Goal: Task Accomplishment & Management: Manage account settings

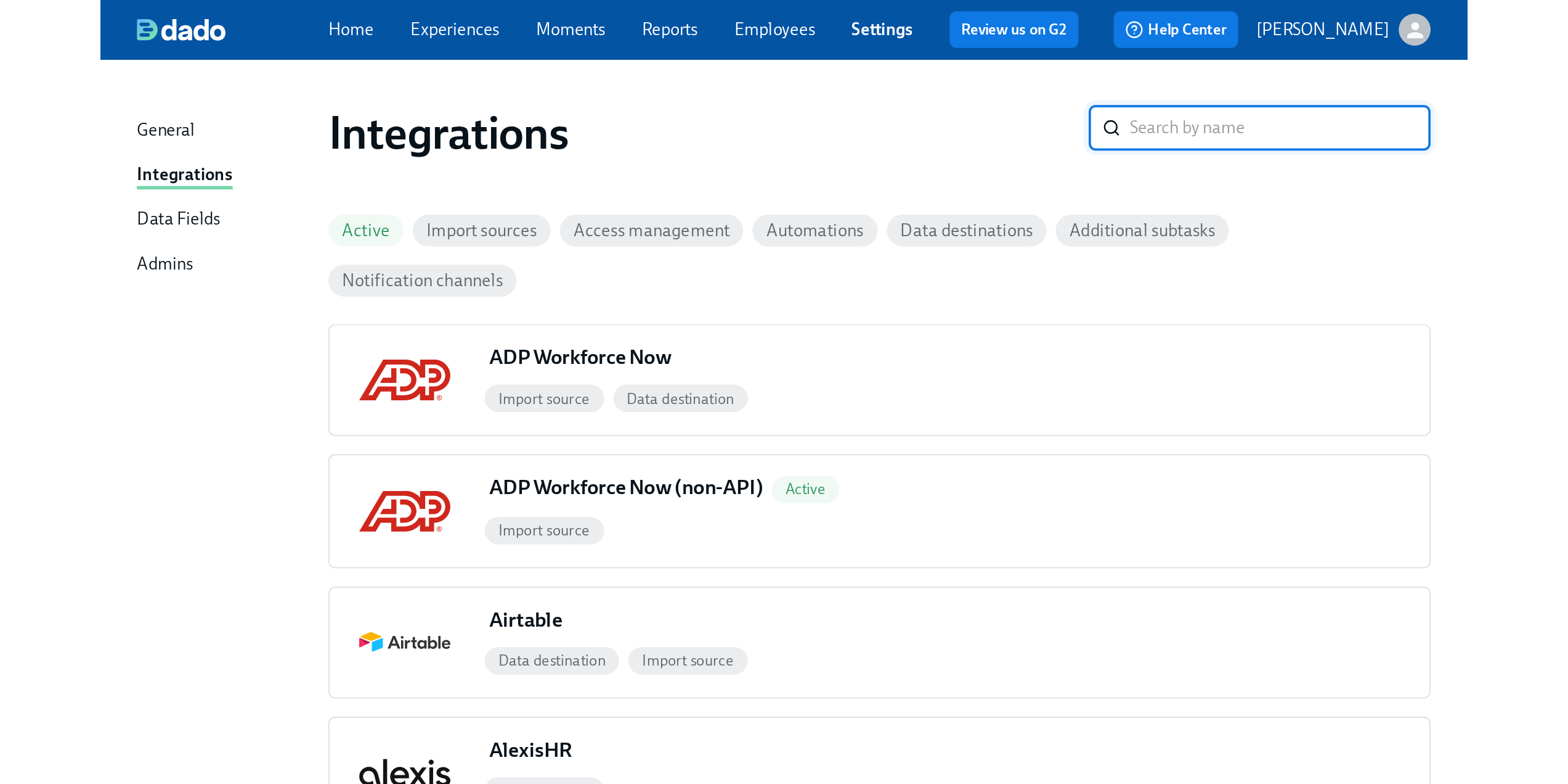
scroll to position [232, 0]
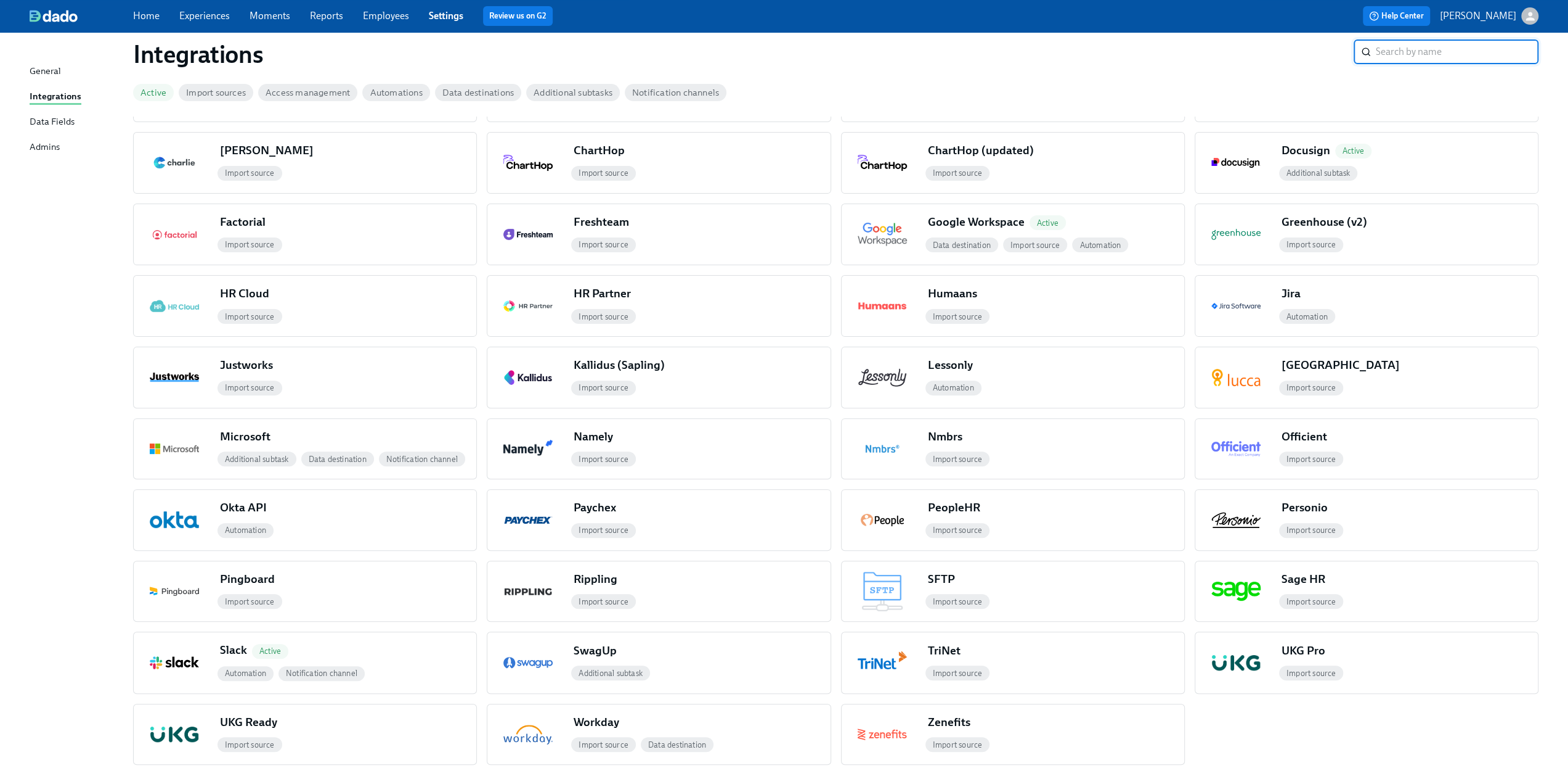
click at [201, 13] on link "Experiences" at bounding box center [205, 15] width 51 height 11
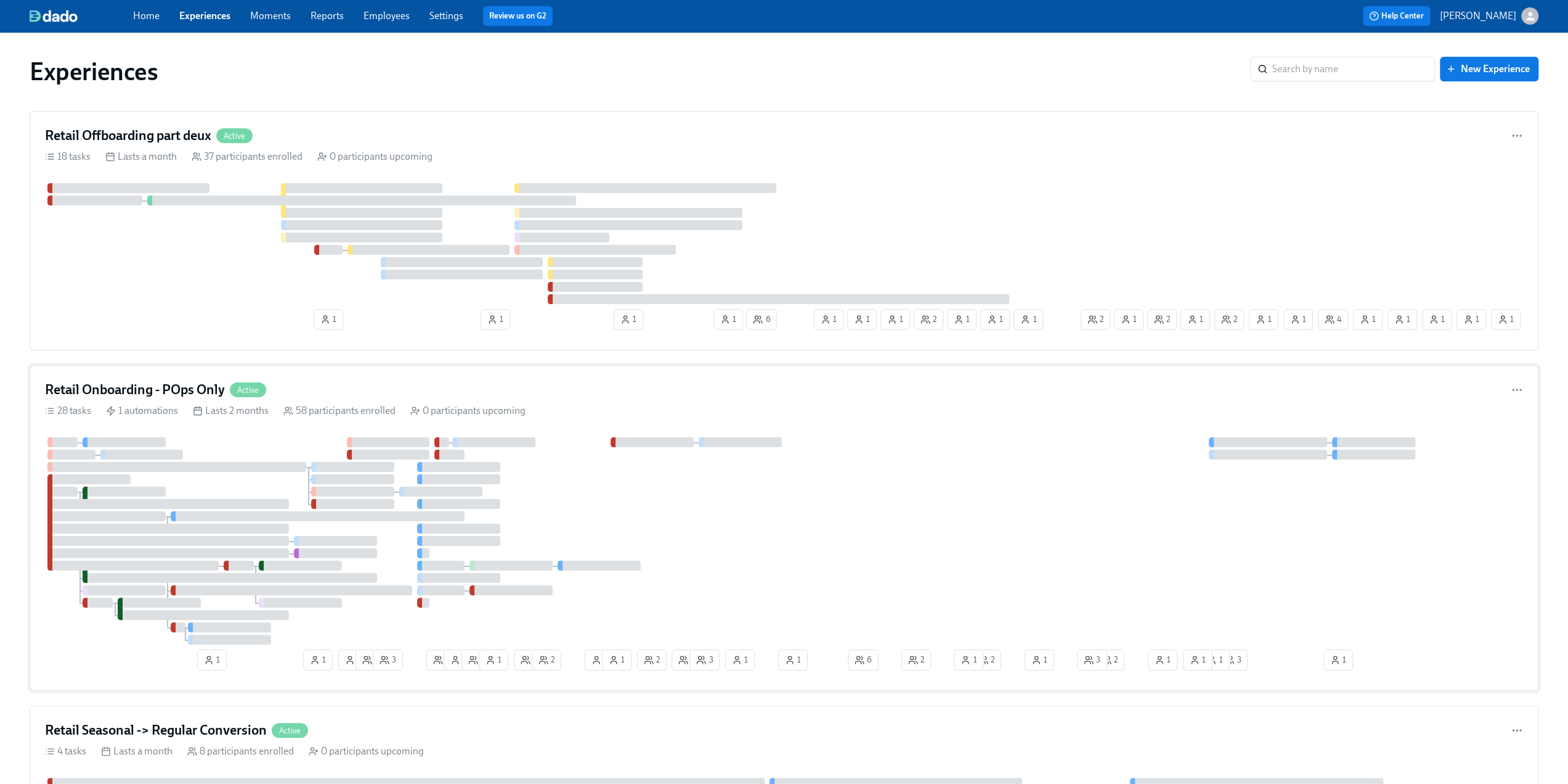
click at [185, 381] on h4 "Retail Onboarding - POps Only" at bounding box center [135, 390] width 180 height 19
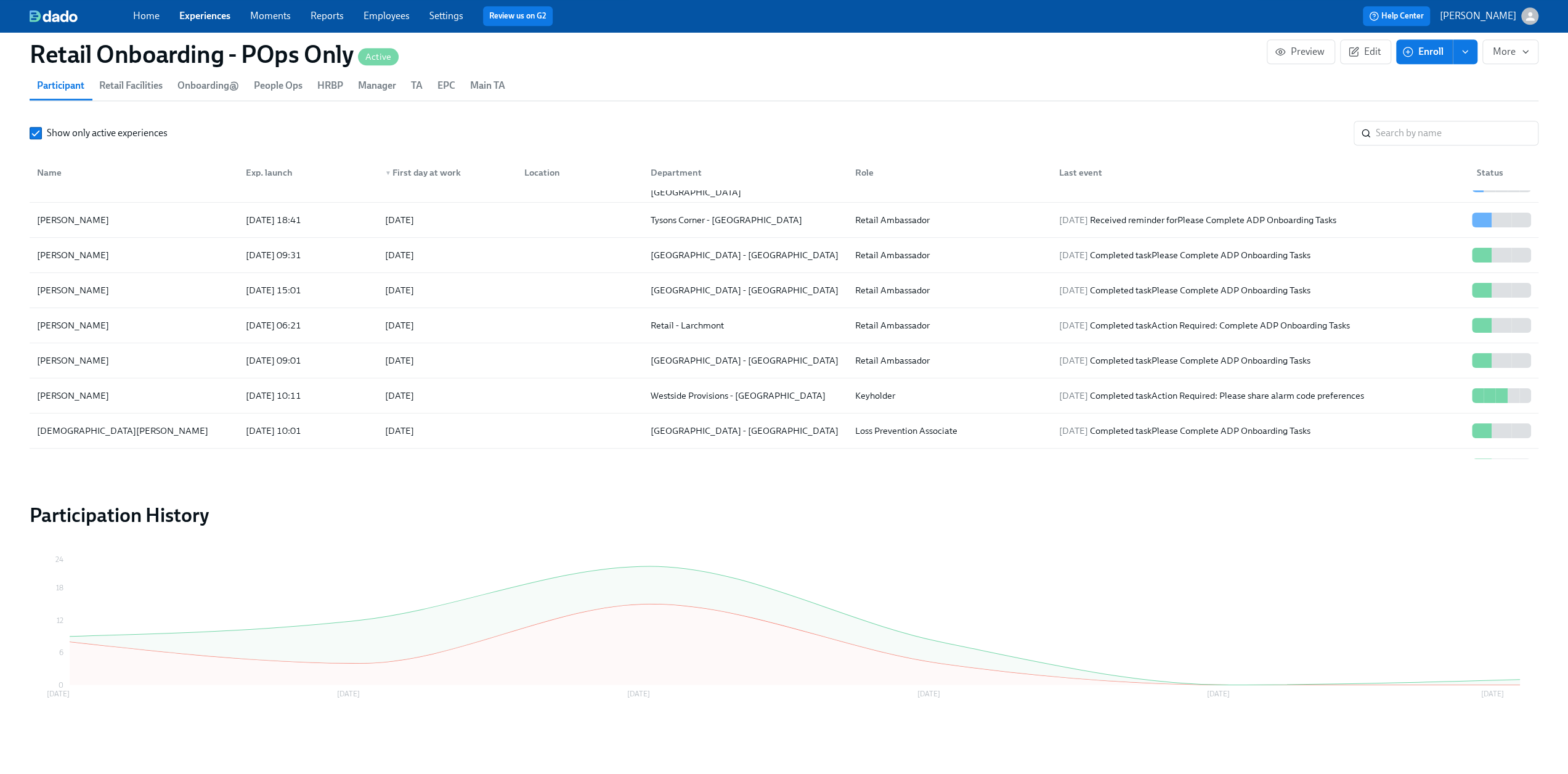
scroll to position [308, 0]
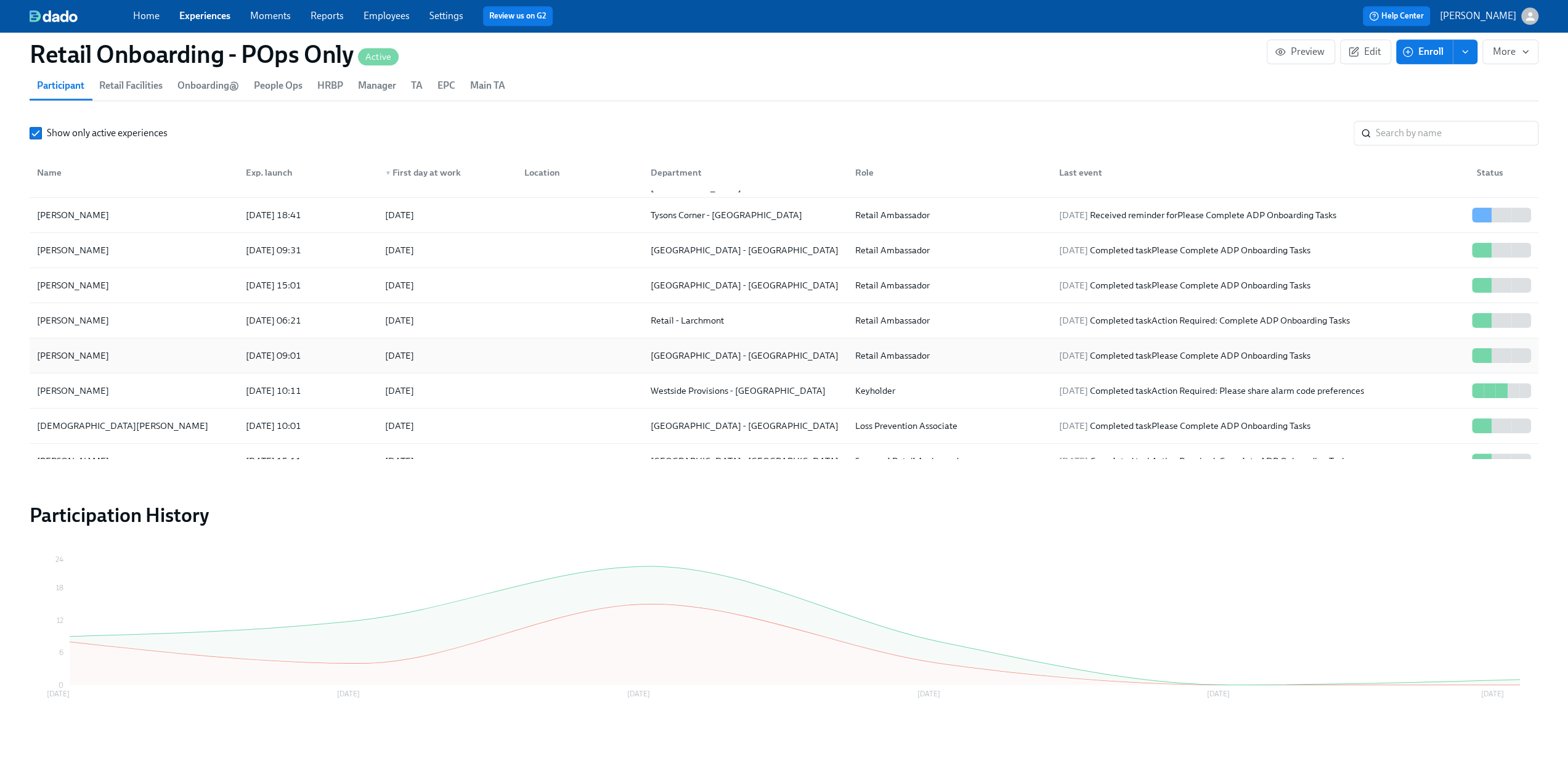
click at [150, 346] on div "[PERSON_NAME]" at bounding box center [134, 355] width 204 height 24
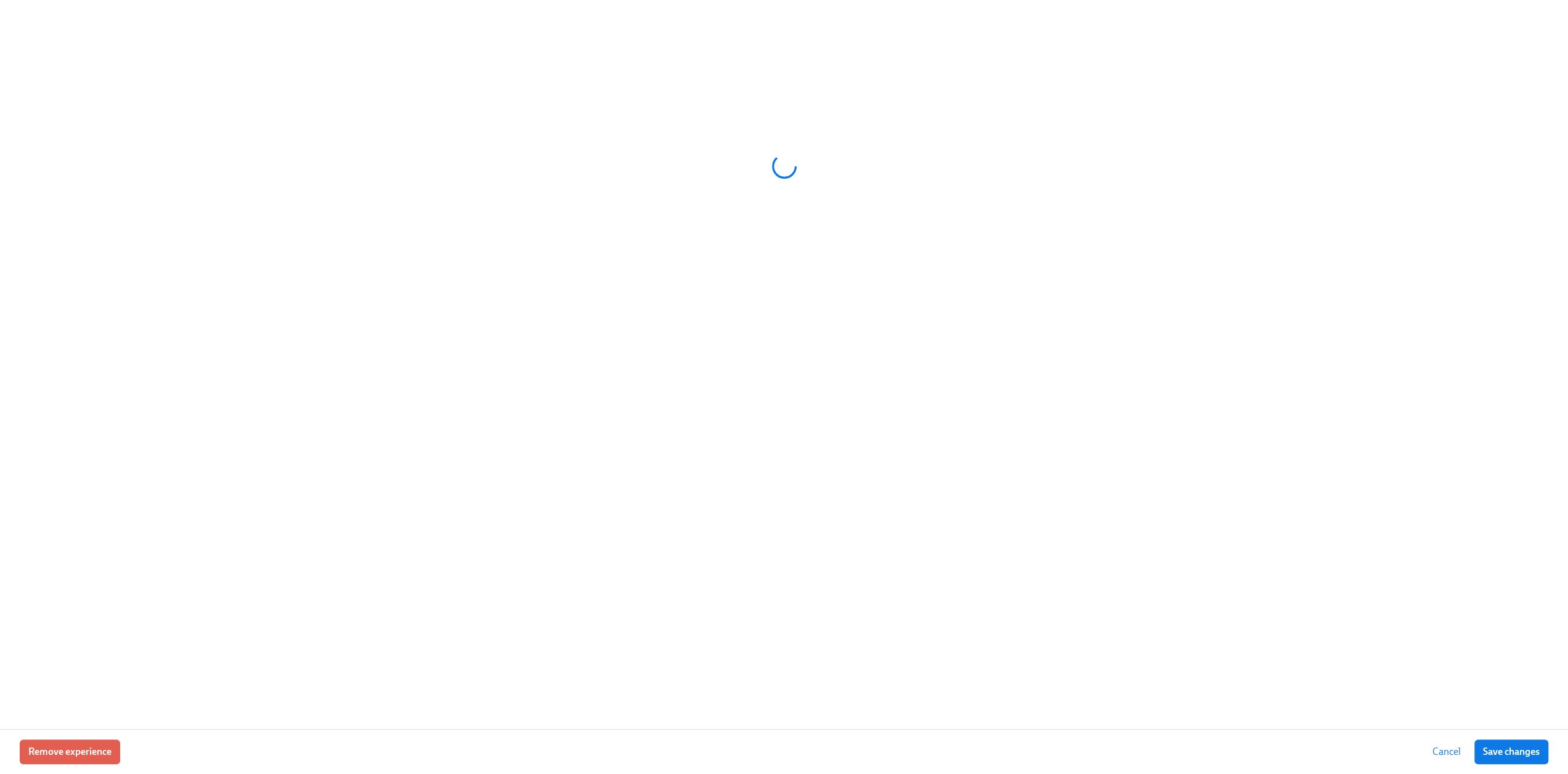
scroll to position [1381, 0]
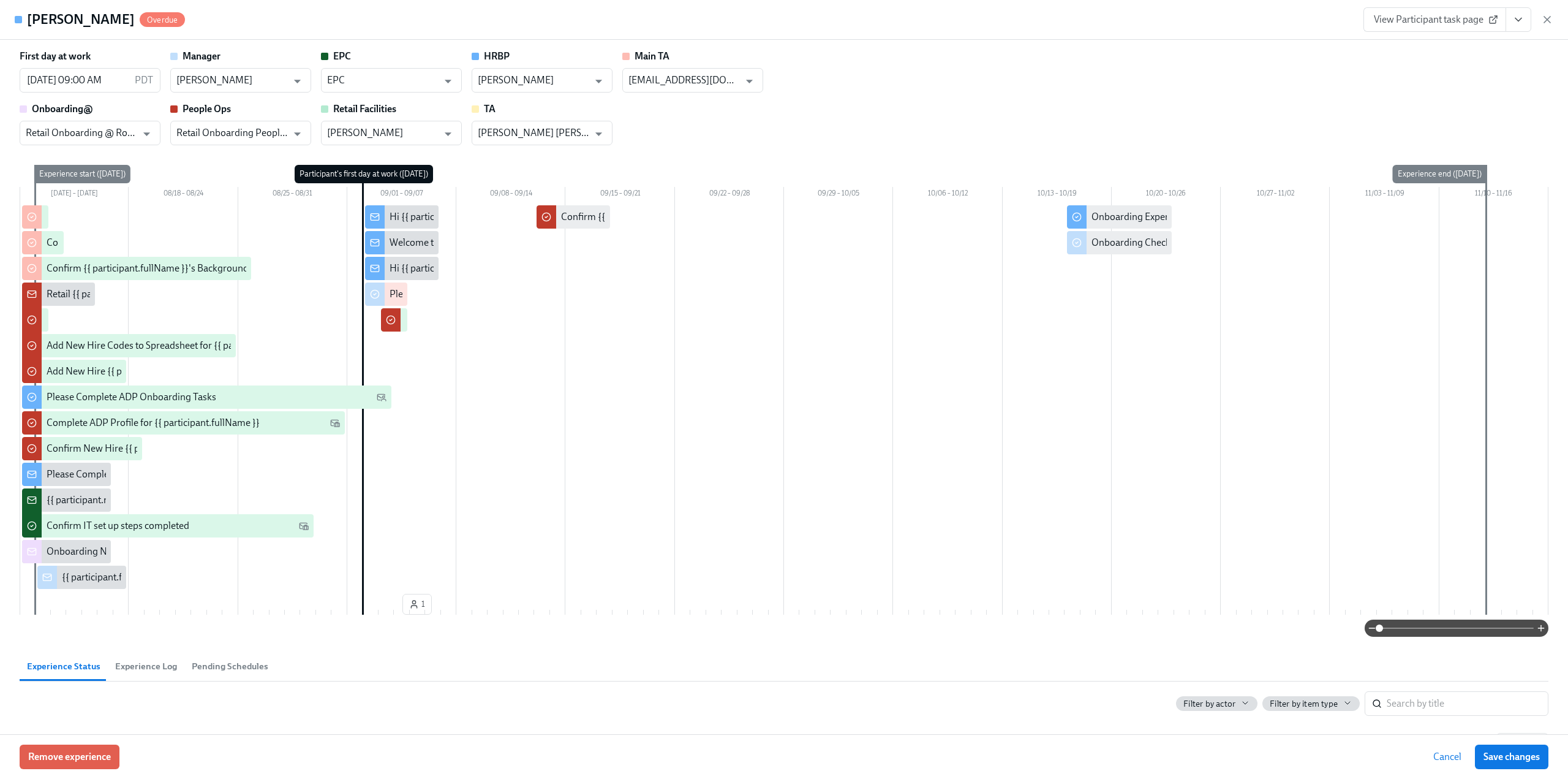
click at [734, 15] on button "View task page" at bounding box center [1518, 20] width 26 height 24
click at [734, 47] on link "View Manager task page" at bounding box center [1434, 47] width 102 height 13
click at [734, 22] on icon "button" at bounding box center [1546, 20] width 7 height 7
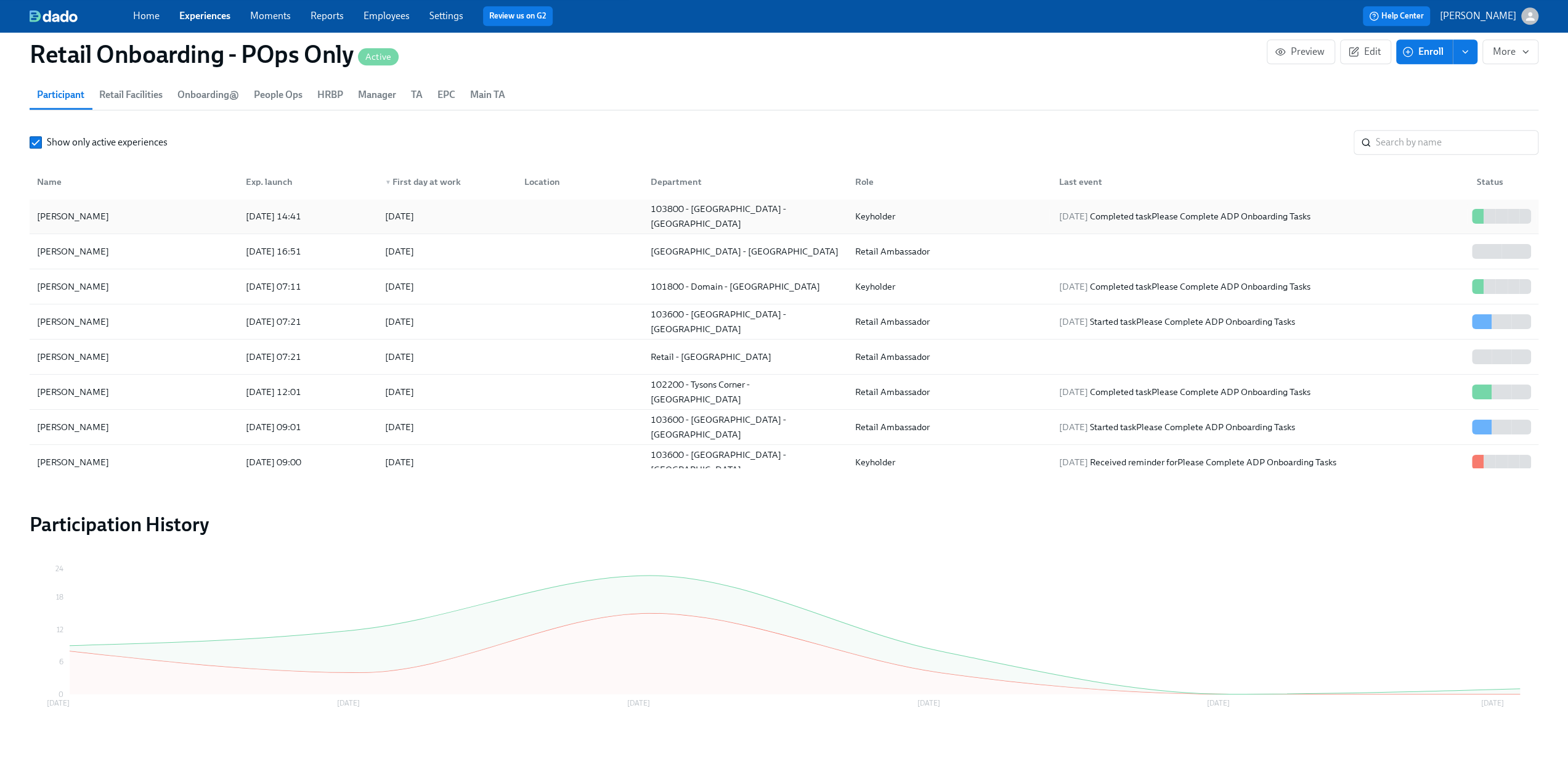
click at [103, 214] on div "[PERSON_NAME]" at bounding box center [72, 216] width 82 height 15
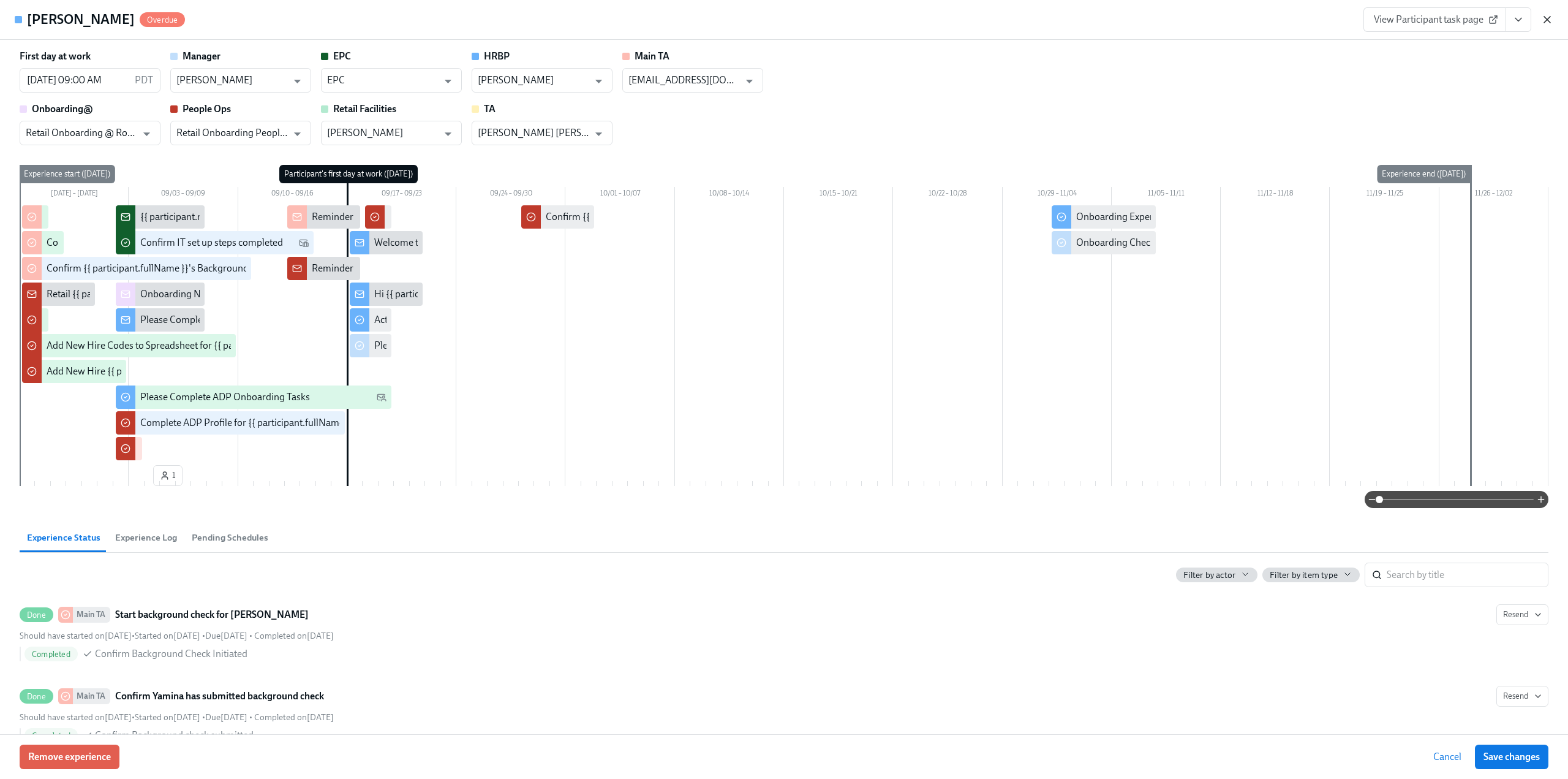
click at [734, 21] on icon "button" at bounding box center [1546, 20] width 7 height 7
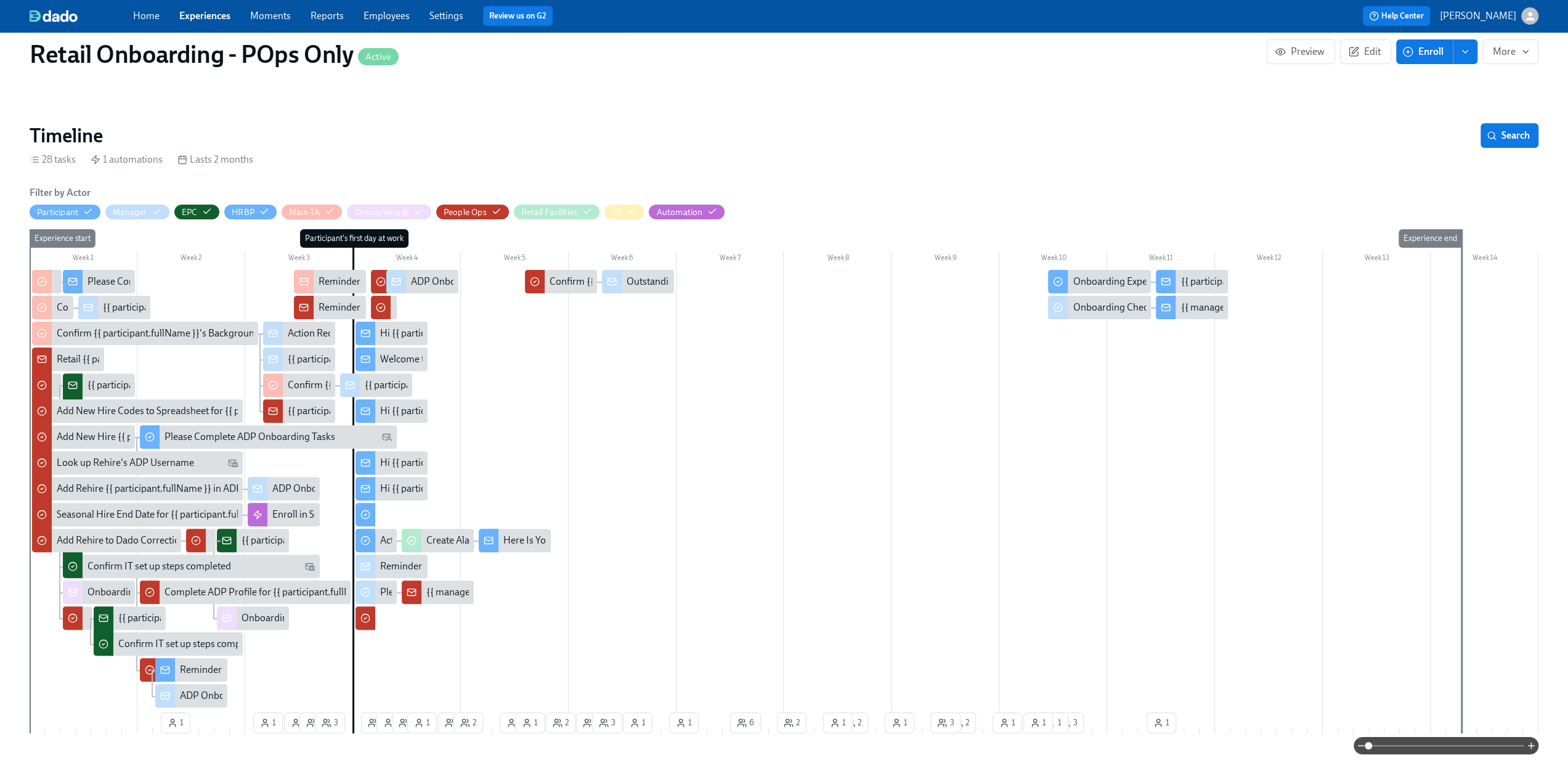
scroll to position [210, 0]
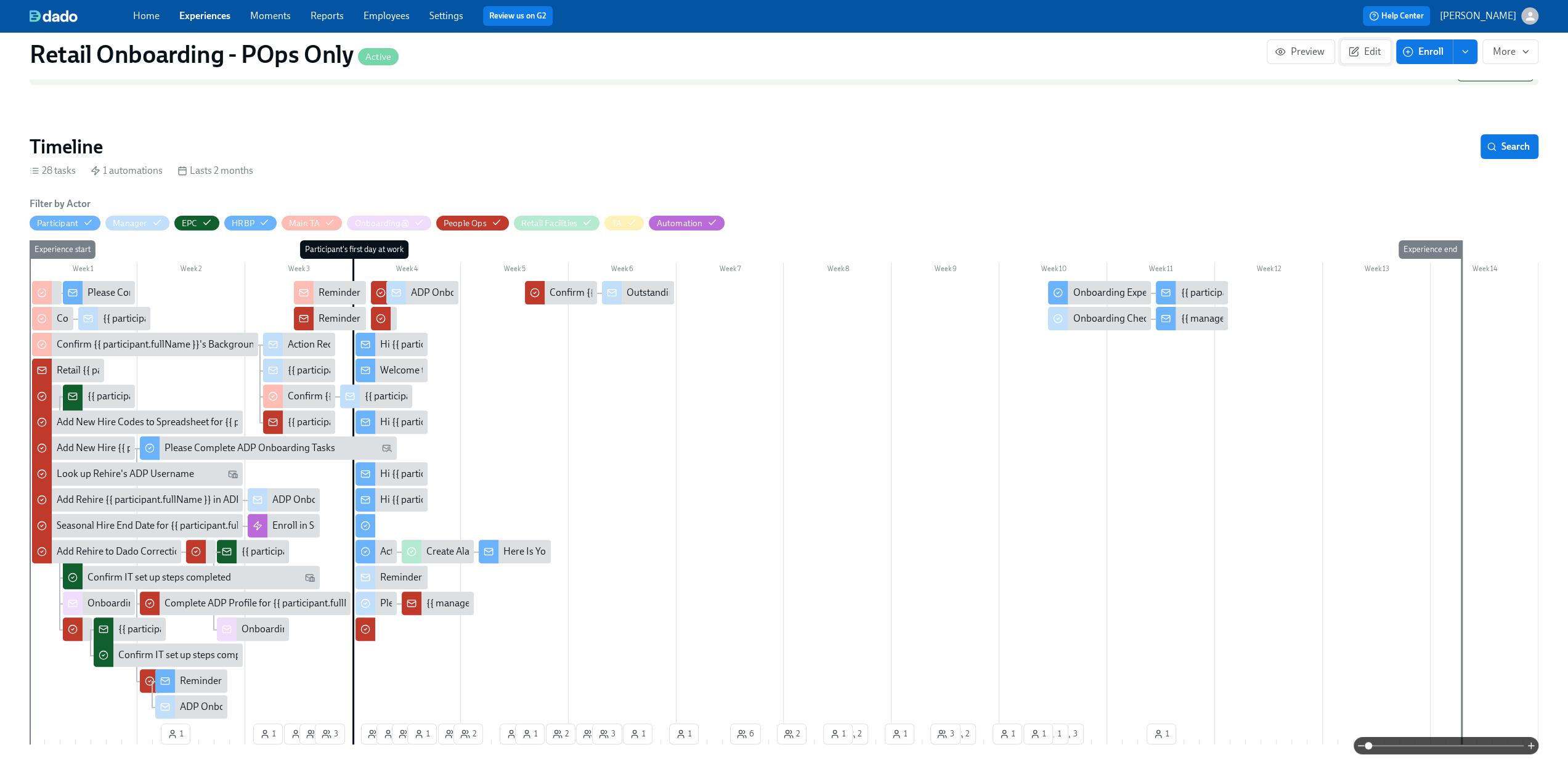
click at [738, 42] on button "Edit" at bounding box center [1366, 52] width 51 height 24
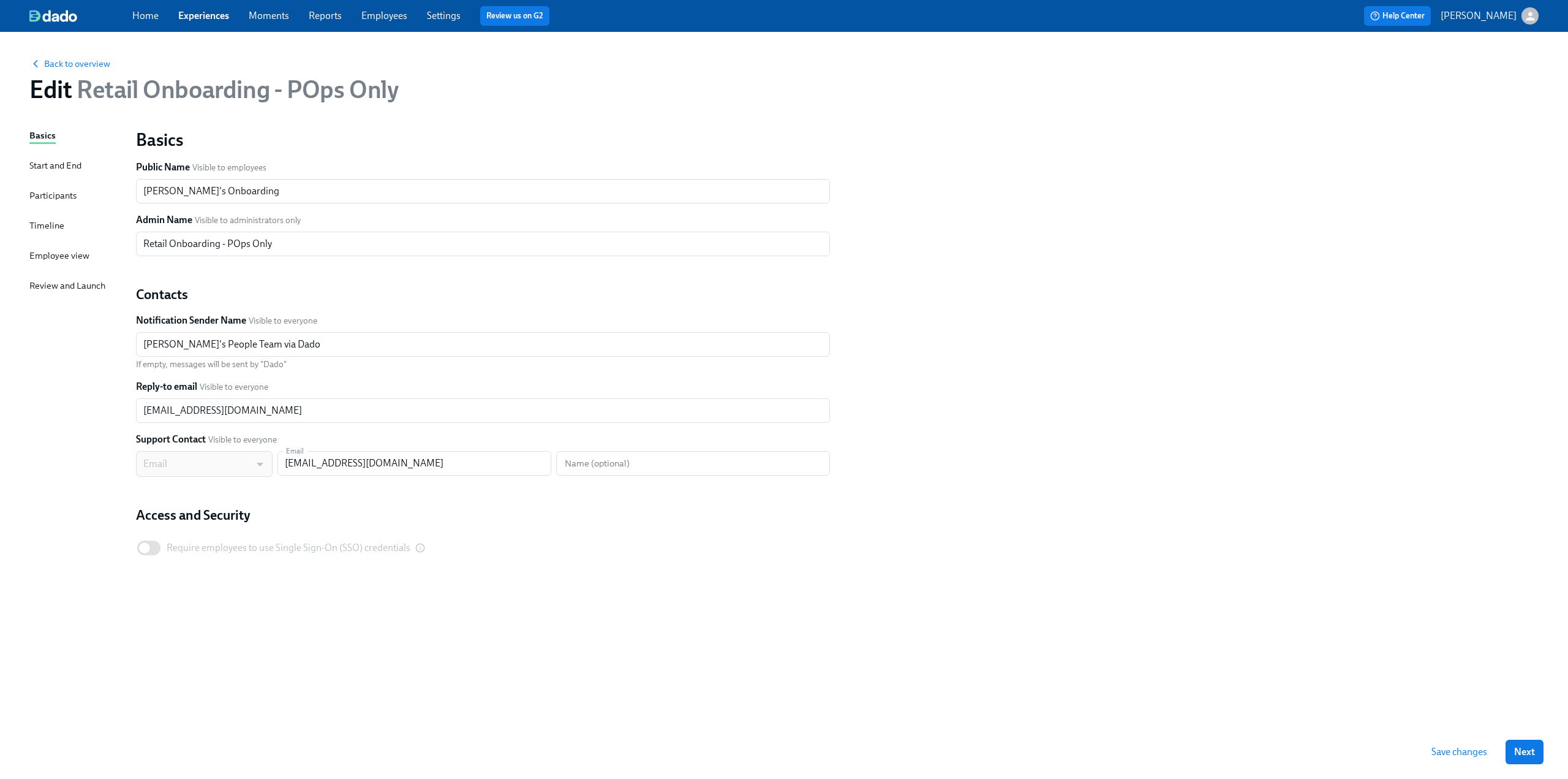
click at [47, 195] on div "Participants" at bounding box center [52, 195] width 47 height 13
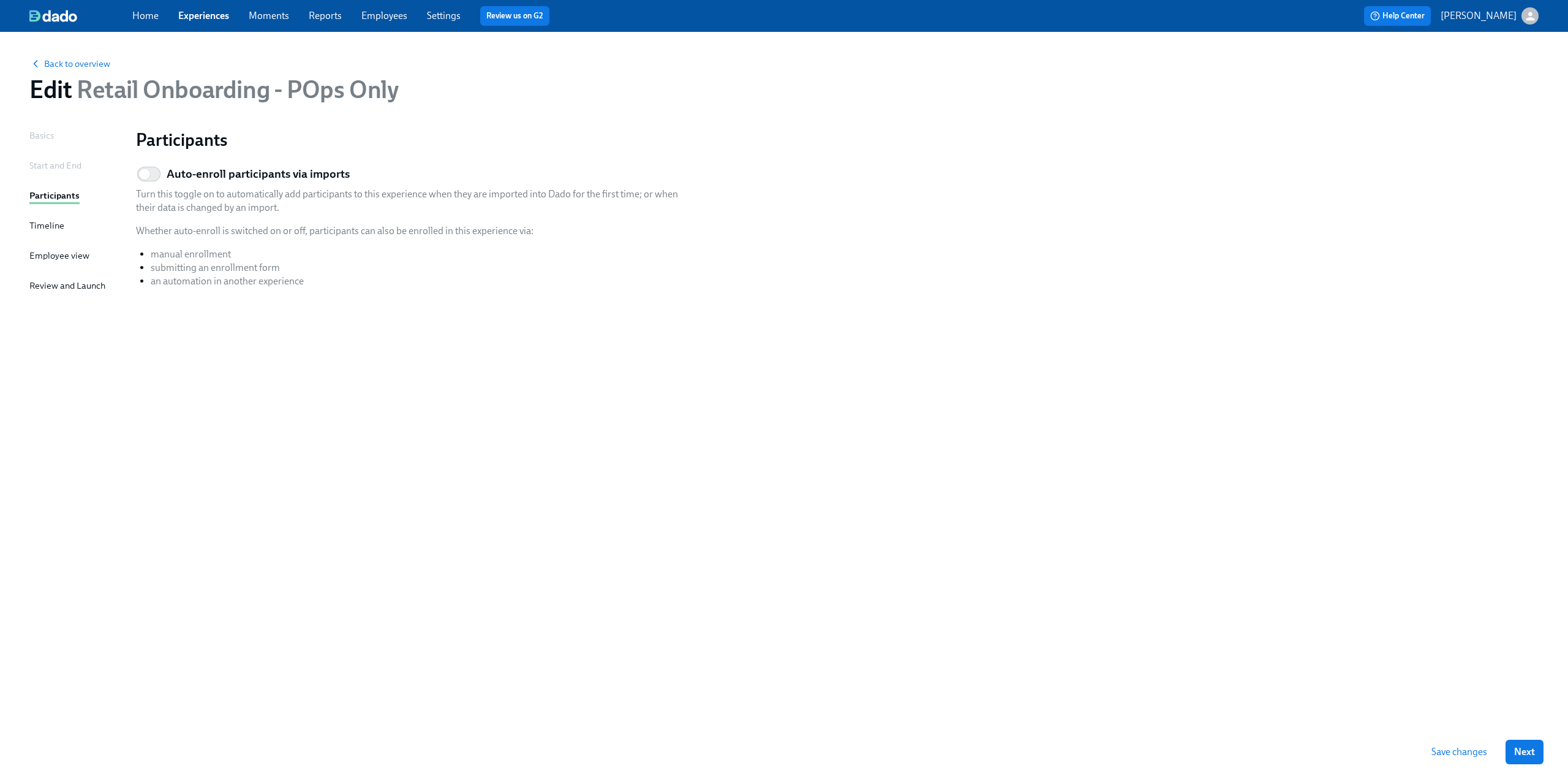
click at [43, 227] on div "Timeline" at bounding box center [46, 225] width 35 height 13
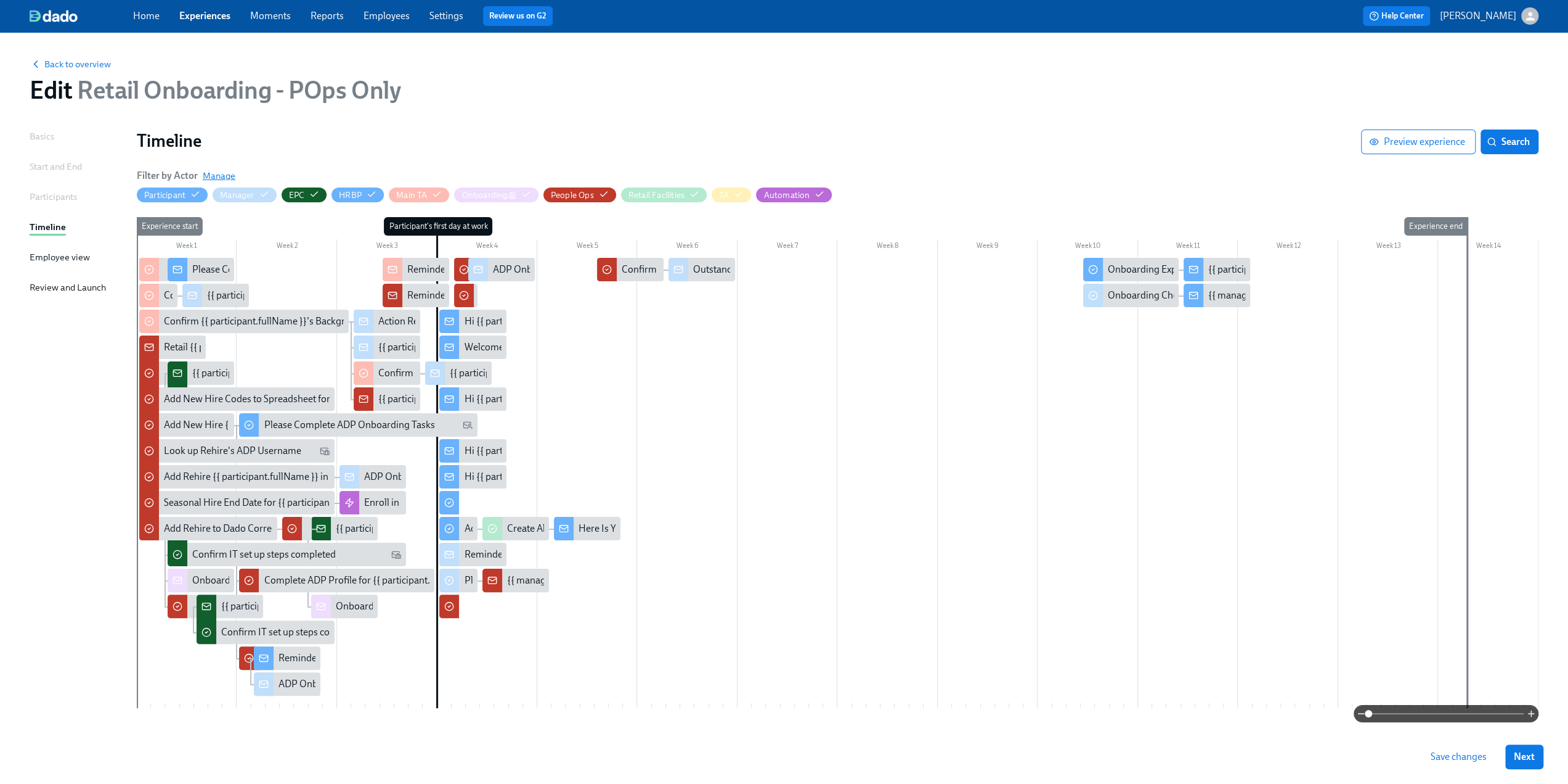
click at [219, 174] on span "Manage" at bounding box center [219, 175] width 33 height 12
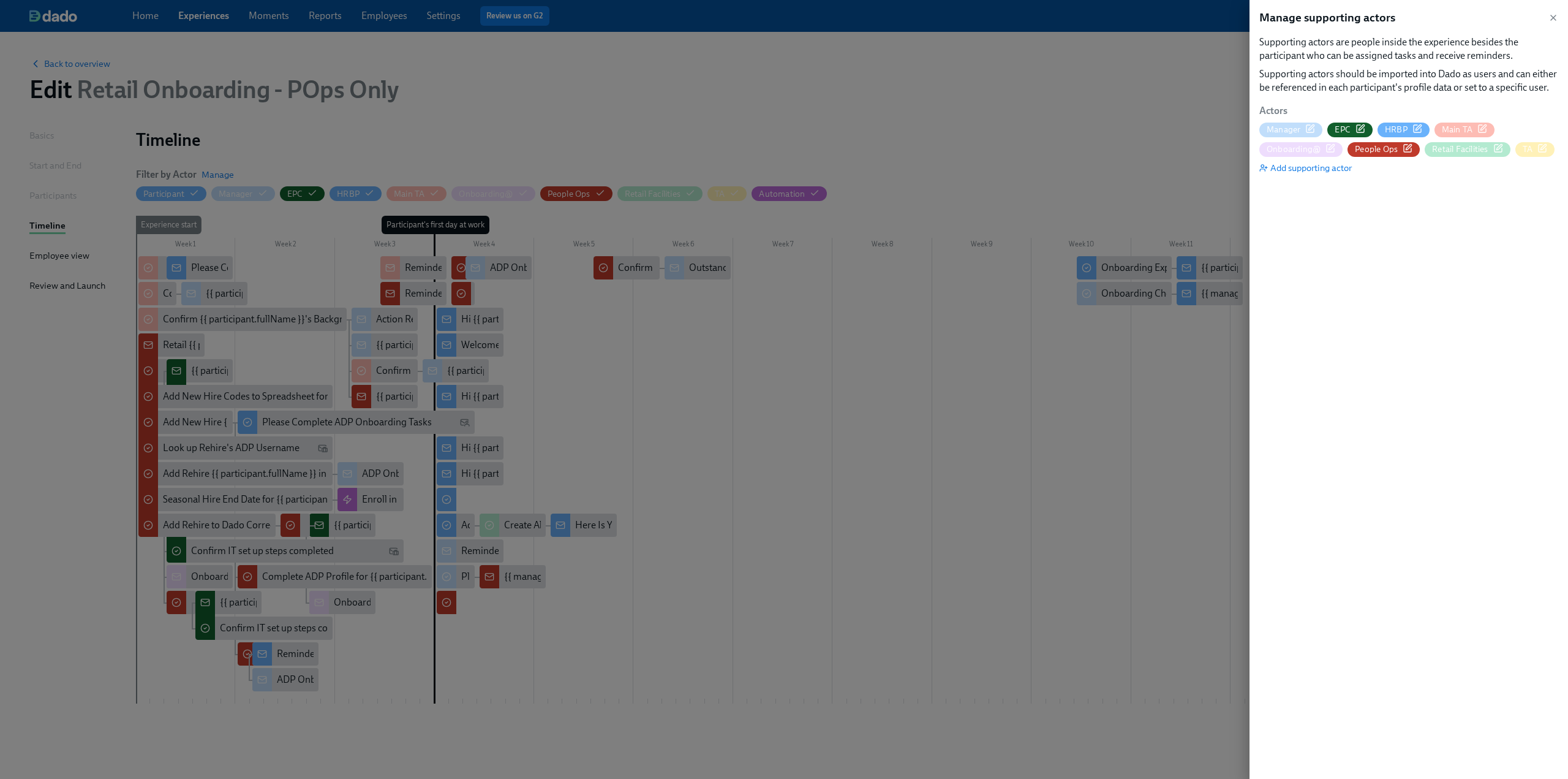
click at [734, 148] on div "Retail Facilities" at bounding box center [1467, 149] width 70 height 11
click at [734, 17] on icon "button" at bounding box center [1553, 17] width 5 height 5
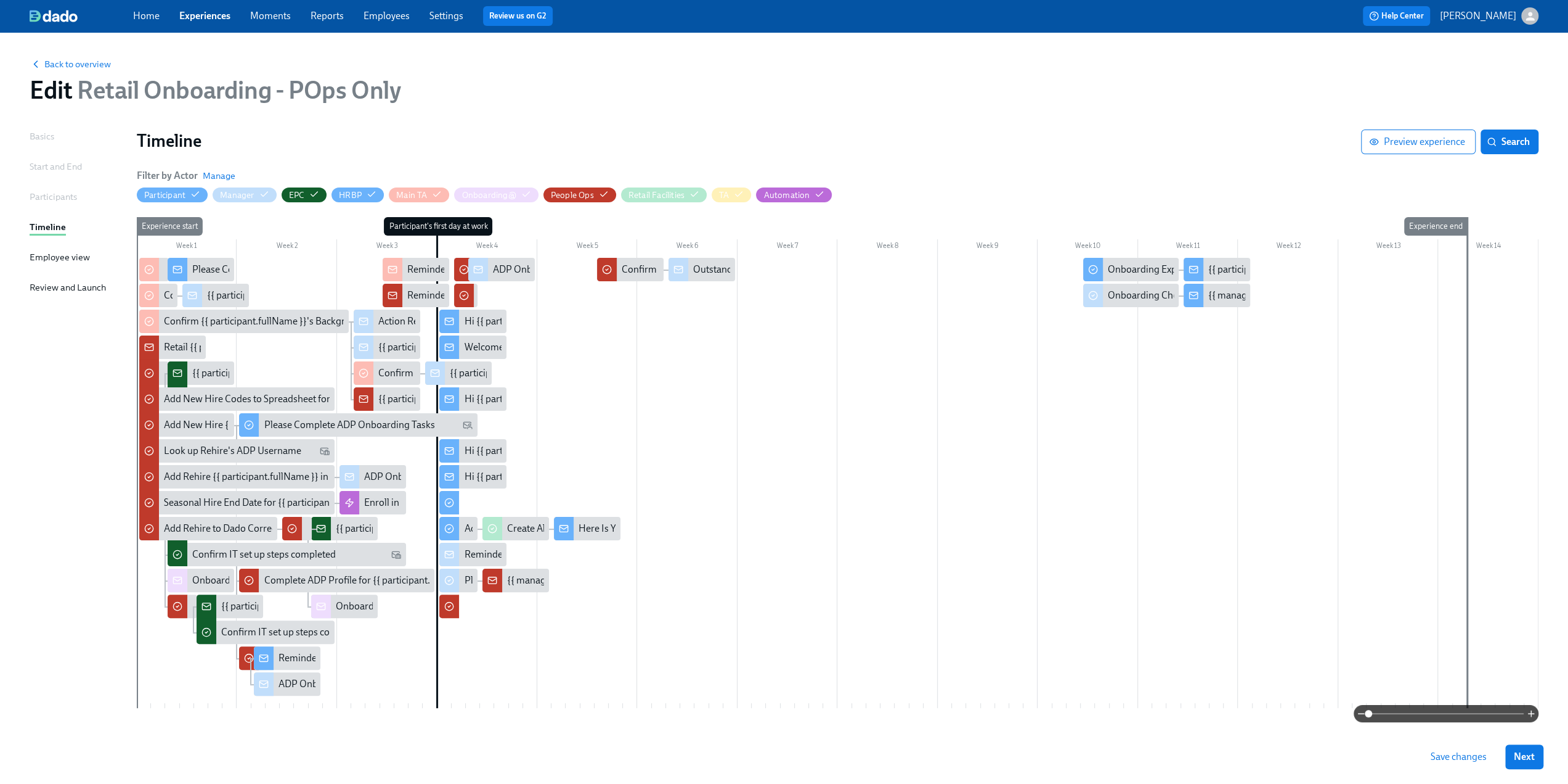
click at [96, 63] on span "Back to overview" at bounding box center [70, 64] width 81 height 12
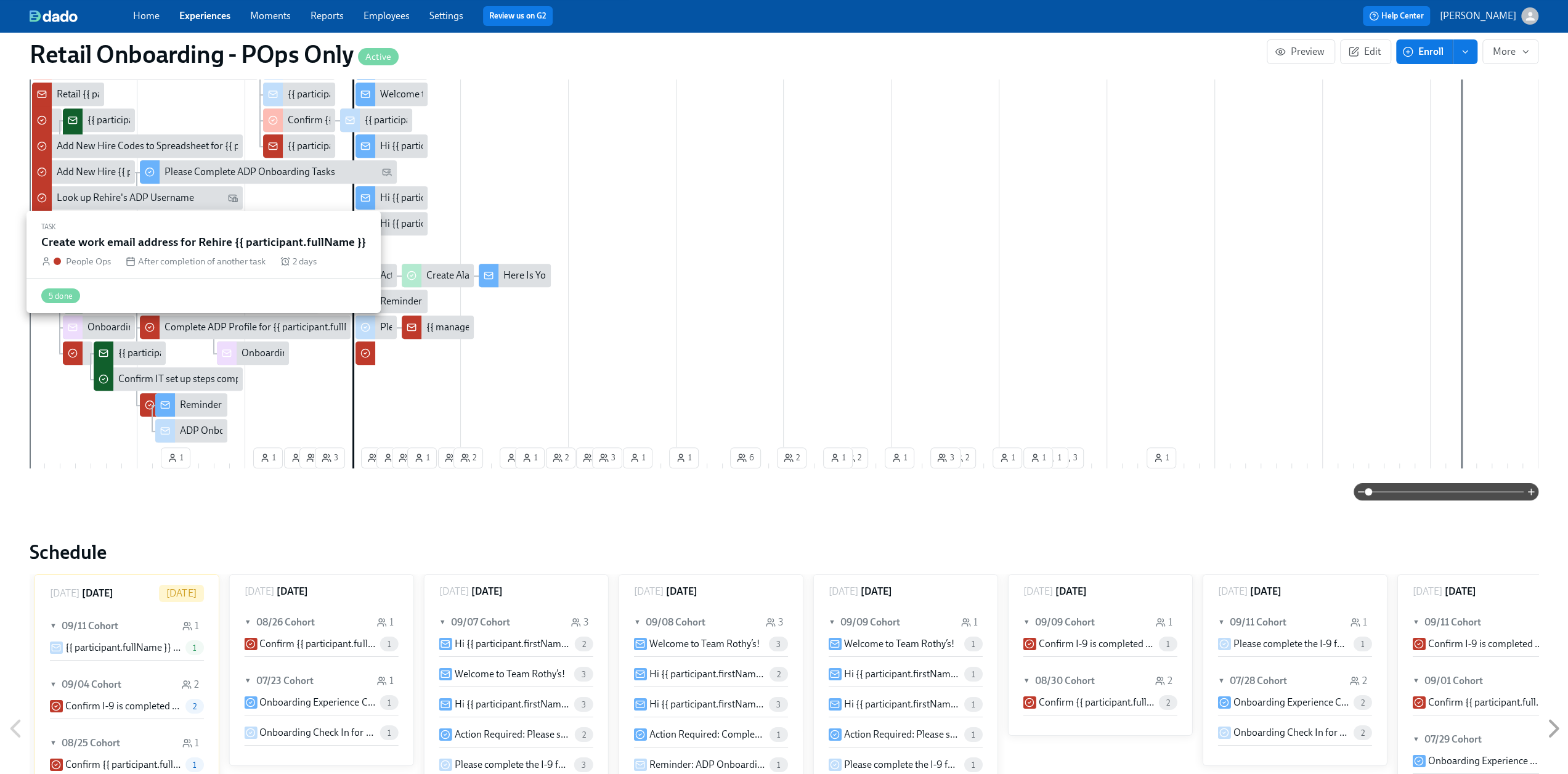
scroll to position [1390, 0]
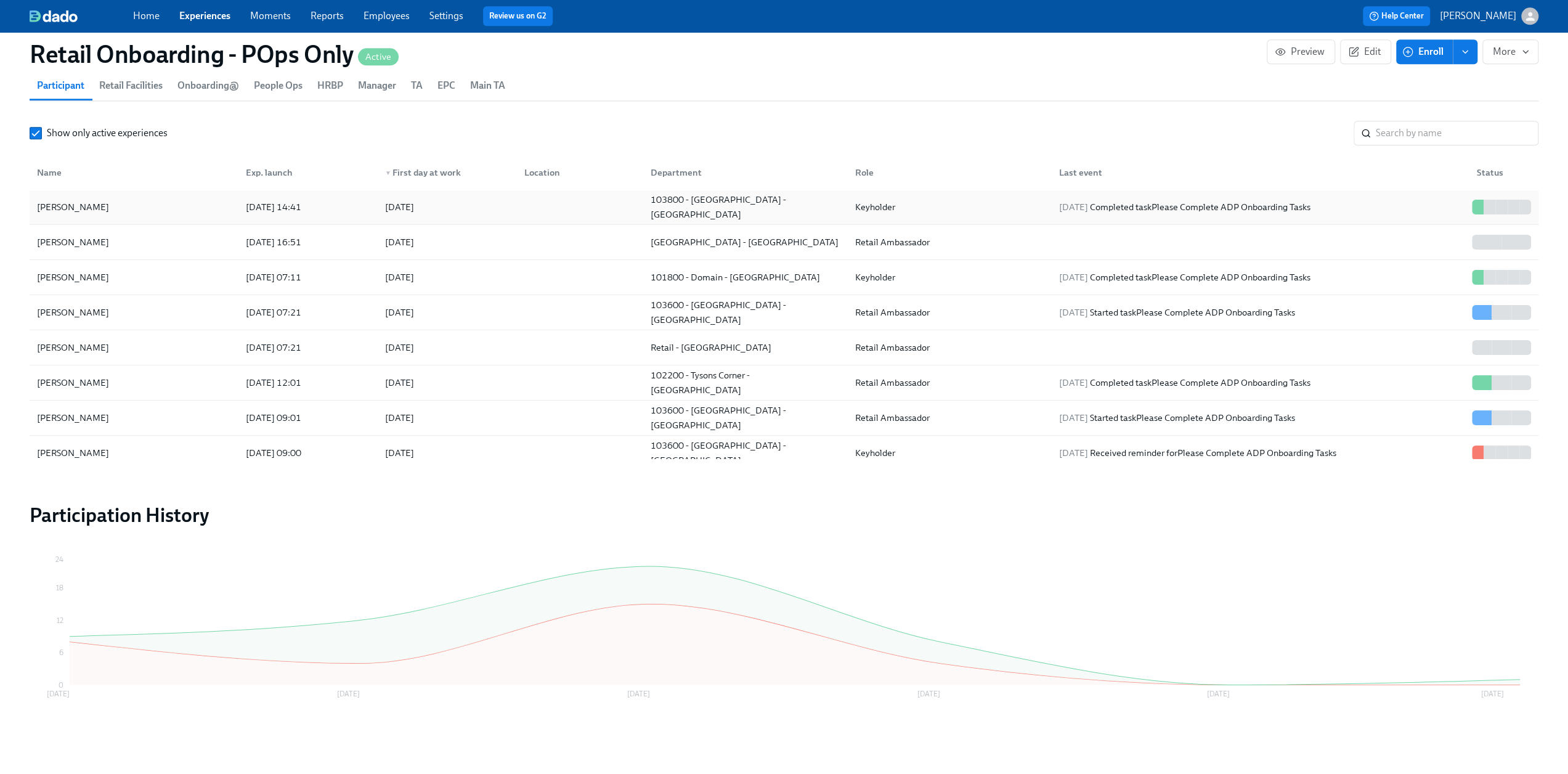
click at [97, 204] on div "[PERSON_NAME]" at bounding box center [72, 207] width 82 height 15
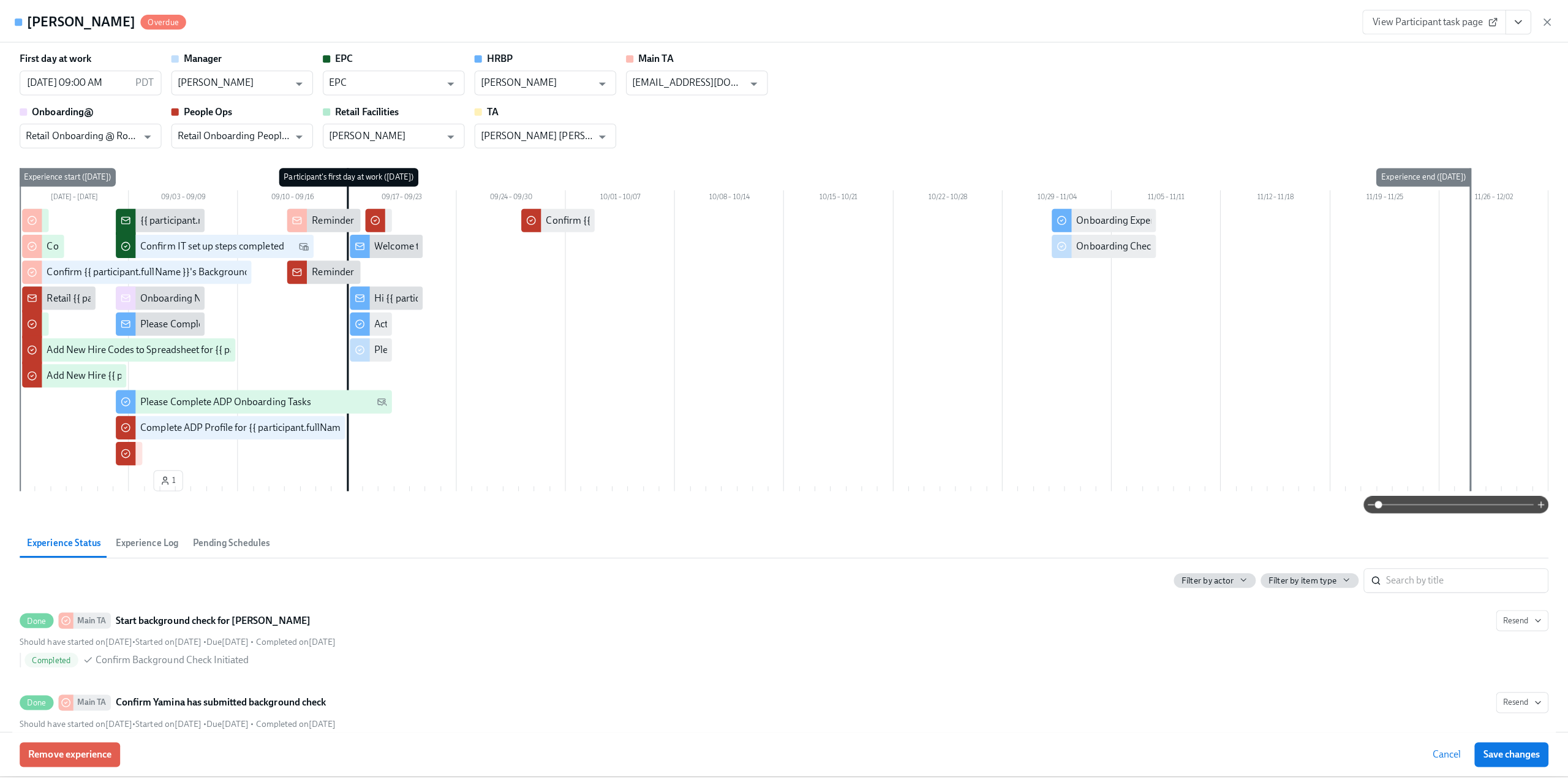
scroll to position [1373, 0]
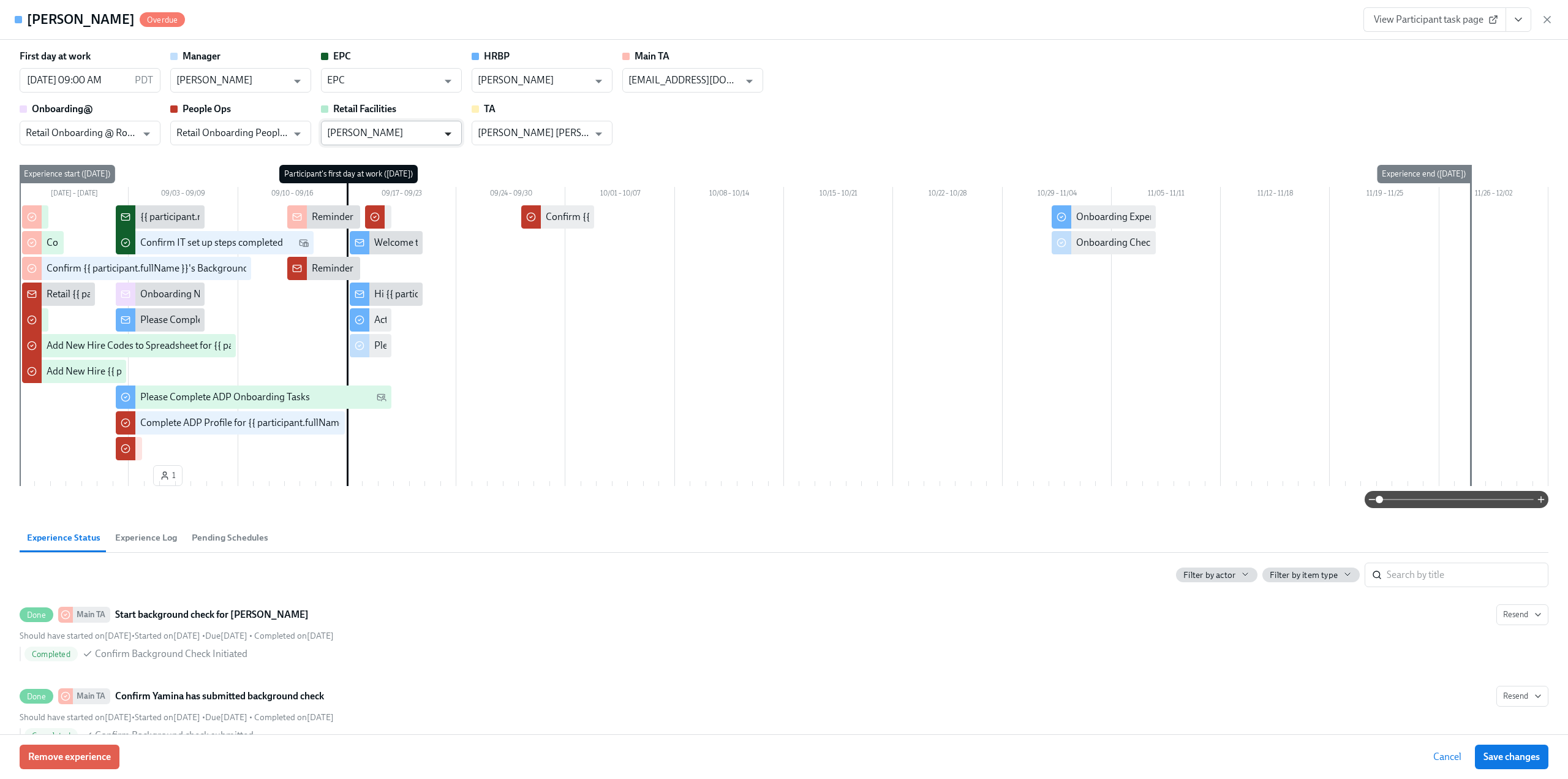
click at [447, 134] on icon "Open" at bounding box center [448, 134] width 7 height 4
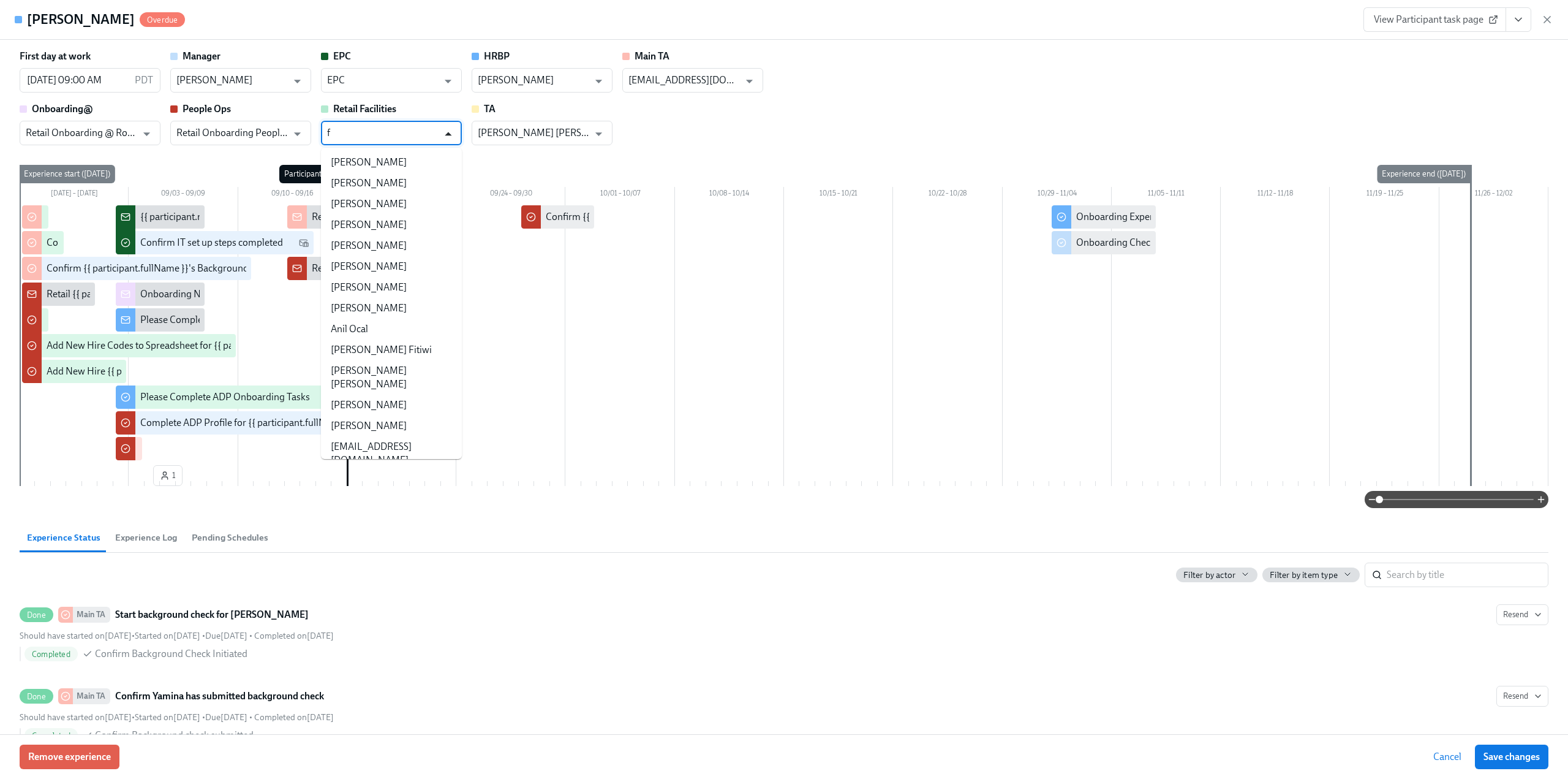
scroll to position [0, 0]
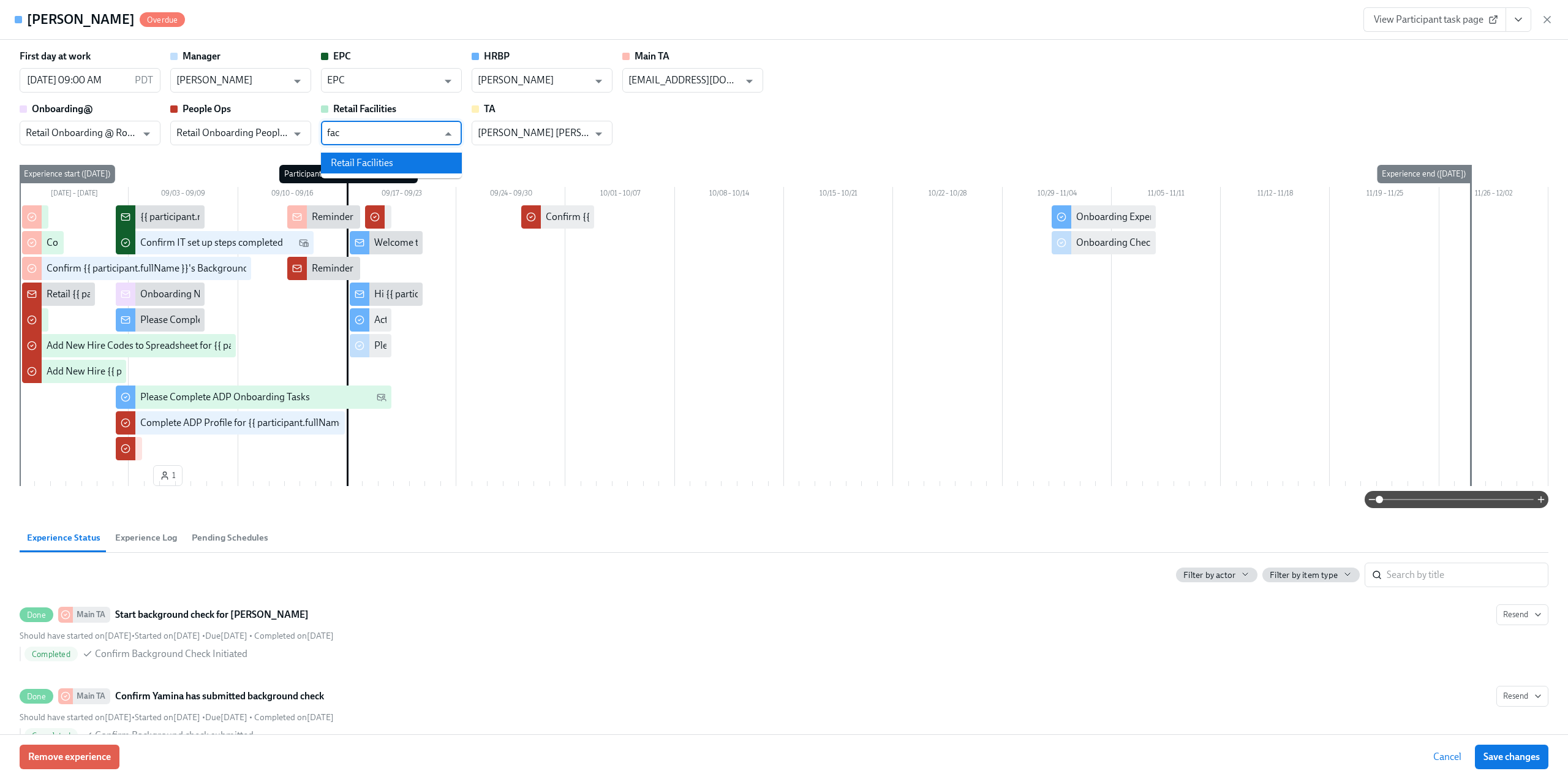
click at [424, 166] on li "Retail Facilities" at bounding box center [391, 163] width 141 height 21
type input "Retail Facilities"
click at [734, 420] on span "Save changes" at bounding box center [1512, 756] width 56 height 12
type input "Retail Facilities"
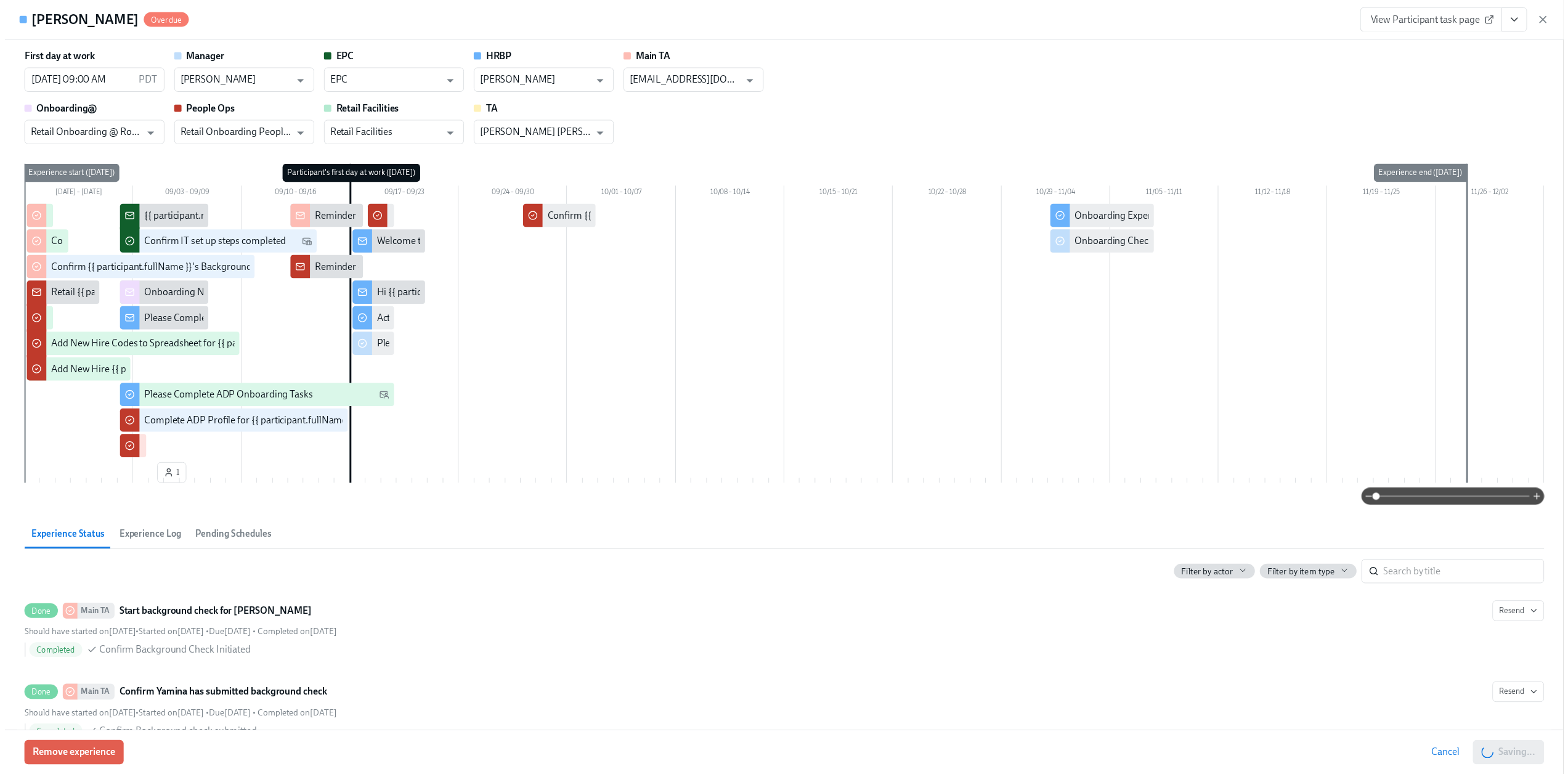
scroll to position [0, 17952]
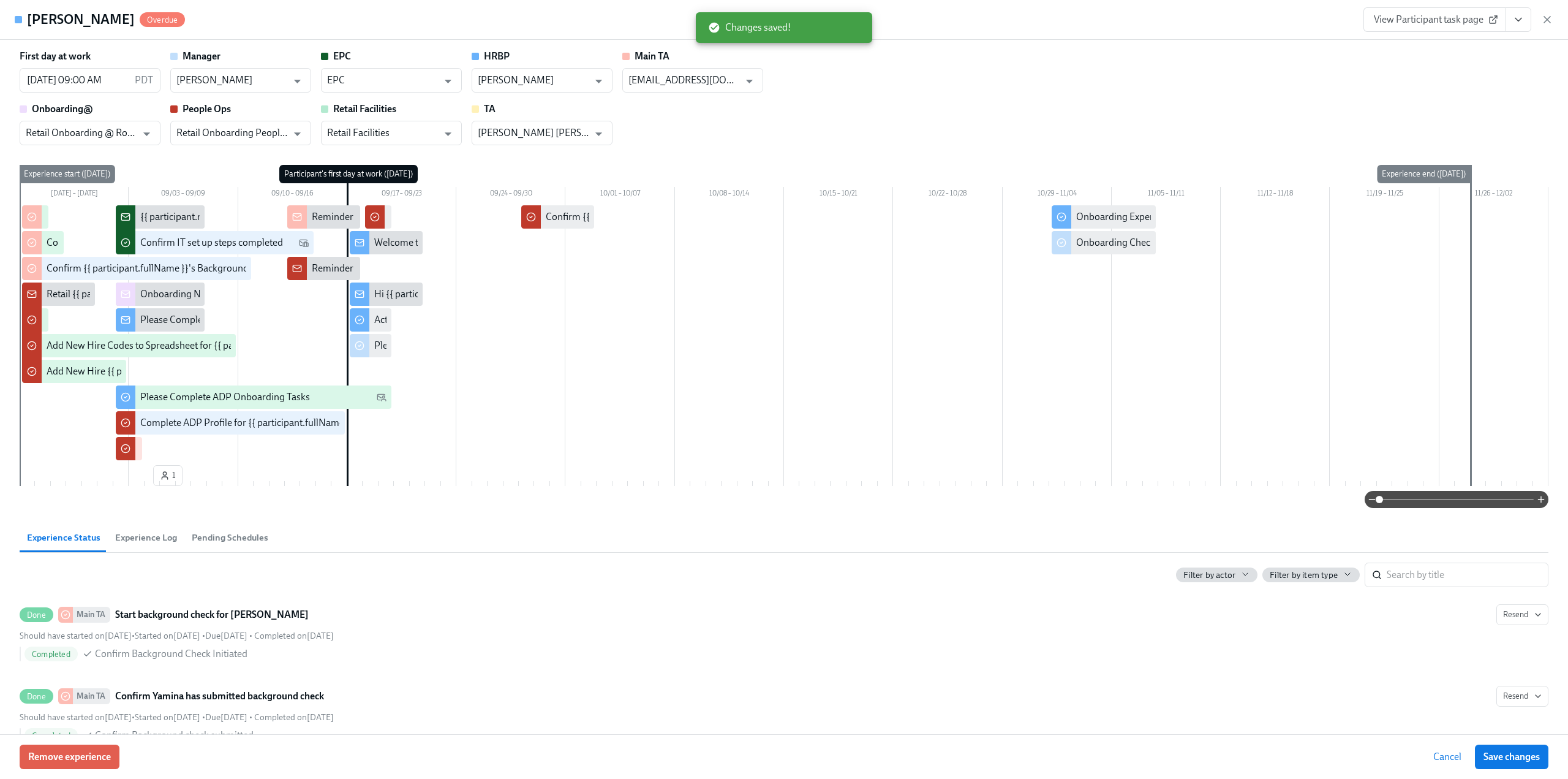
drag, startPoint x: 1544, startPoint y: 22, endPoint x: 1498, endPoint y: 31, distance: 46.9
click at [734, 22] on icon "button" at bounding box center [1546, 19] width 12 height 12
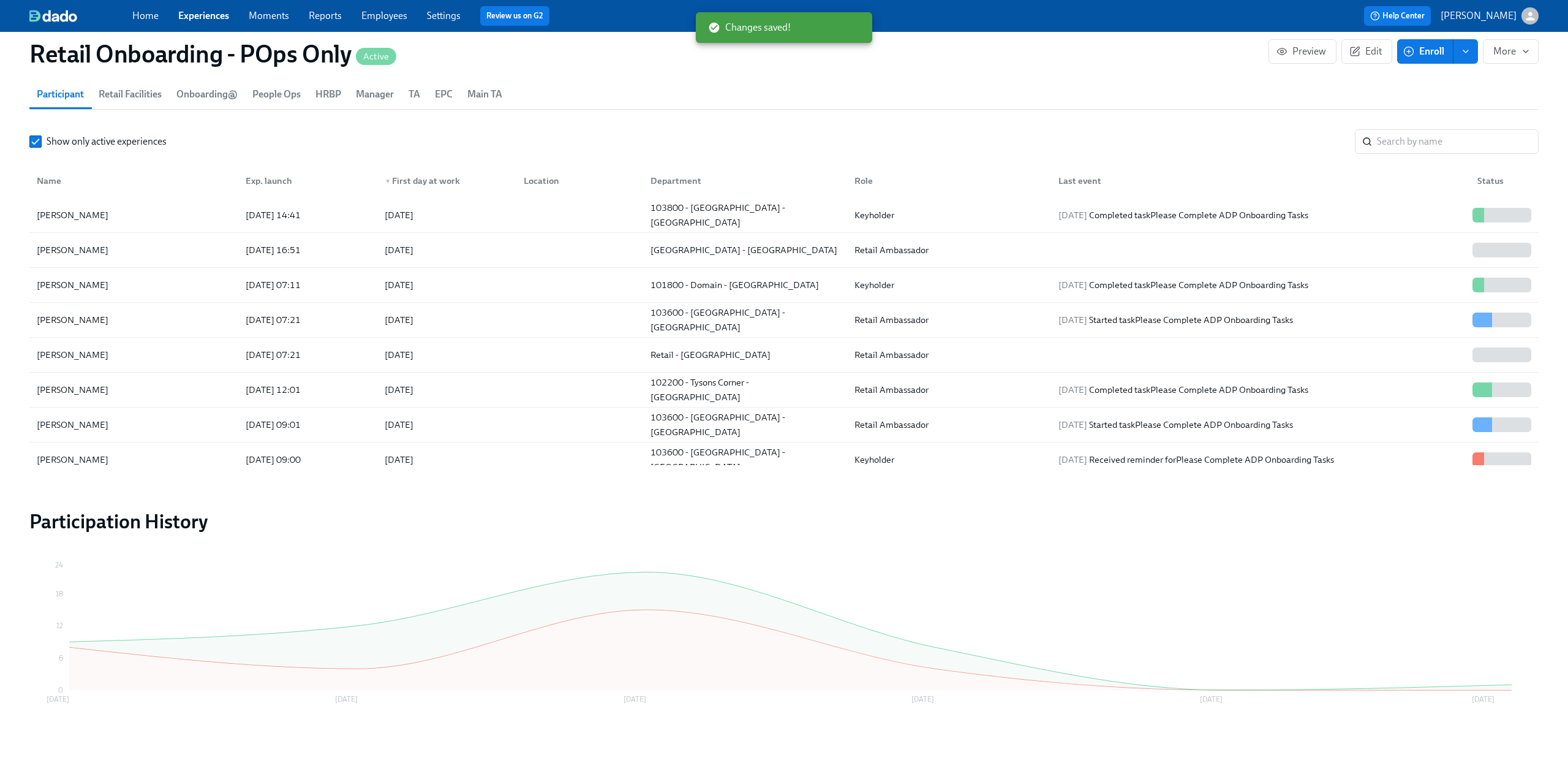
scroll to position [0, 17836]
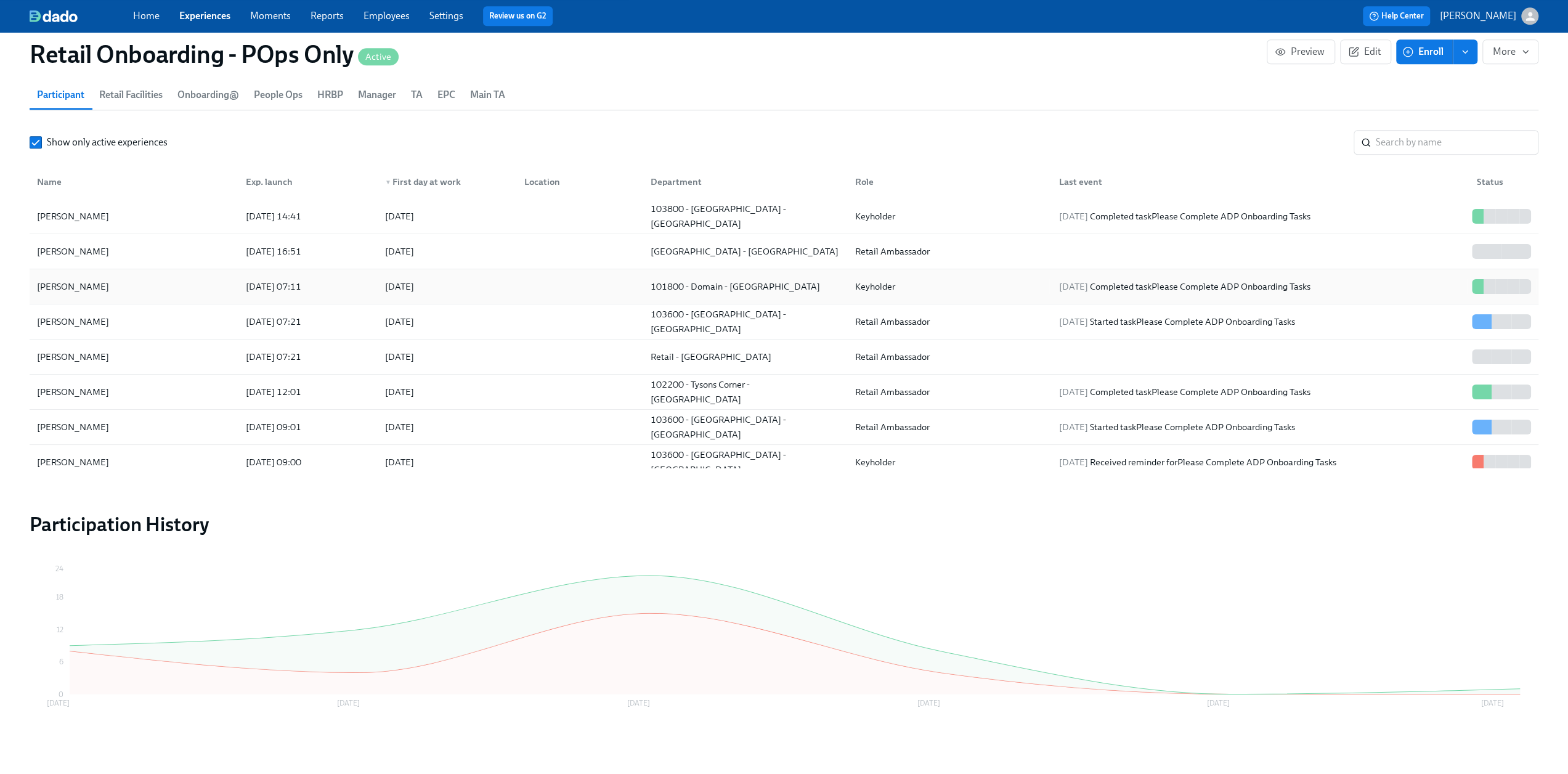
click at [138, 286] on div "[PERSON_NAME]" at bounding box center [134, 287] width 204 height 24
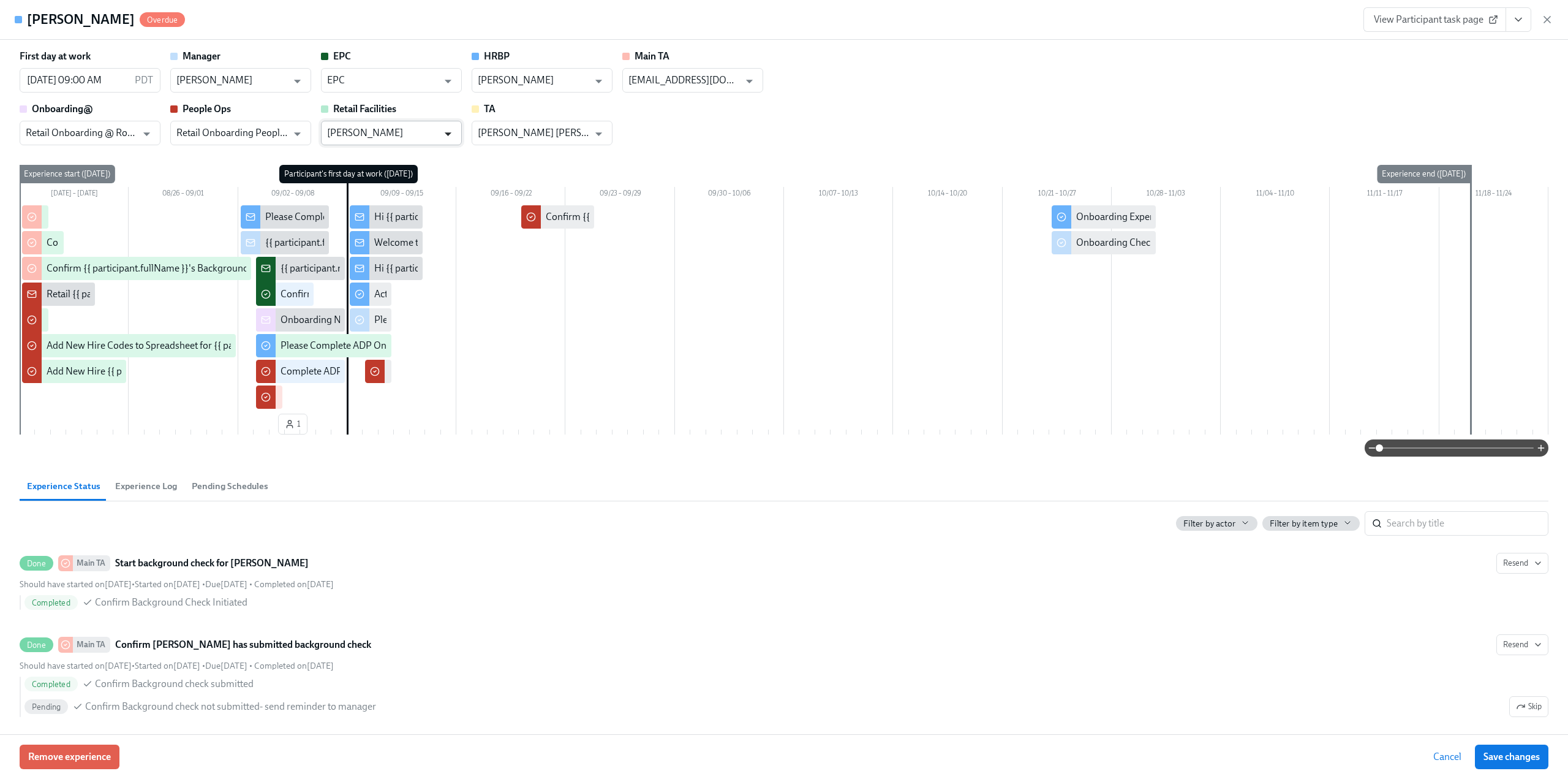
click at [445, 137] on icon "Open" at bounding box center [448, 134] width 17 height 17
click at [434, 157] on li "Retail Facilities" at bounding box center [391, 163] width 141 height 21
type input "Retail Facilities"
click at [734, 420] on span "Save changes" at bounding box center [1512, 756] width 56 height 12
type input "Retail Facilities"
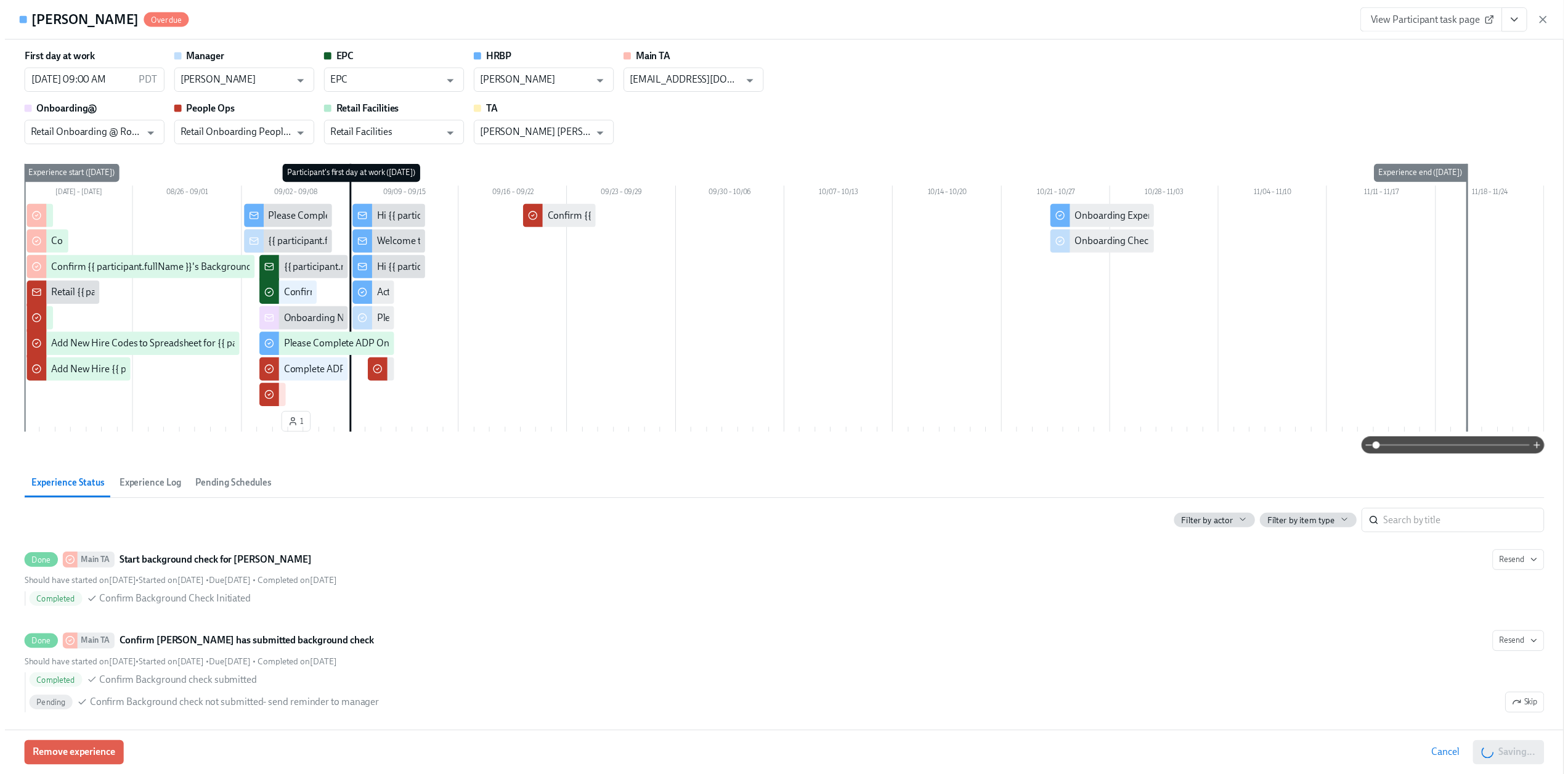
scroll to position [0, 17952]
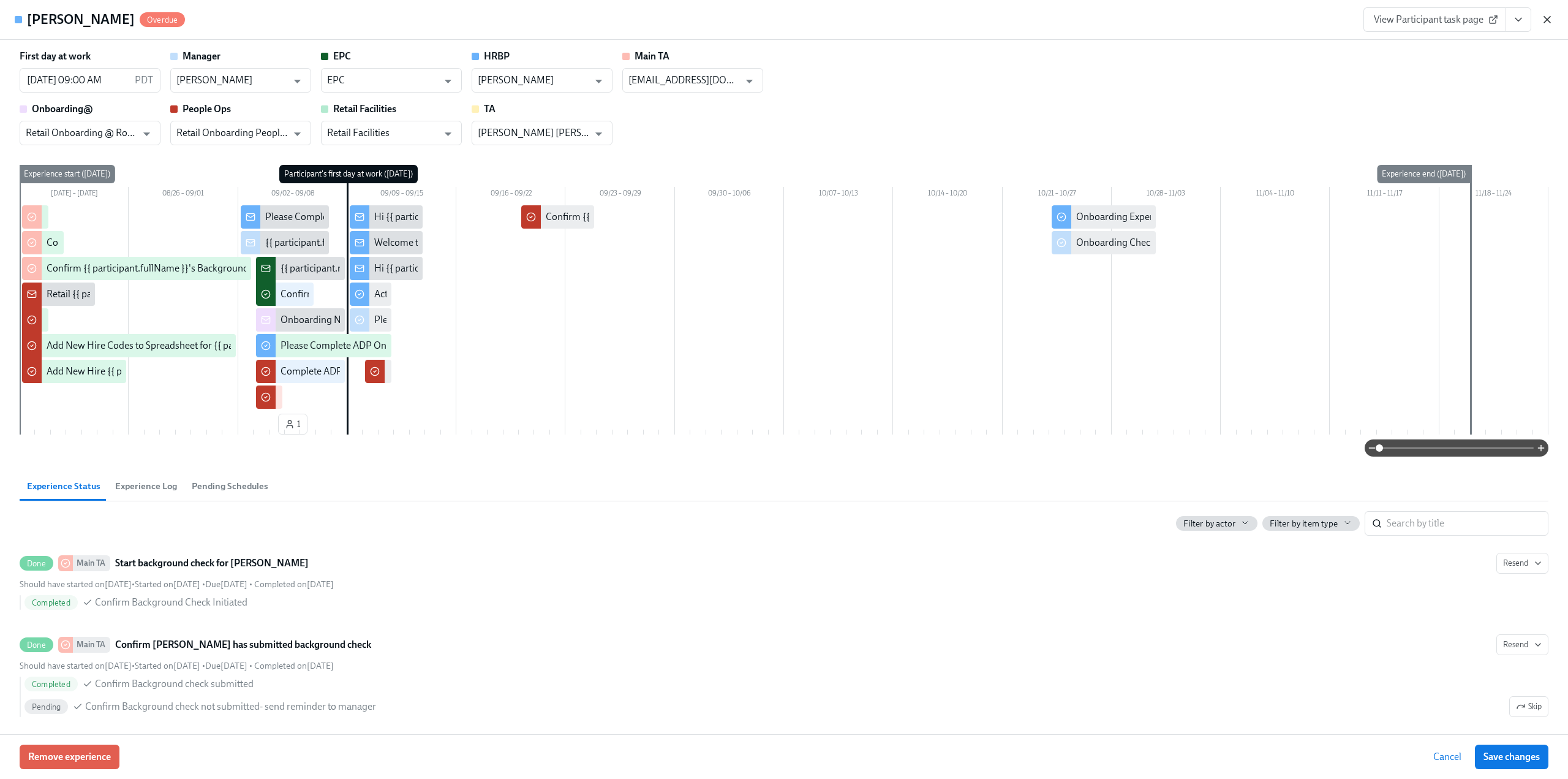
click at [734, 17] on icon "button" at bounding box center [1546, 20] width 7 height 7
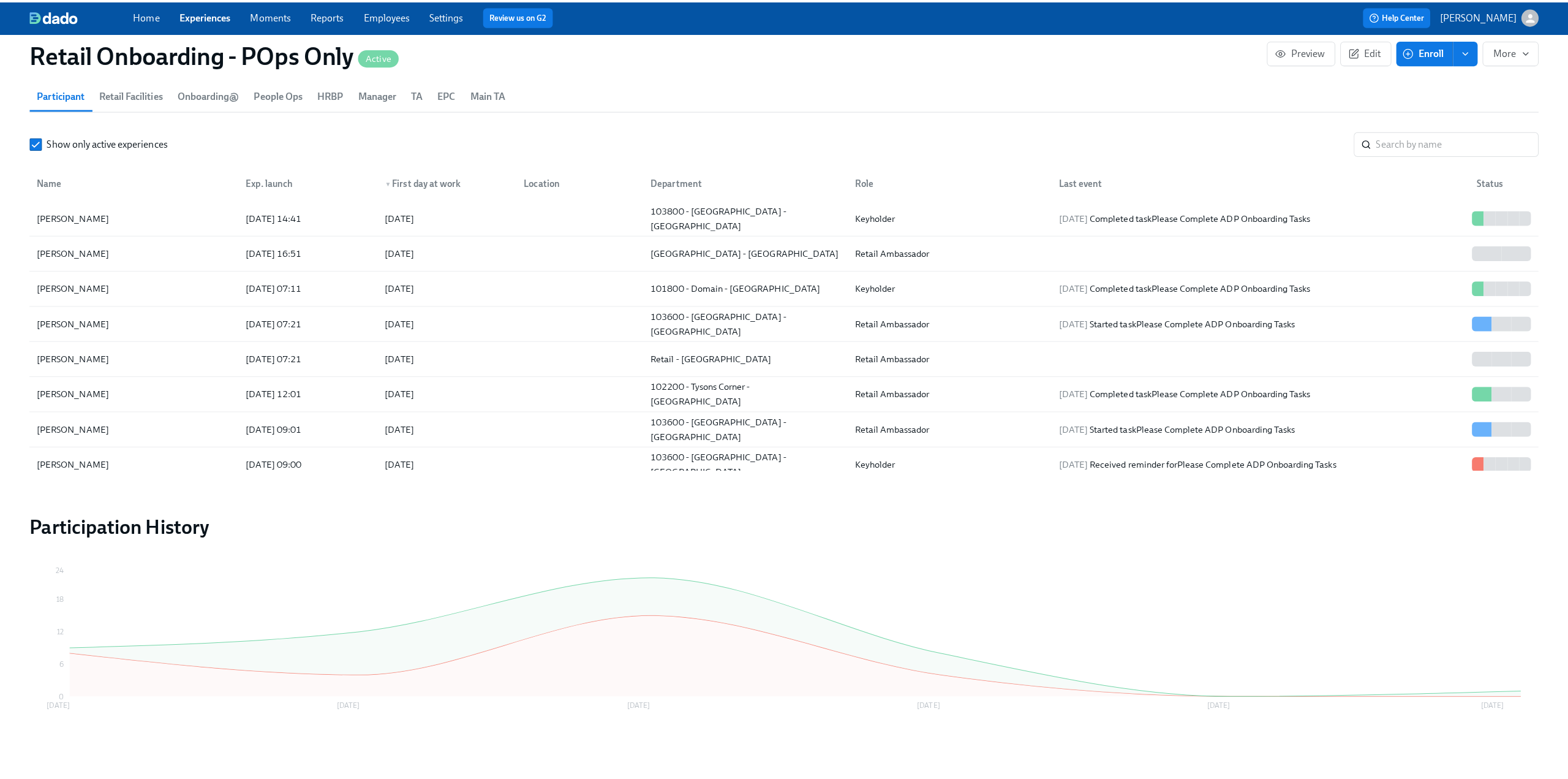
scroll to position [0, 17836]
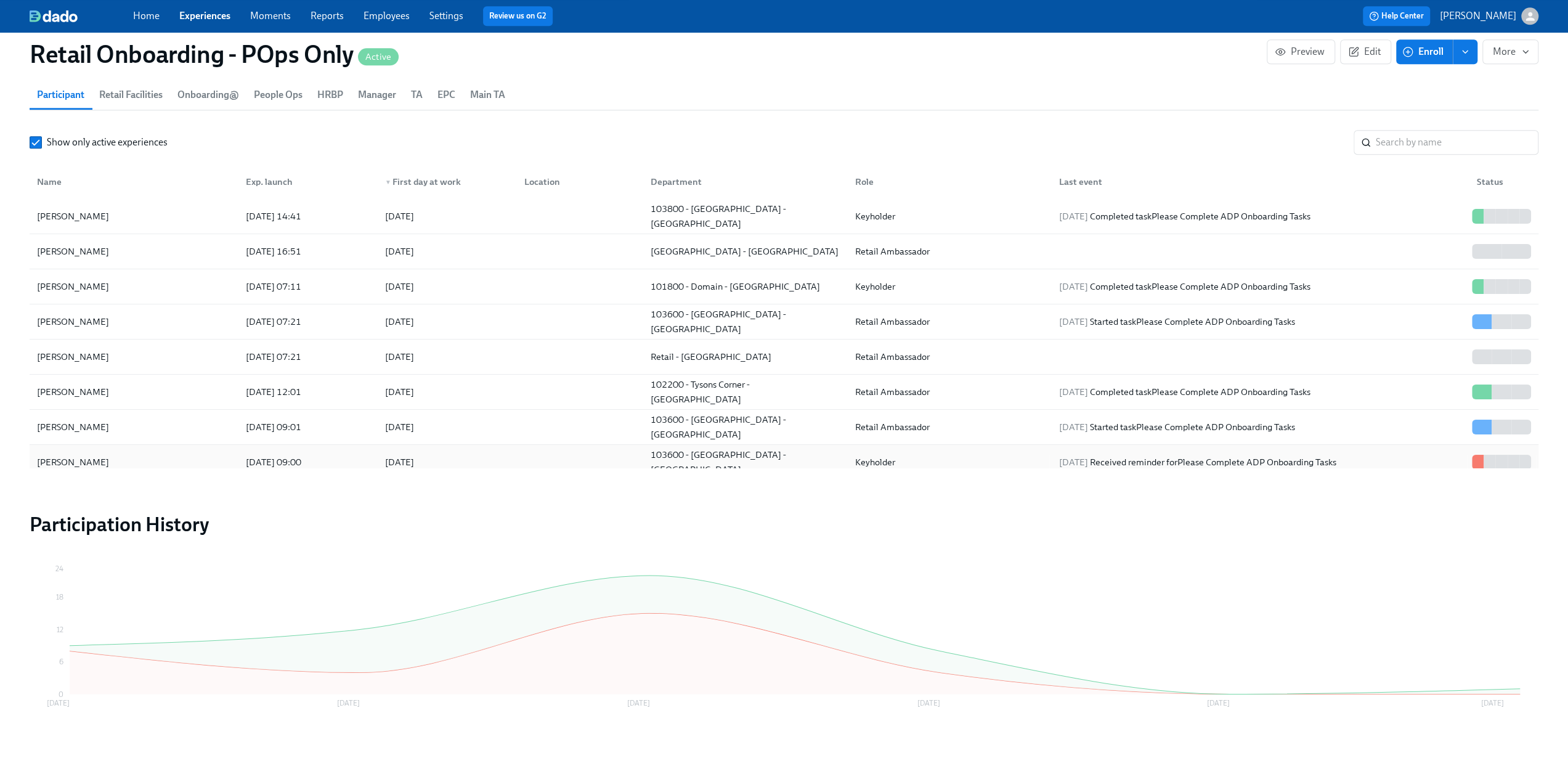
click at [92, 422] on div "[PERSON_NAME]" at bounding box center [72, 462] width 82 height 15
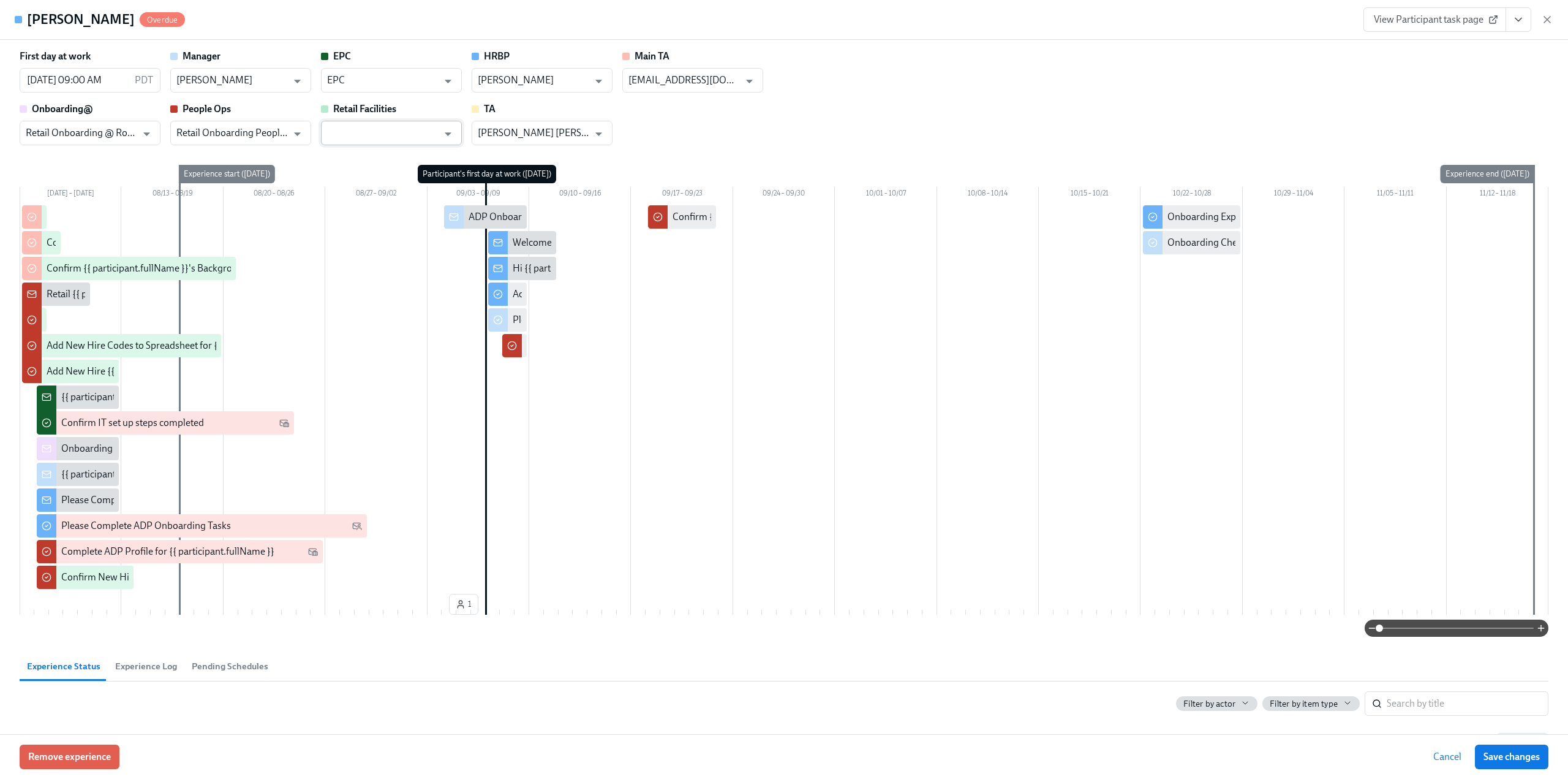
click at [361, 139] on input "text" at bounding box center [382, 133] width 111 height 24
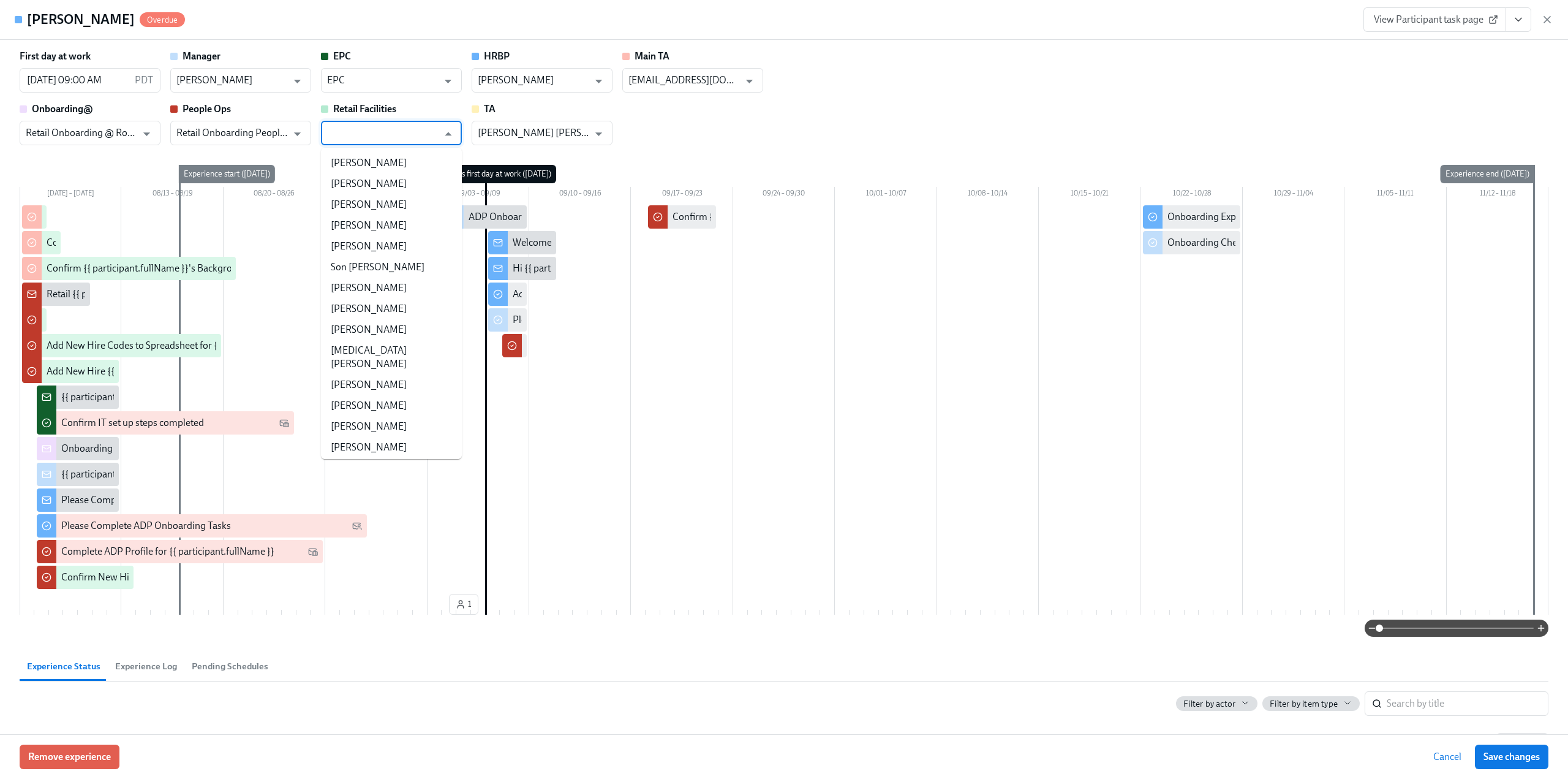
type input "r"
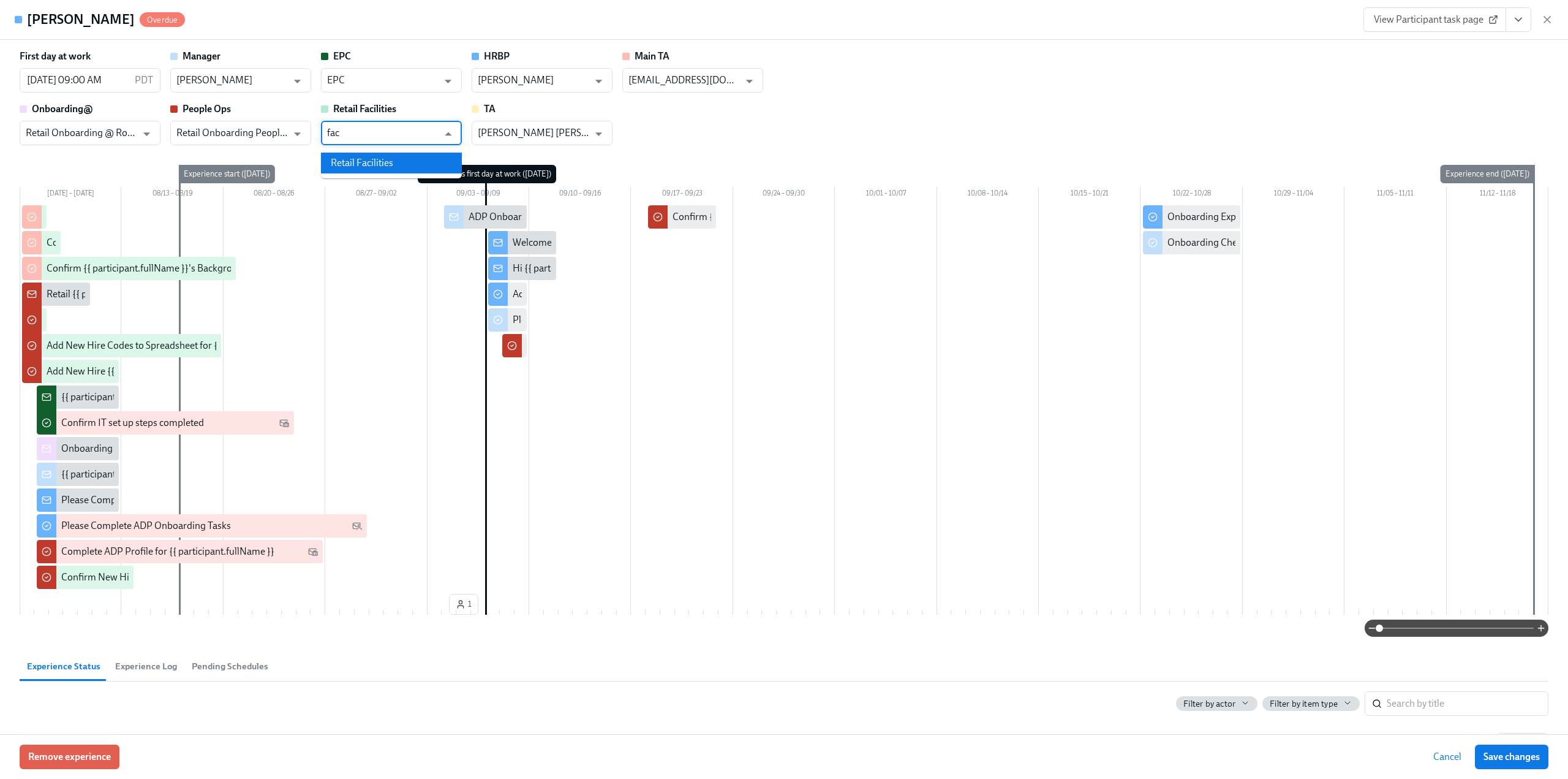
click at [359, 157] on li "Retail Facilities" at bounding box center [391, 163] width 141 height 21
type input "Retail Facilities"
click at [734, 420] on span "Save changes" at bounding box center [1512, 756] width 56 height 12
type input "Retail Facilities"
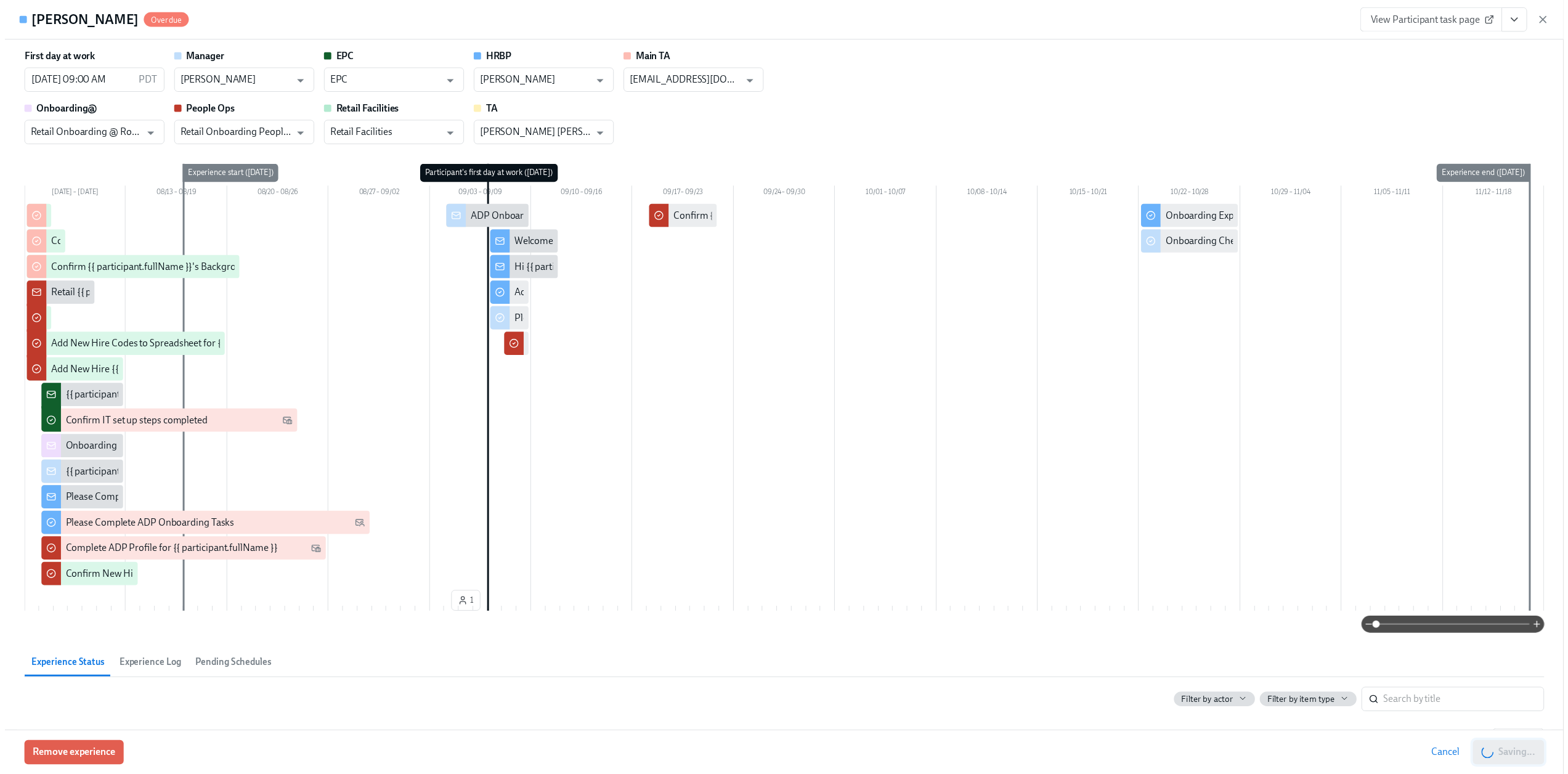
scroll to position [0, 17952]
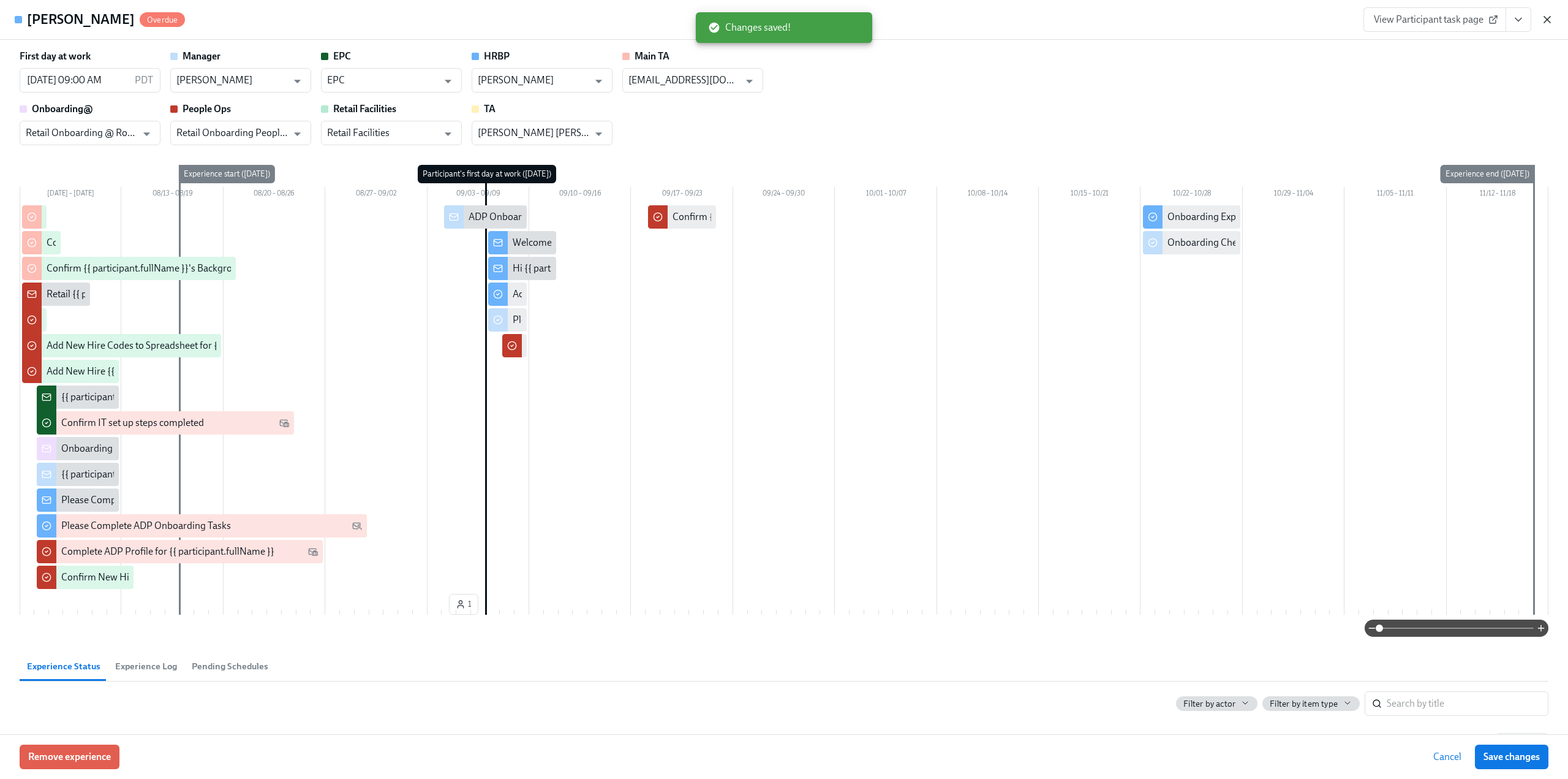
click at [734, 14] on icon "button" at bounding box center [1546, 19] width 12 height 12
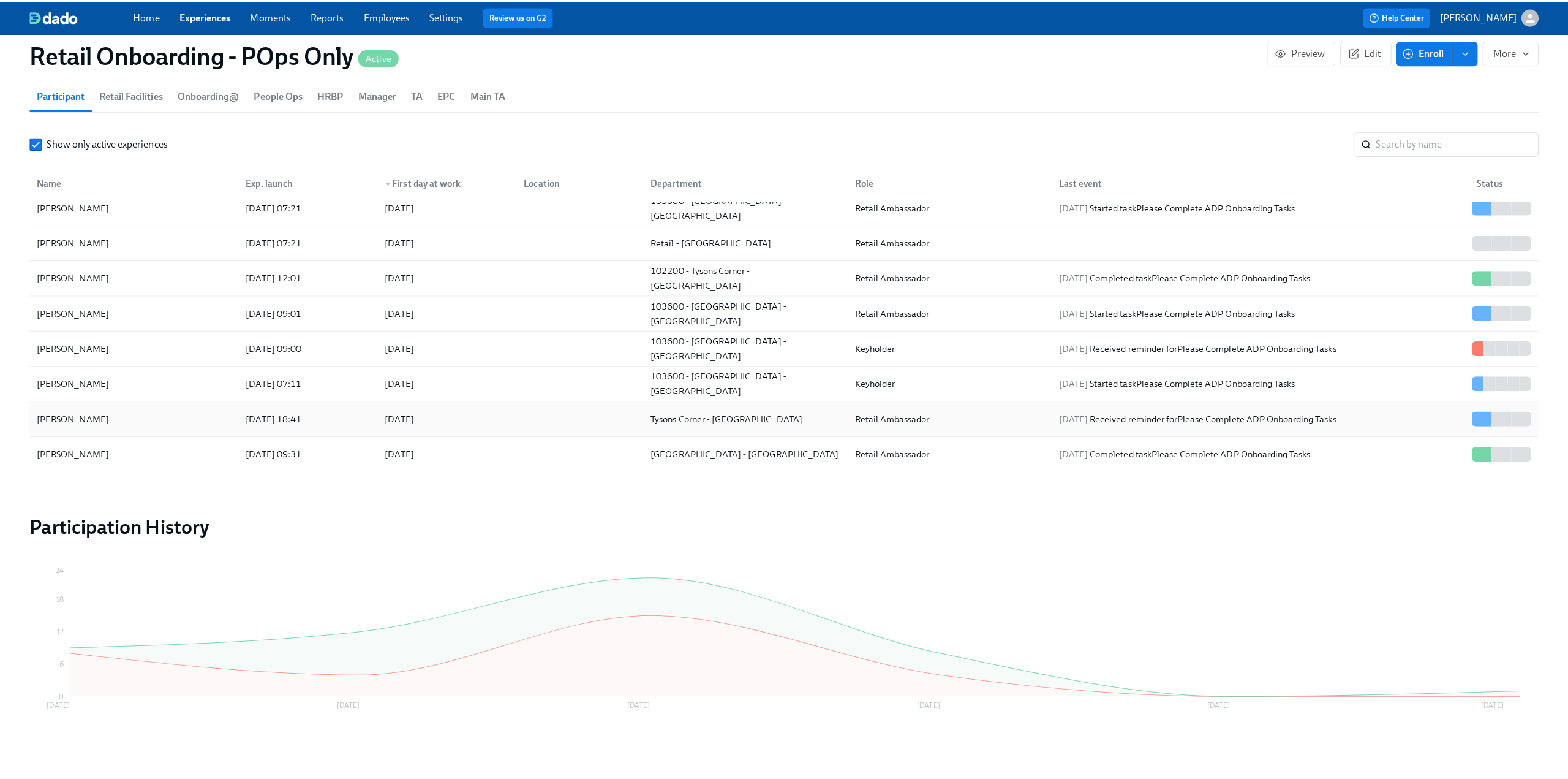
scroll to position [123, 0]
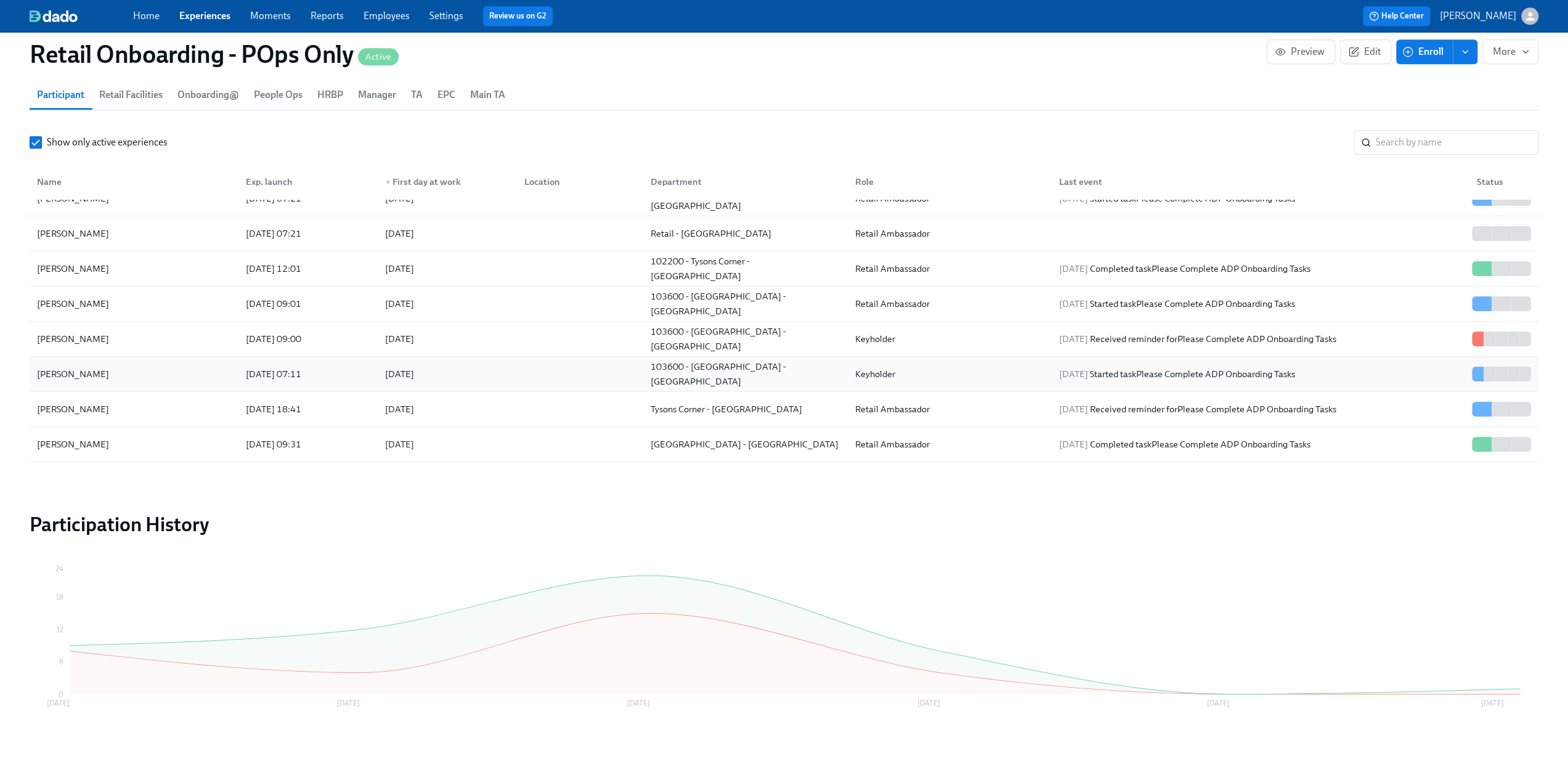
click at [120, 367] on div "[PERSON_NAME]" at bounding box center [134, 374] width 204 height 24
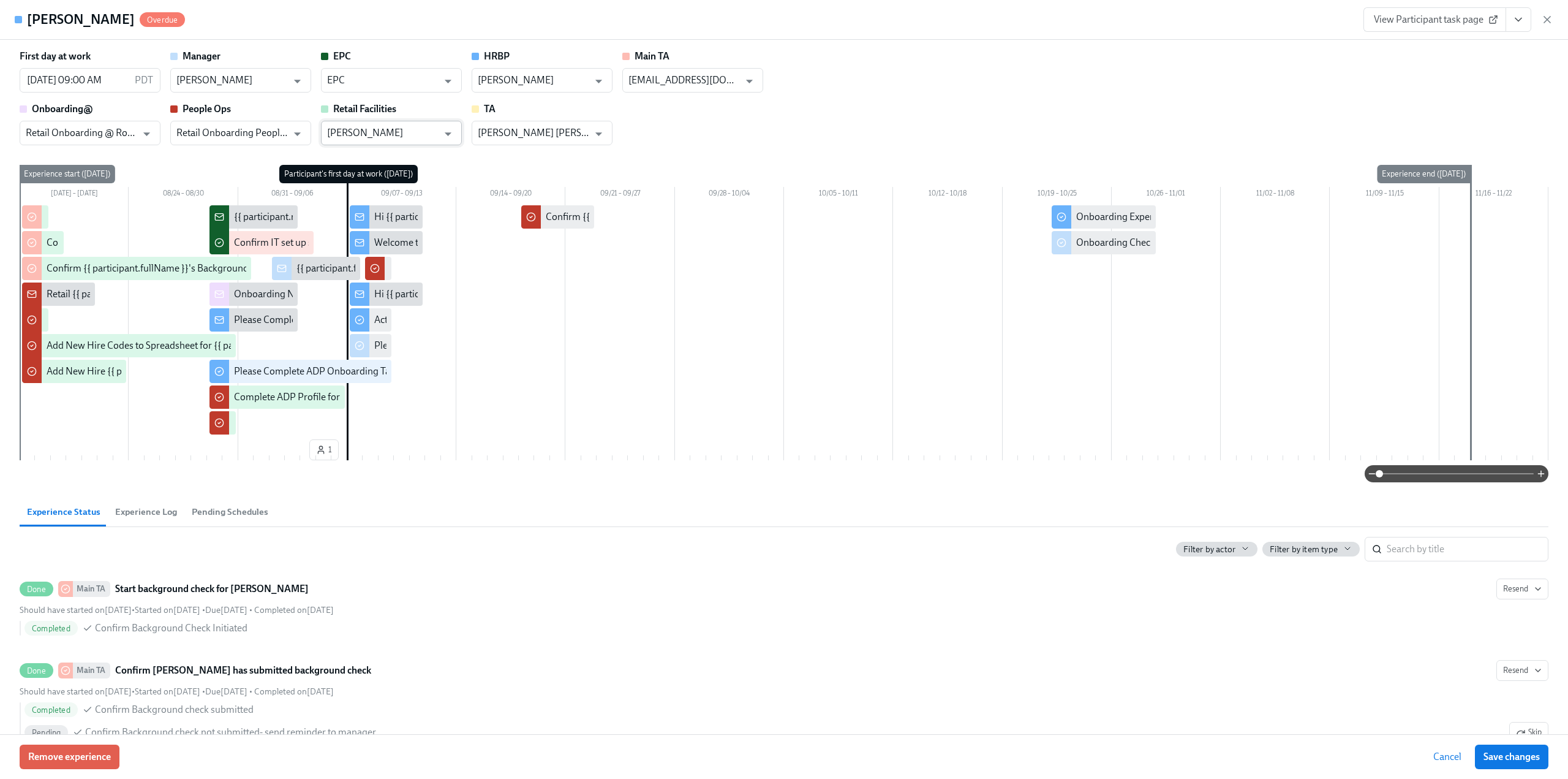
click at [382, 125] on input "[PERSON_NAME]" at bounding box center [382, 133] width 111 height 24
click at [379, 157] on li "Retail Facilities" at bounding box center [391, 163] width 141 height 21
type input "Retail Facilities"
click at [734, 420] on span "Save changes" at bounding box center [1512, 756] width 56 height 12
type input "Retail Facilities"
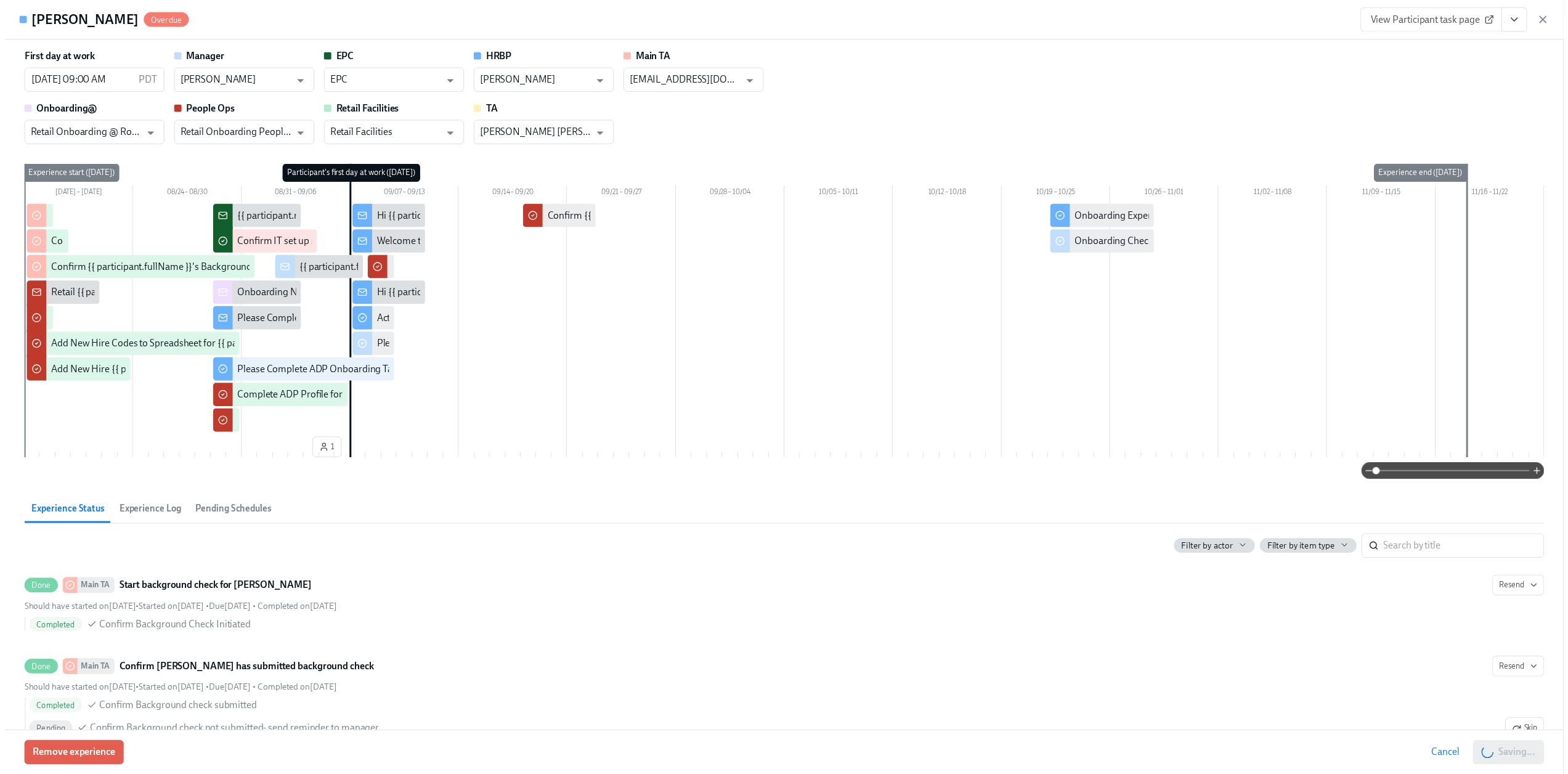
scroll to position [0, 17952]
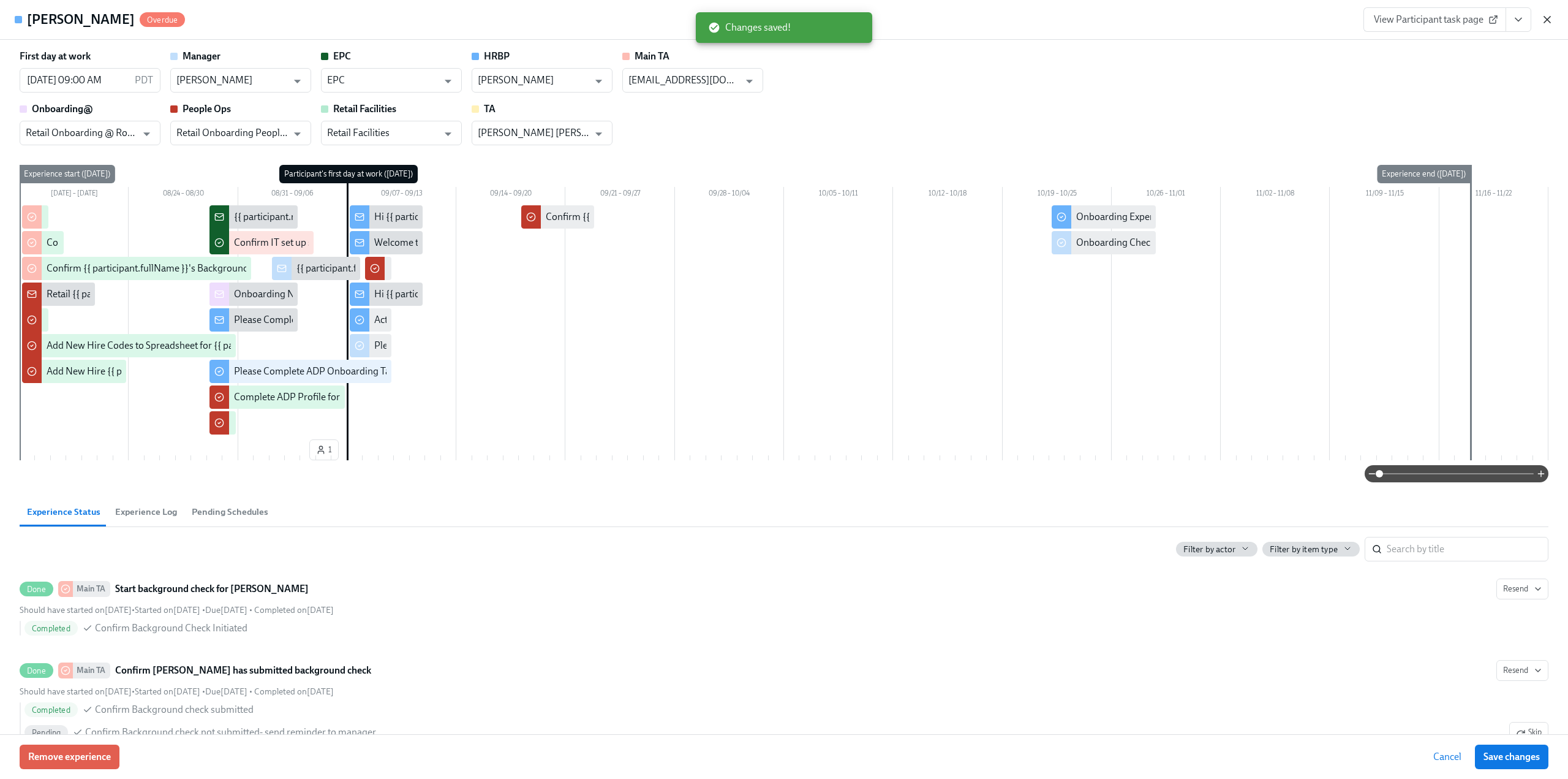
click at [734, 17] on icon "button" at bounding box center [1546, 19] width 12 height 12
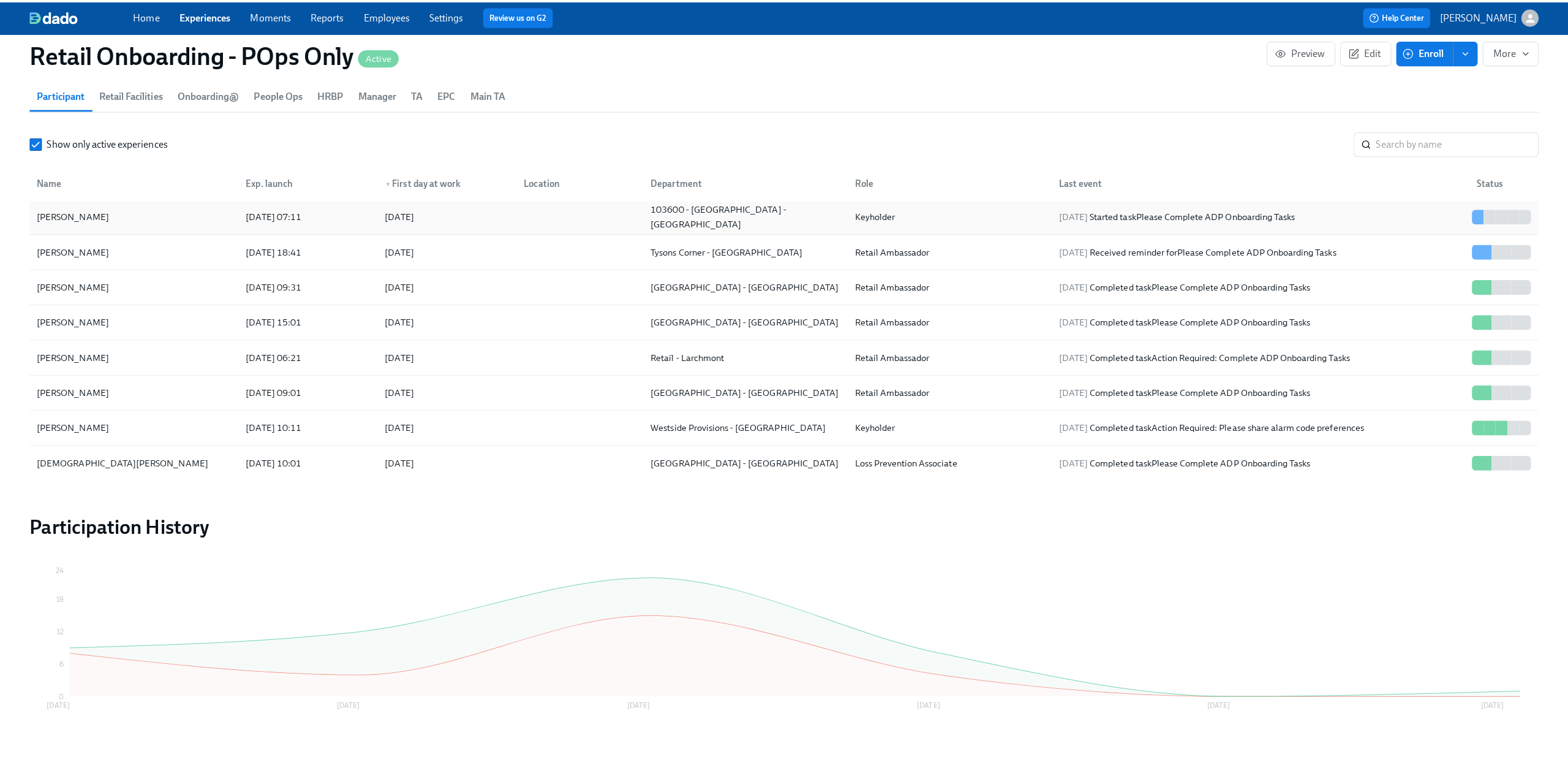
scroll to position [307, 0]
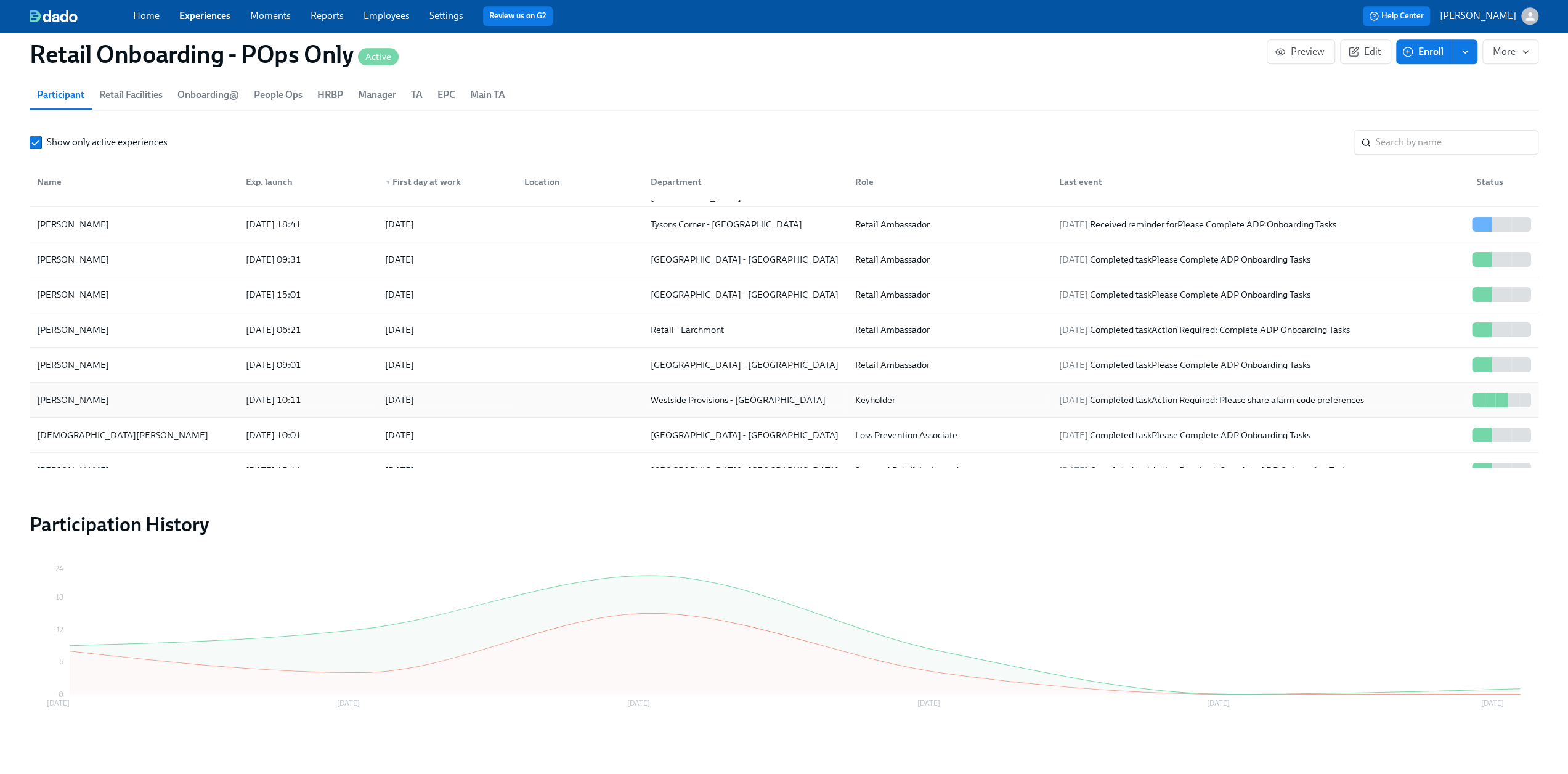
click at [177, 390] on div "[PERSON_NAME]" at bounding box center [134, 400] width 204 height 24
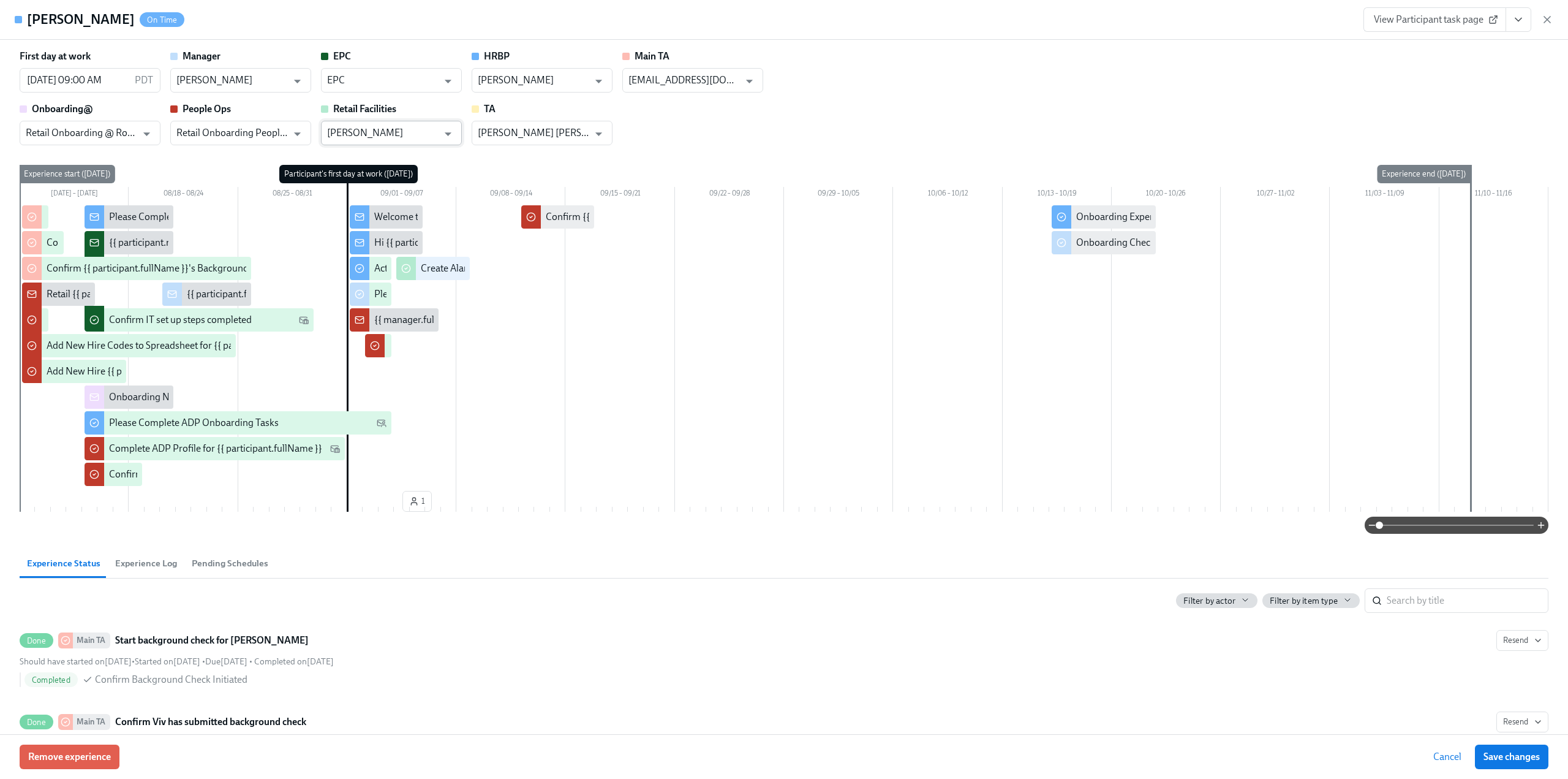
click at [371, 134] on input "[PERSON_NAME]" at bounding box center [382, 133] width 111 height 24
click at [371, 161] on li "Retail Facilities" at bounding box center [391, 163] width 141 height 21
type input "Retail Facilities"
click at [734, 420] on span "Save changes" at bounding box center [1512, 756] width 56 height 12
type input "Retail Facilities"
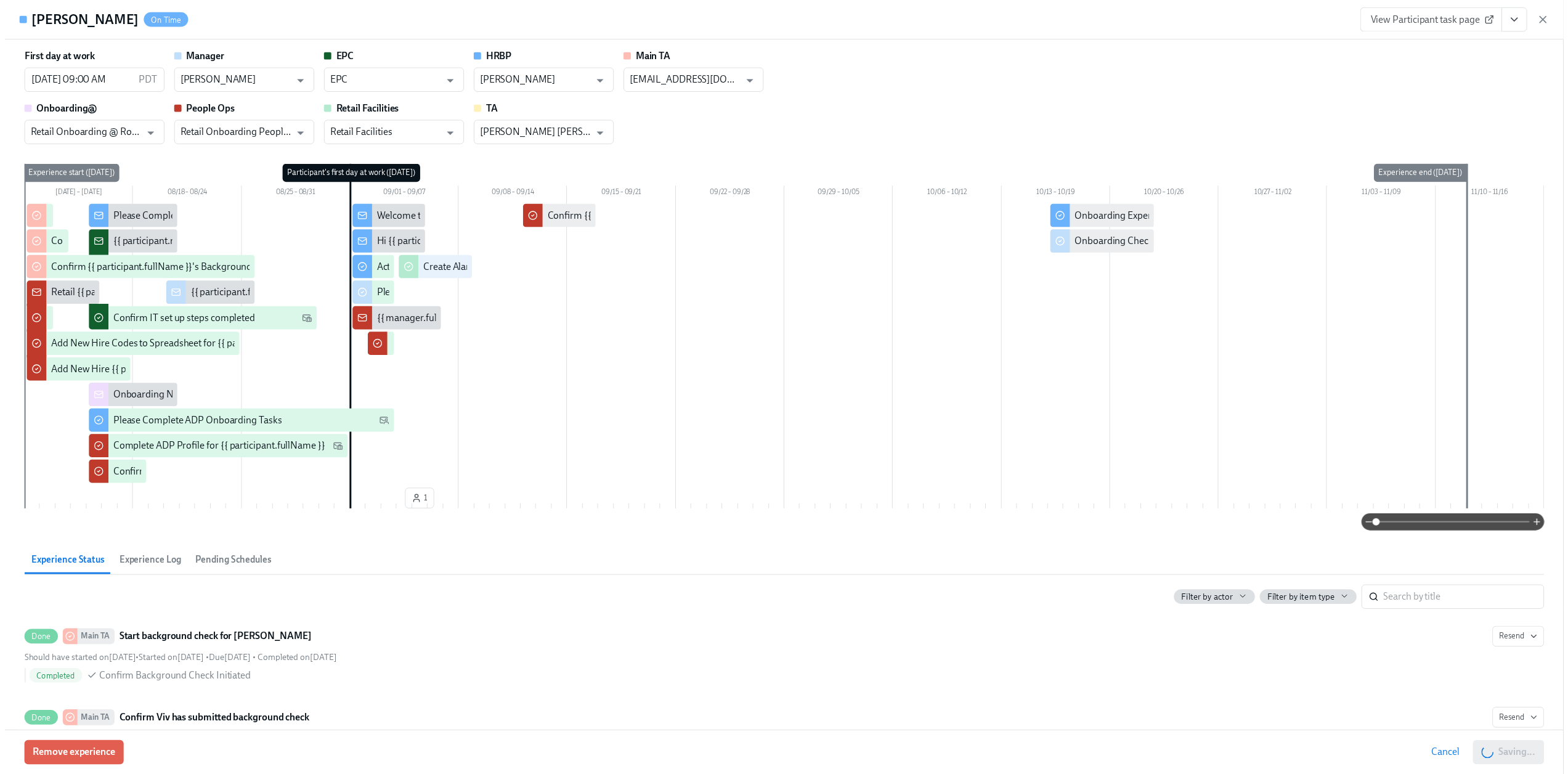
scroll to position [0, 17952]
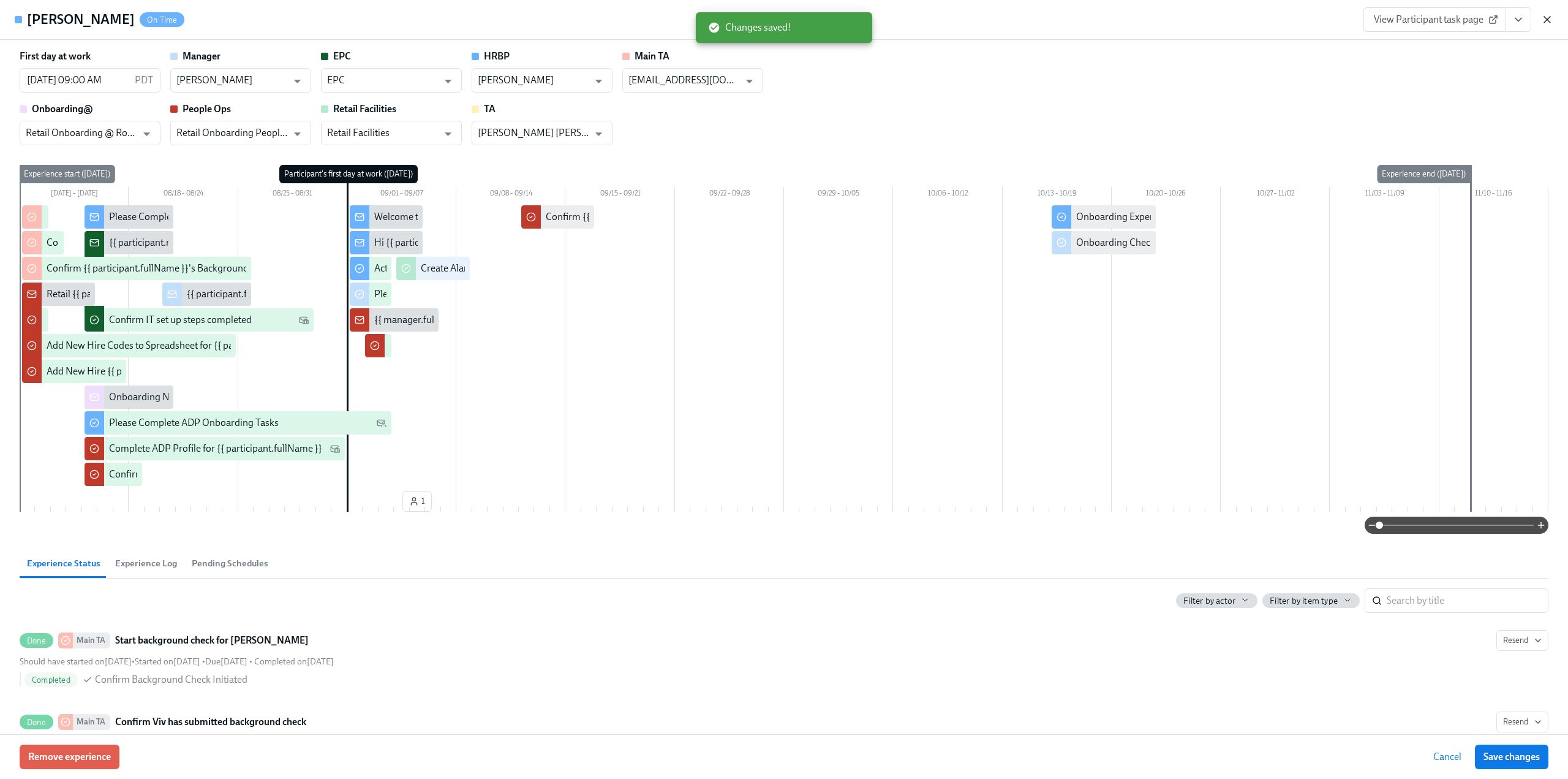
click at [734, 17] on icon "button" at bounding box center [1546, 19] width 12 height 12
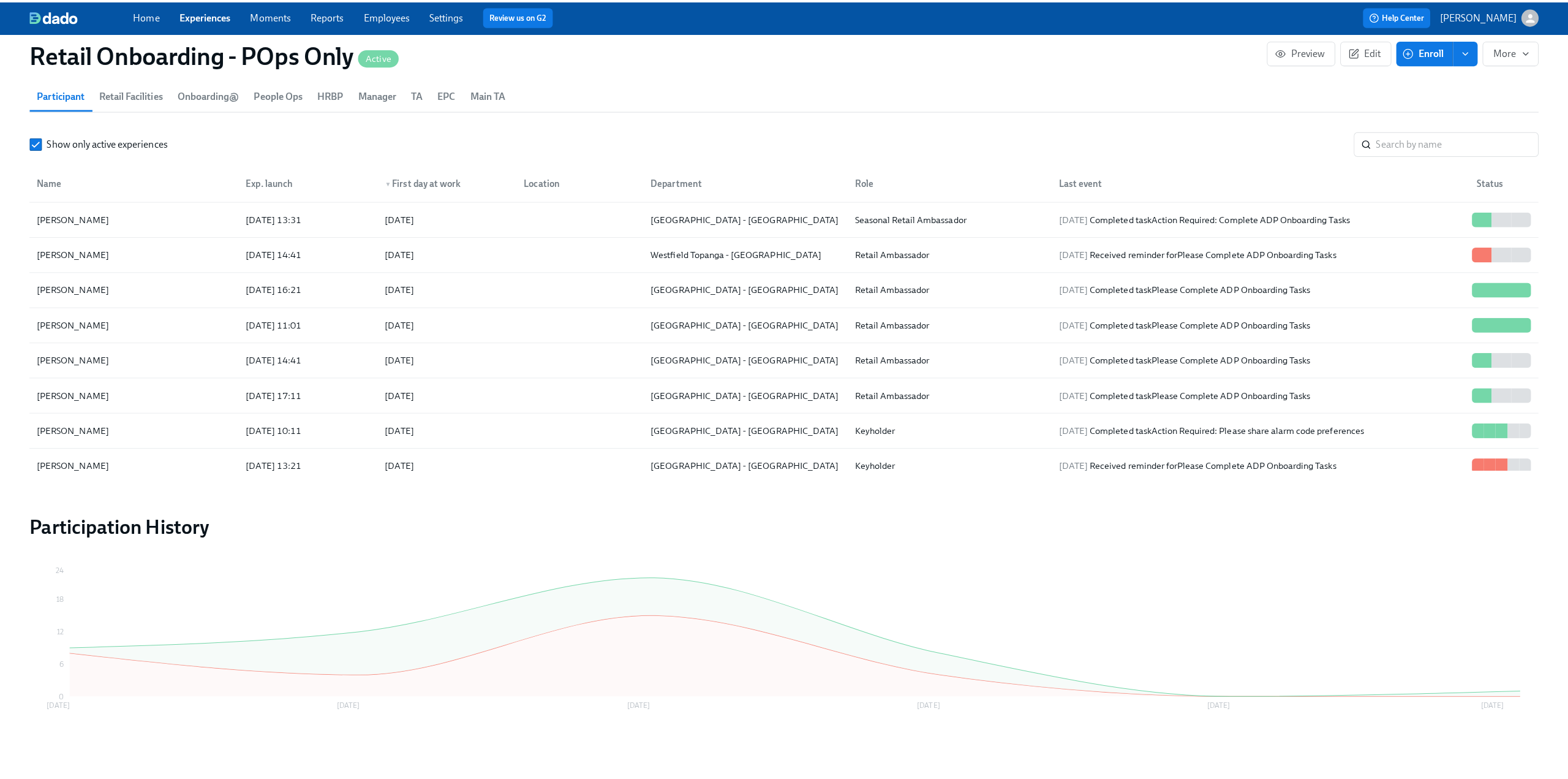
scroll to position [735, 0]
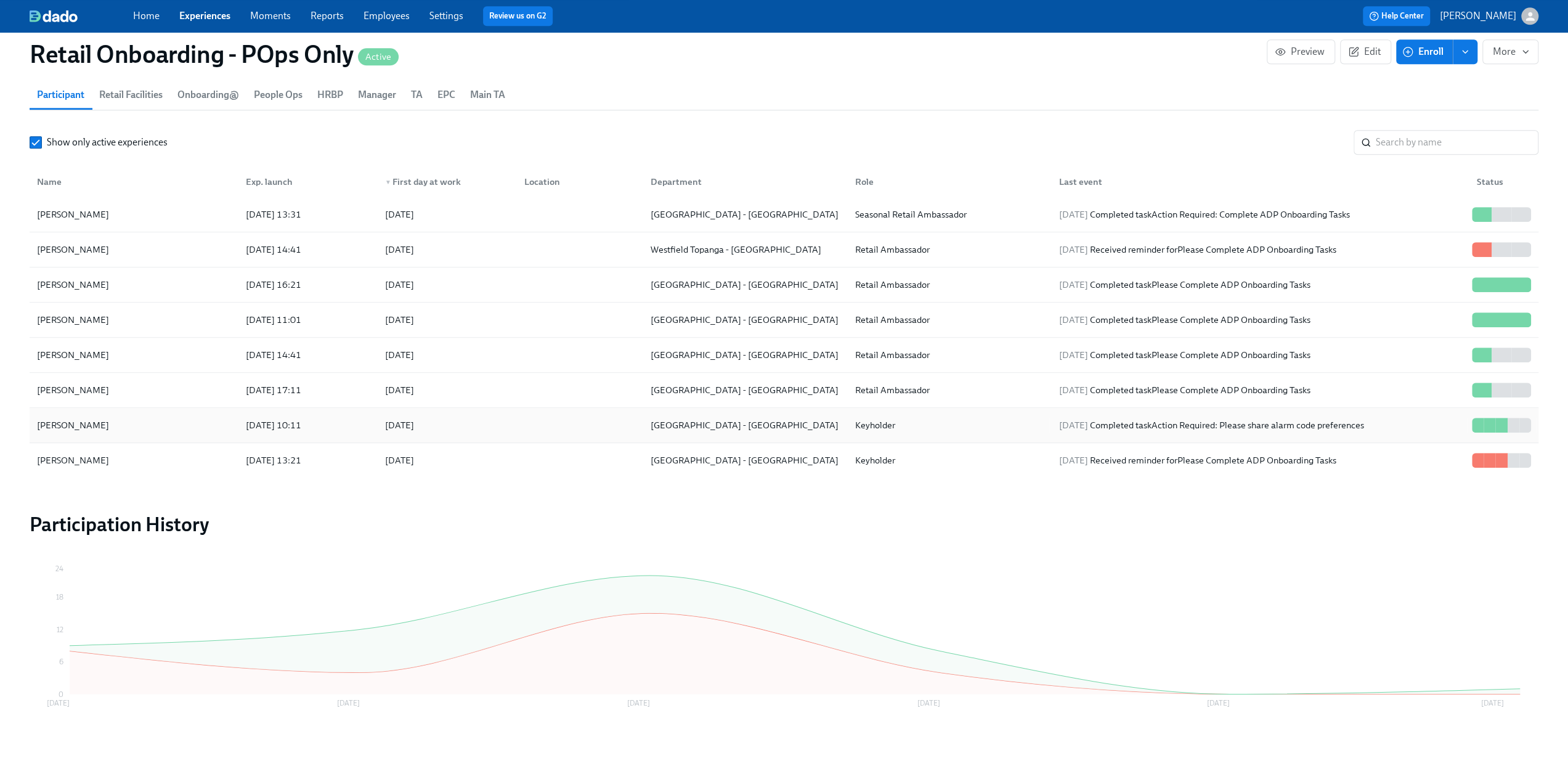
click at [204, 417] on div "[PERSON_NAME]" at bounding box center [134, 425] width 204 height 24
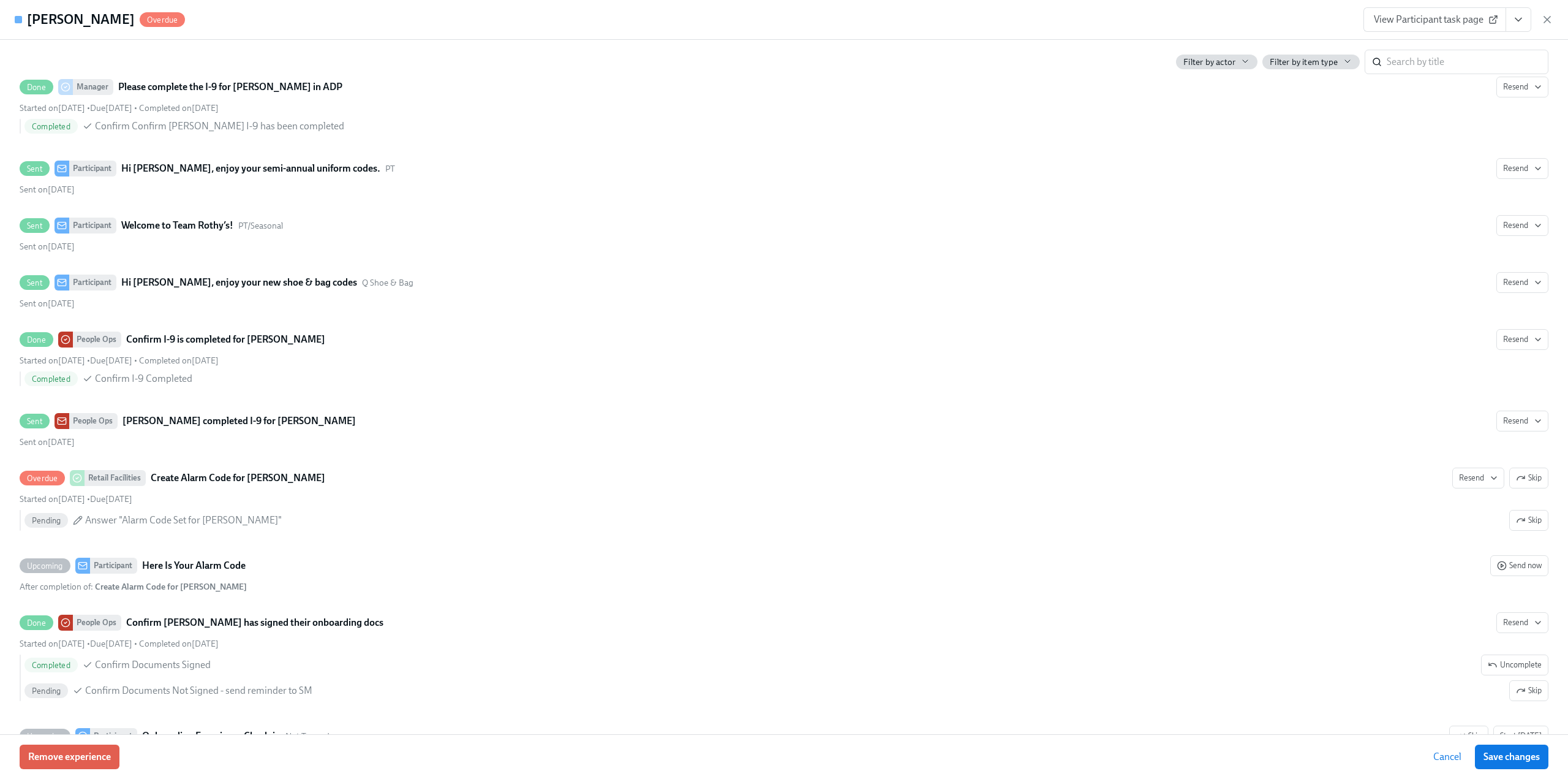
scroll to position [2022, 0]
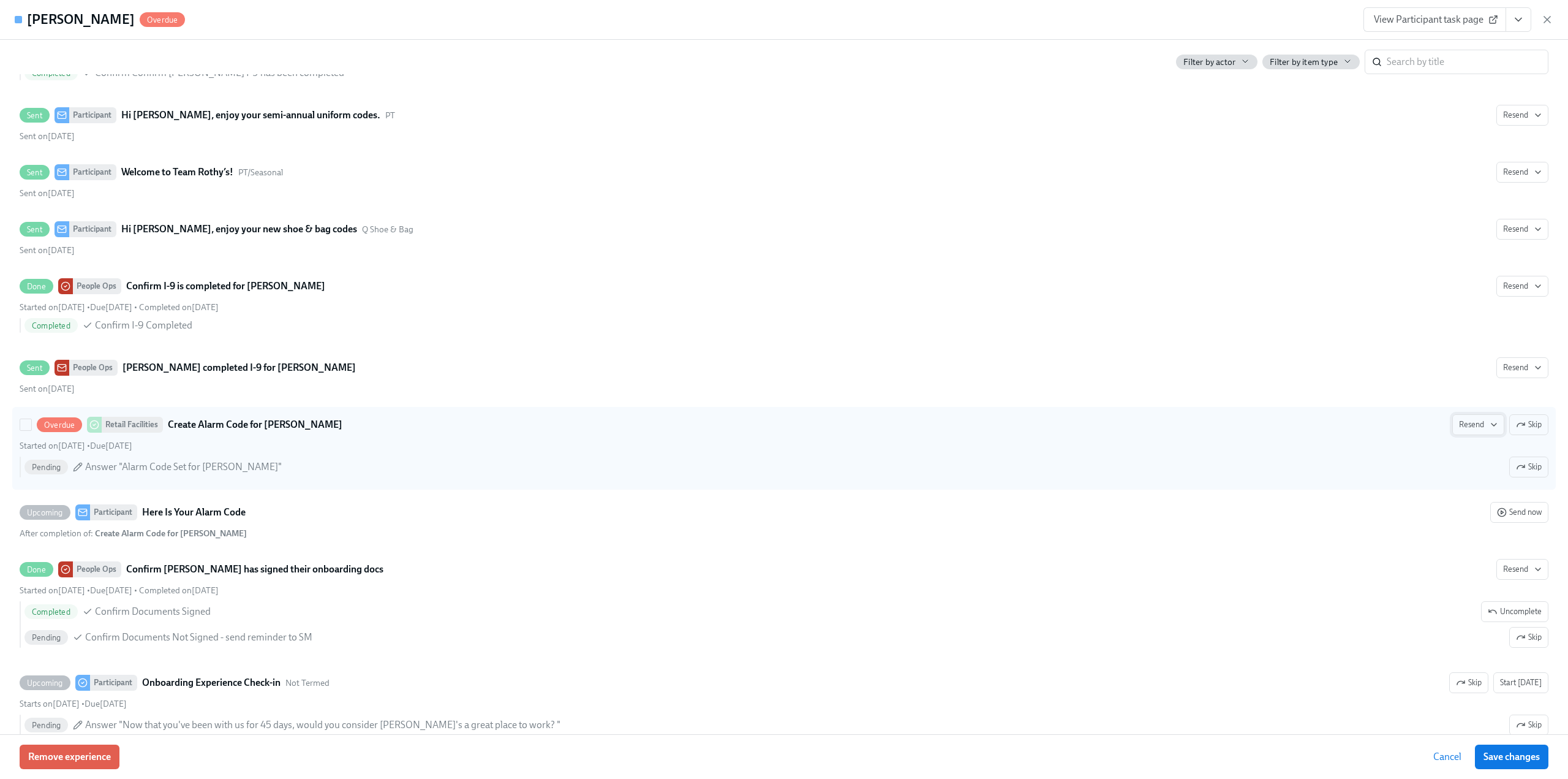
click at [734, 418] on span "Resend" at bounding box center [1477, 424] width 38 height 12
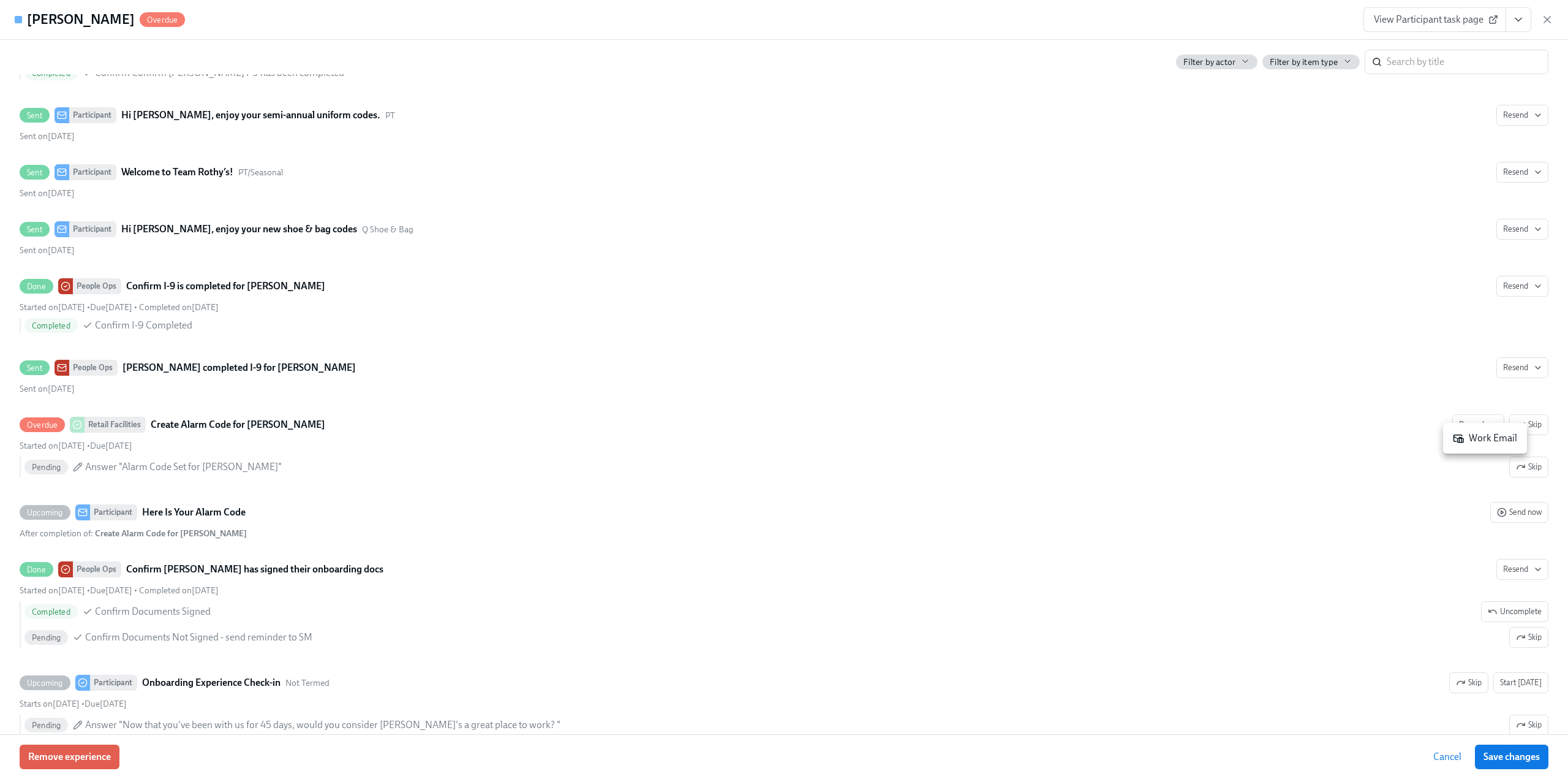
click at [734, 420] on div "Work Email" at bounding box center [1485, 438] width 65 height 13
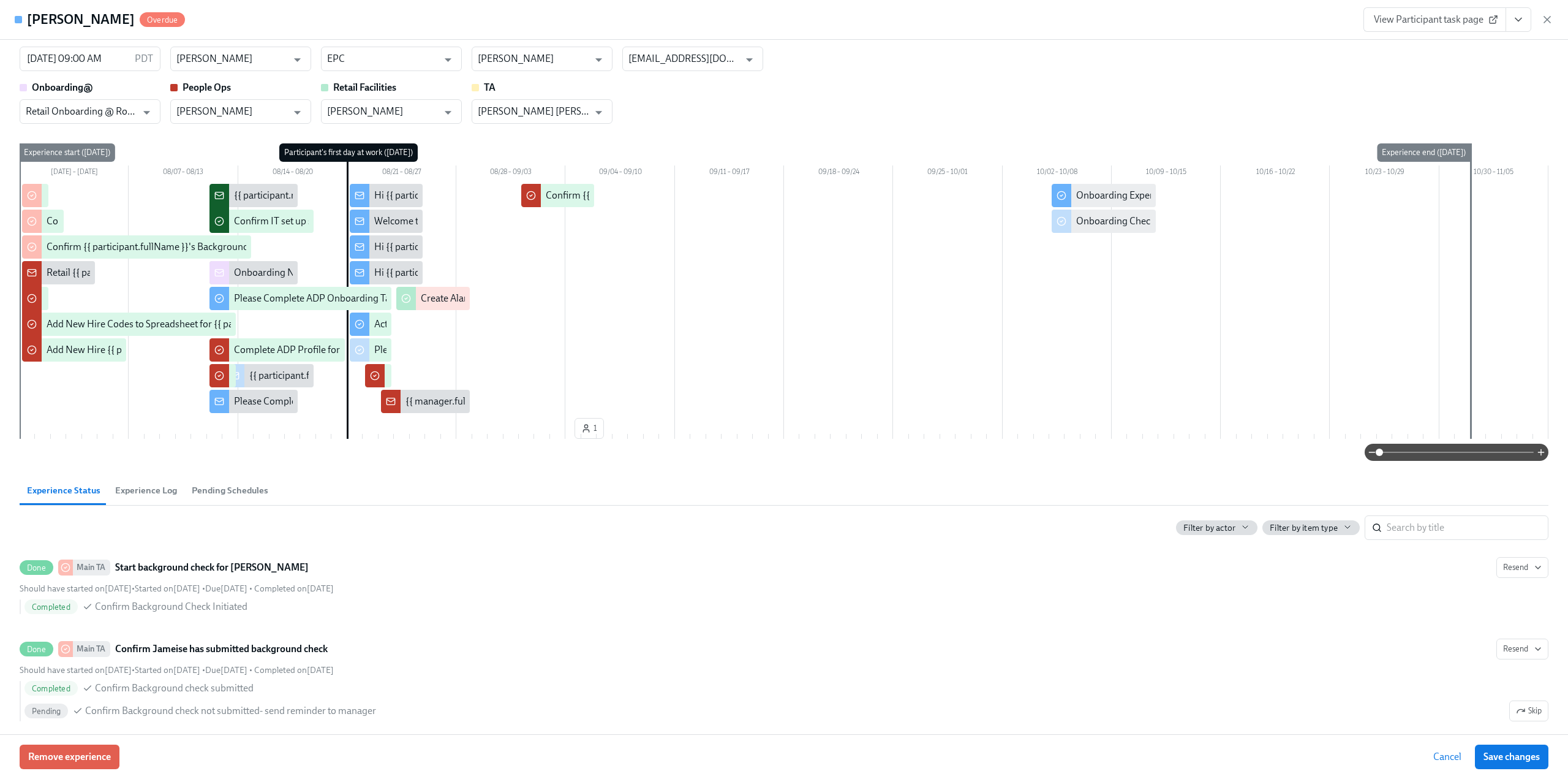
scroll to position [0, 0]
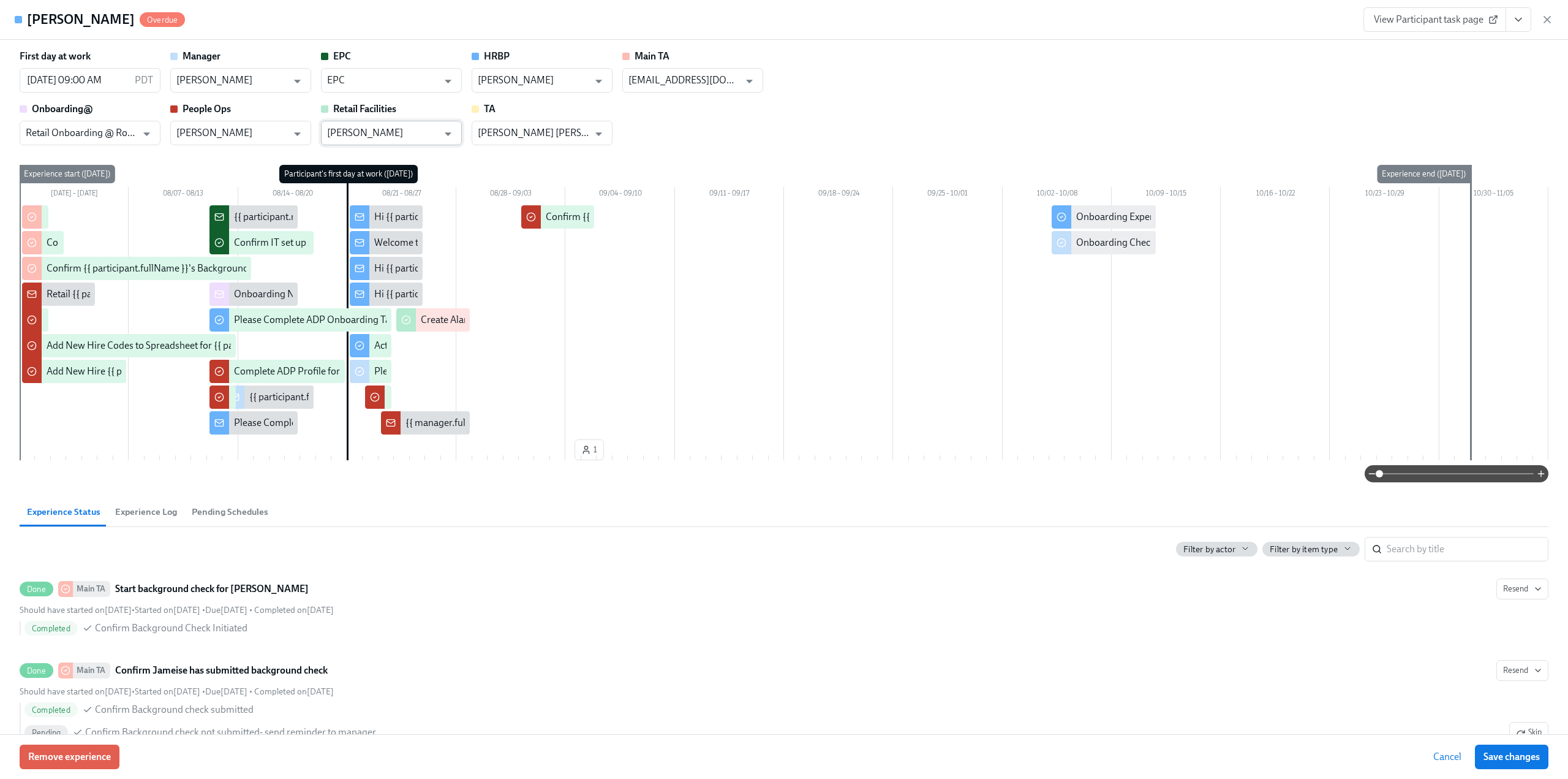
click at [409, 136] on input "[PERSON_NAME]" at bounding box center [382, 133] width 111 height 24
click at [407, 156] on li "Retail Facilities" at bounding box center [391, 163] width 141 height 21
type input "Retail Facilities"
click at [734, 420] on span "Save changes" at bounding box center [1512, 756] width 56 height 12
type input "Retail Facilities"
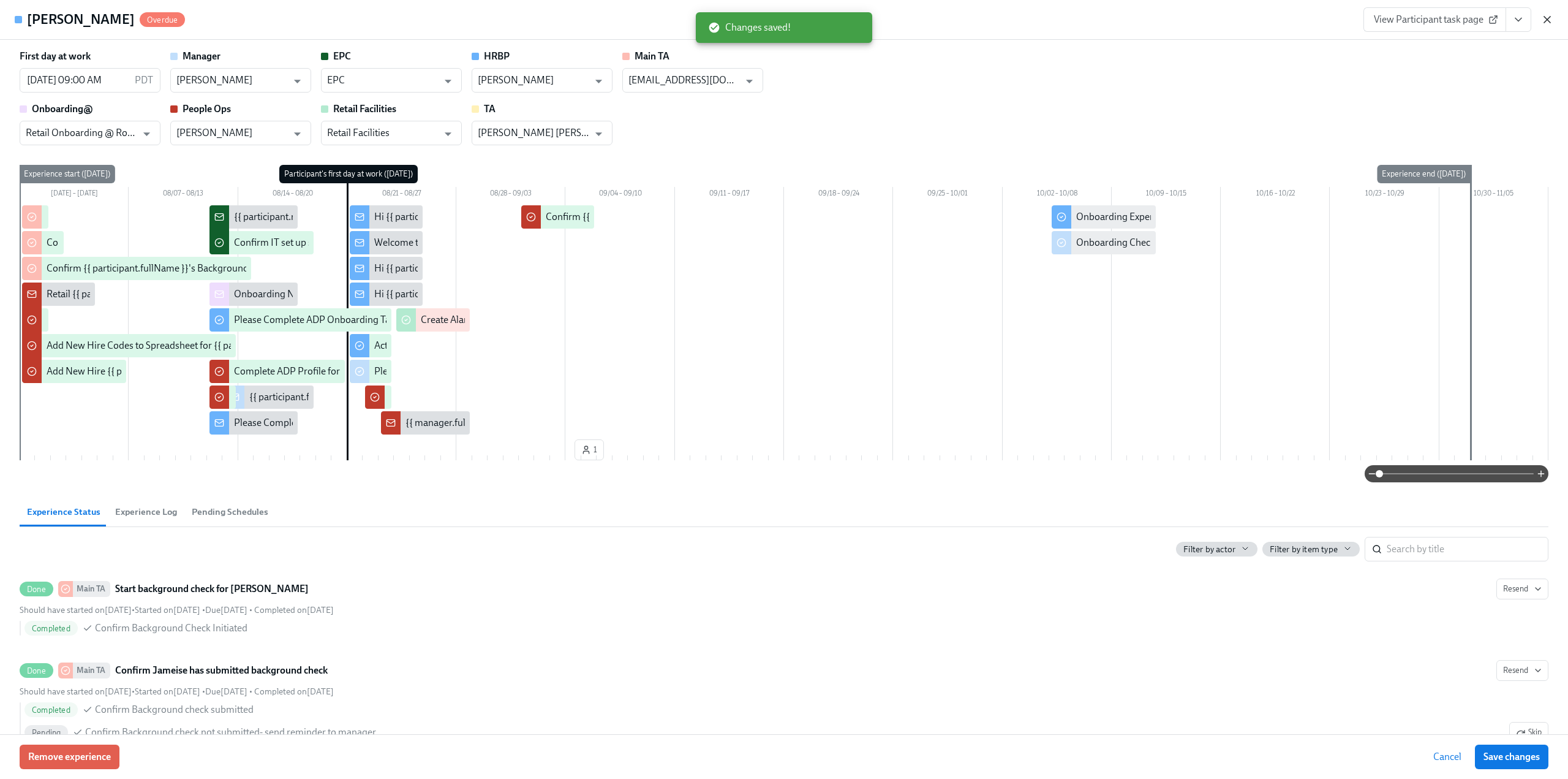
click at [734, 19] on icon "button" at bounding box center [1546, 20] width 7 height 7
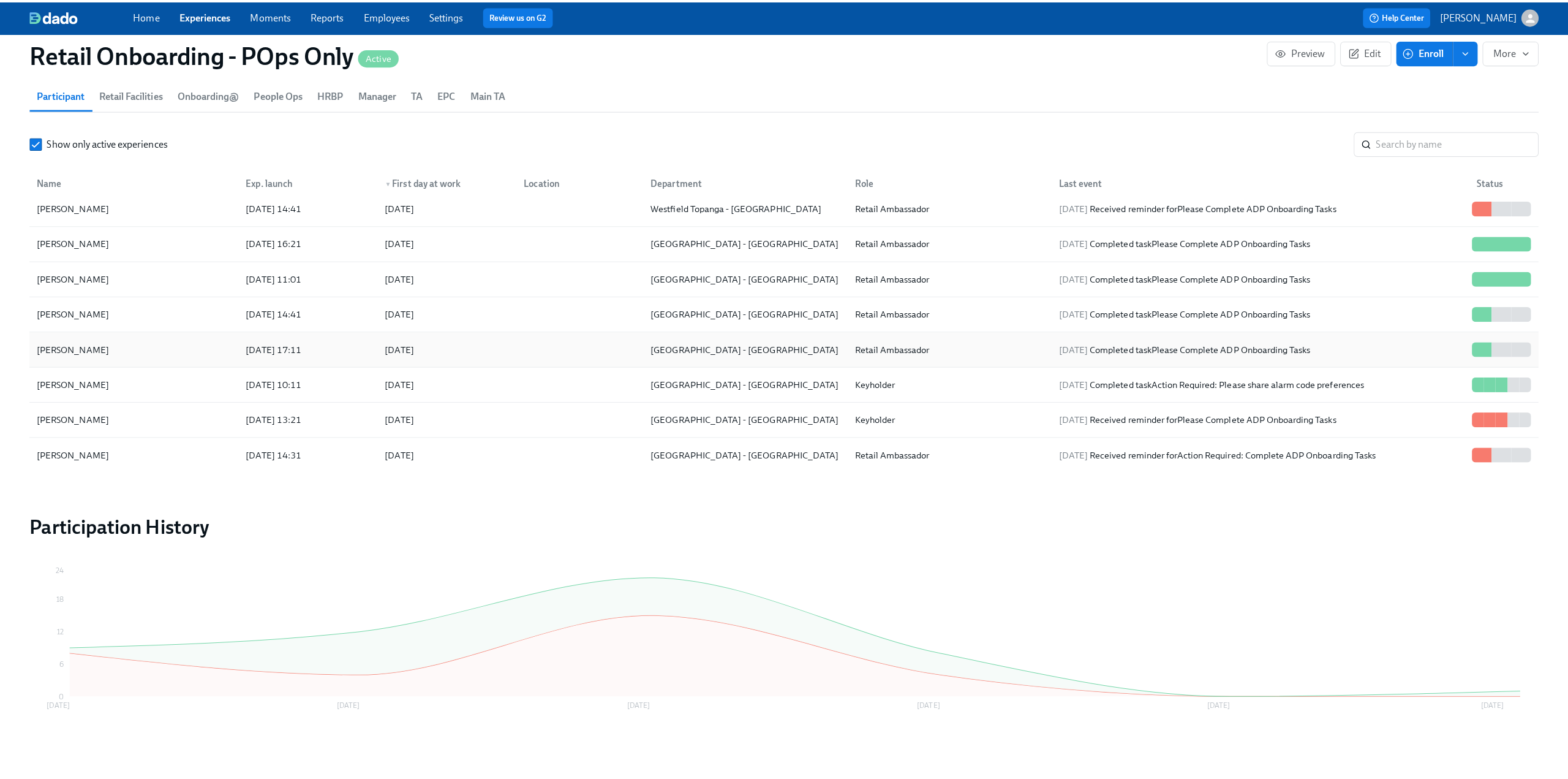
scroll to position [797, 0]
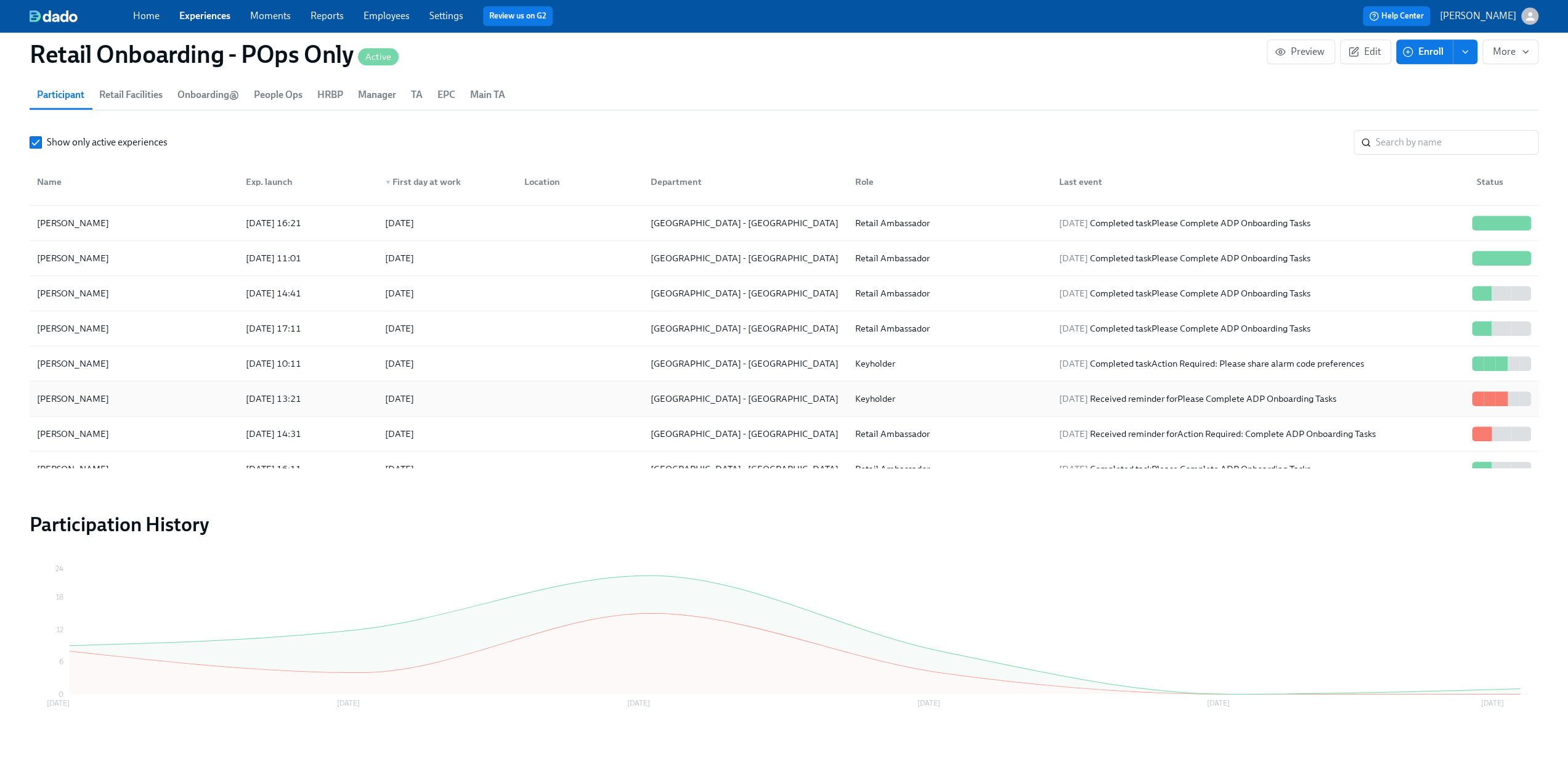
click at [150, 394] on div "[PERSON_NAME]" at bounding box center [134, 399] width 204 height 24
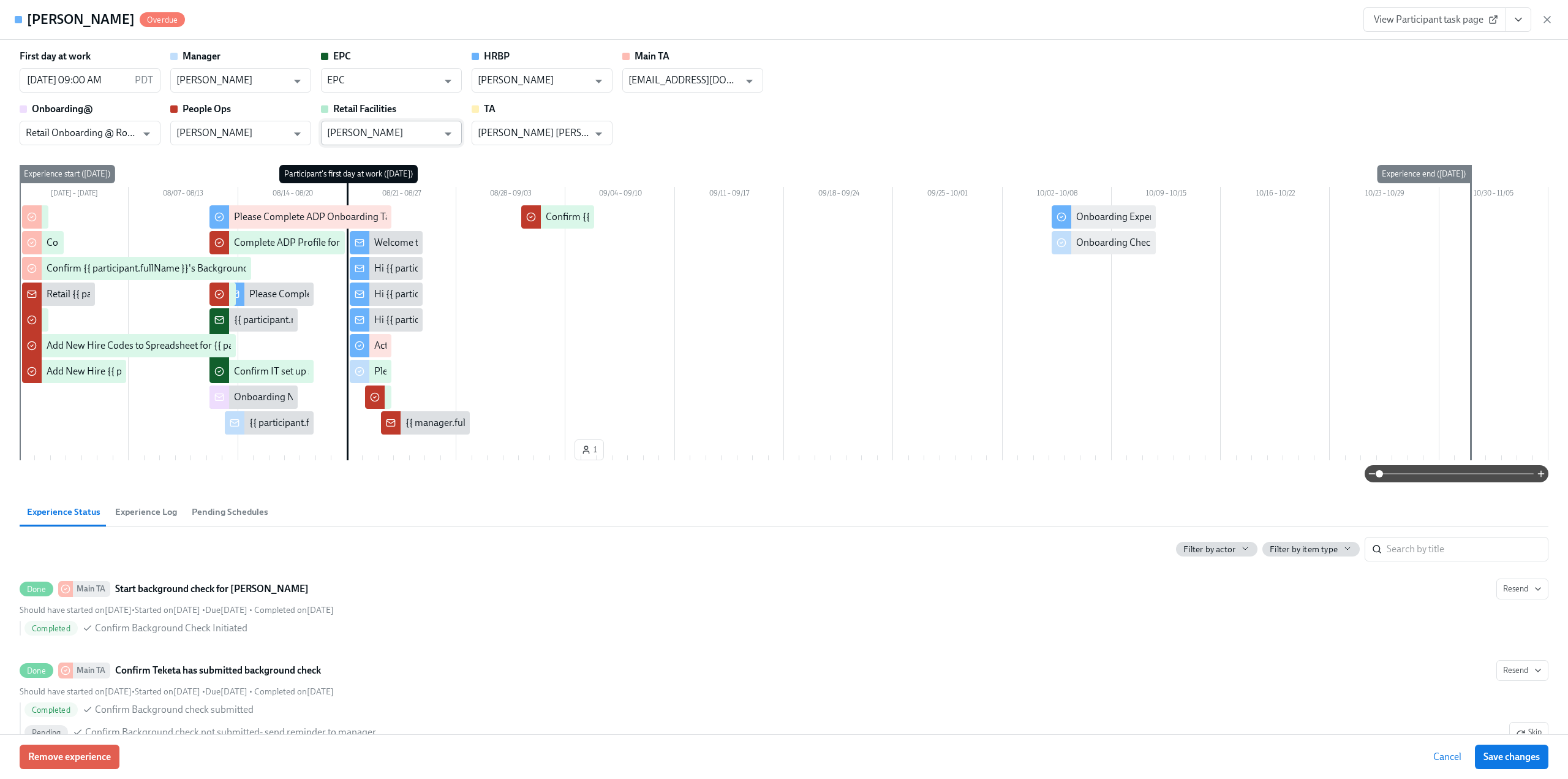
click at [394, 137] on input "[PERSON_NAME]" at bounding box center [382, 133] width 111 height 24
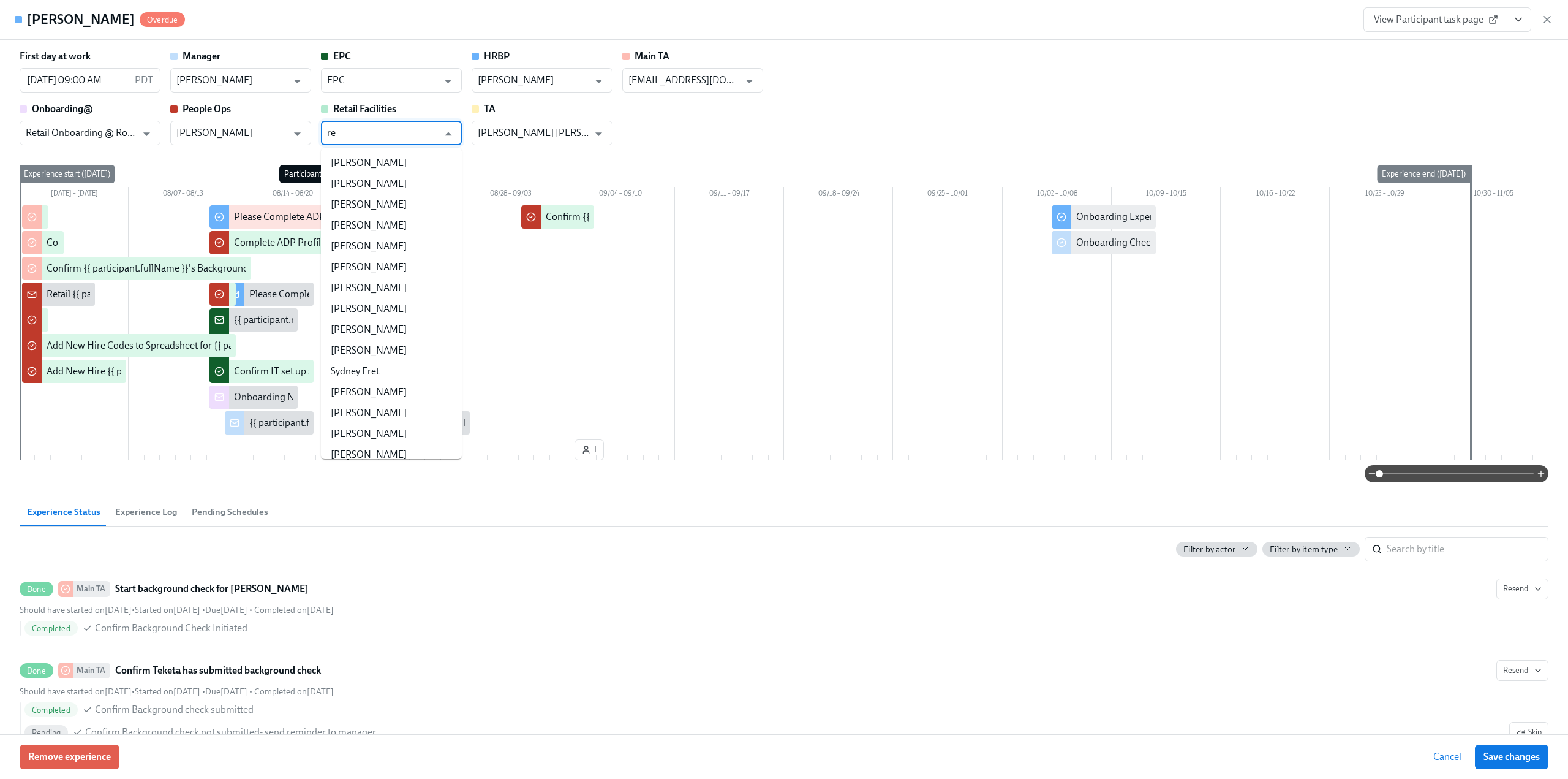
type input "r"
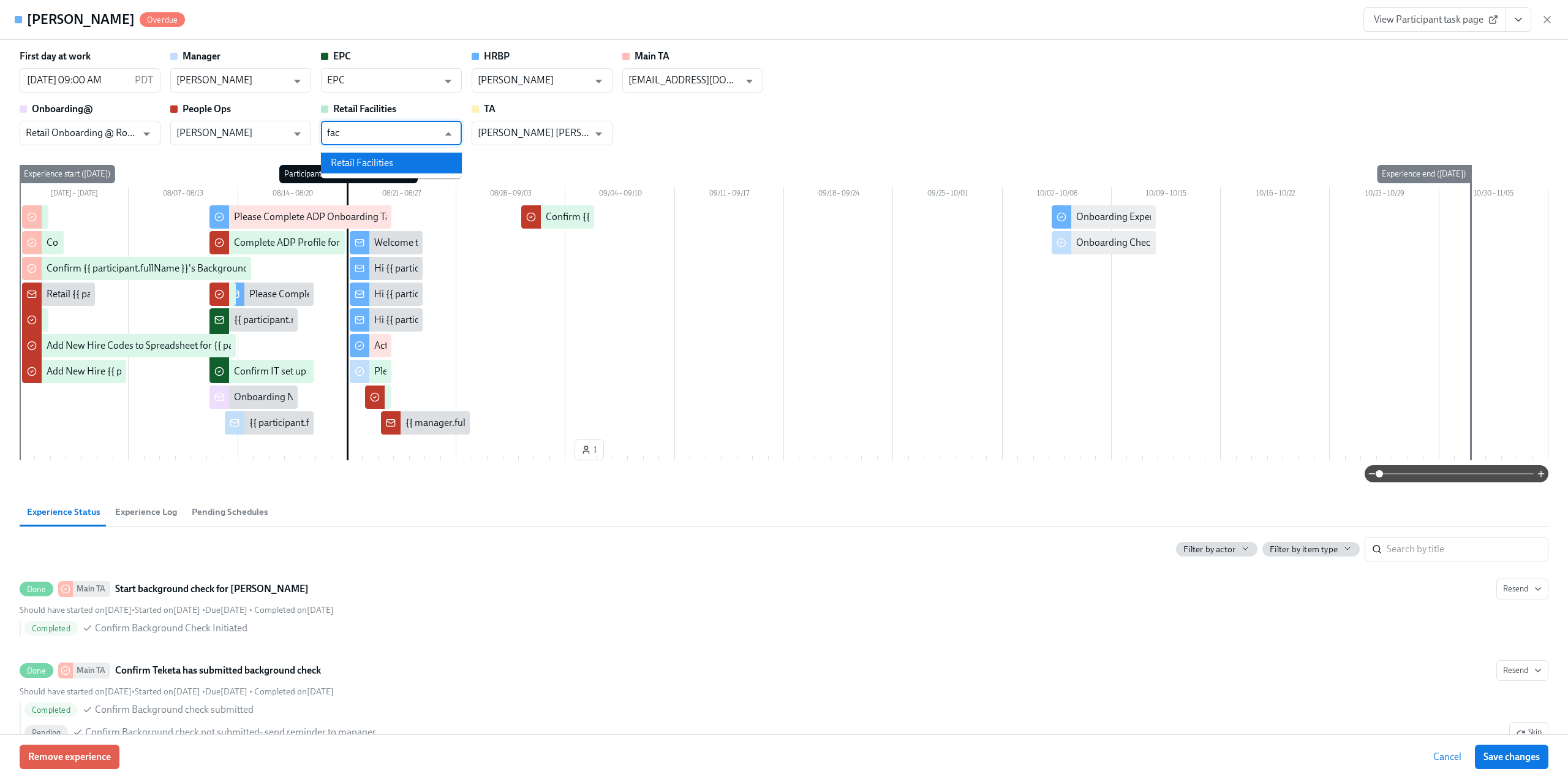
click at [388, 167] on li "Retail Facilities" at bounding box center [391, 163] width 141 height 21
type input "Retail Facilities"
click at [734, 420] on span "Save changes" at bounding box center [1512, 756] width 56 height 12
type input "Retail Facilities"
click at [734, 17] on icon "button" at bounding box center [1546, 19] width 12 height 12
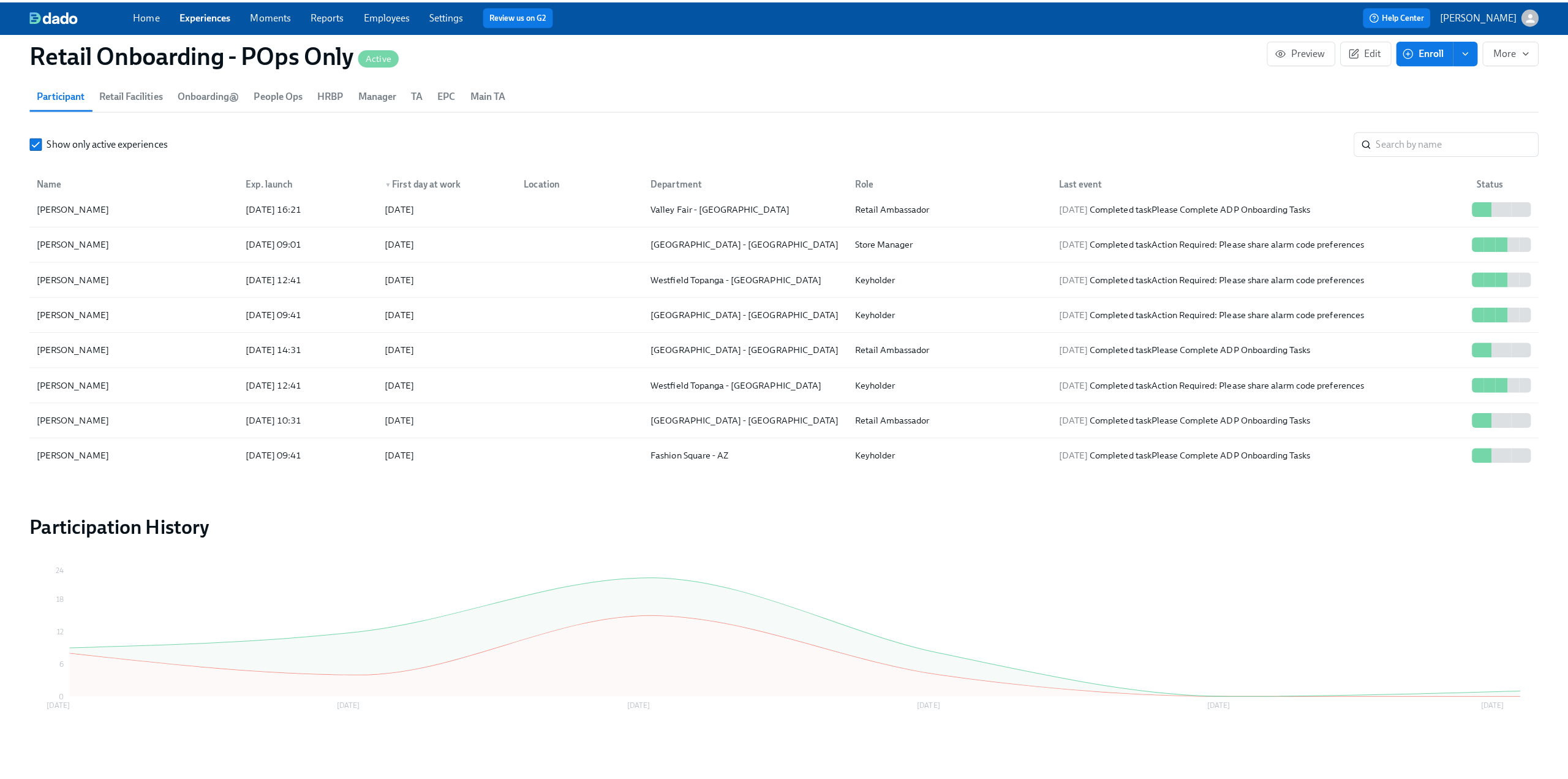
scroll to position [1164, 0]
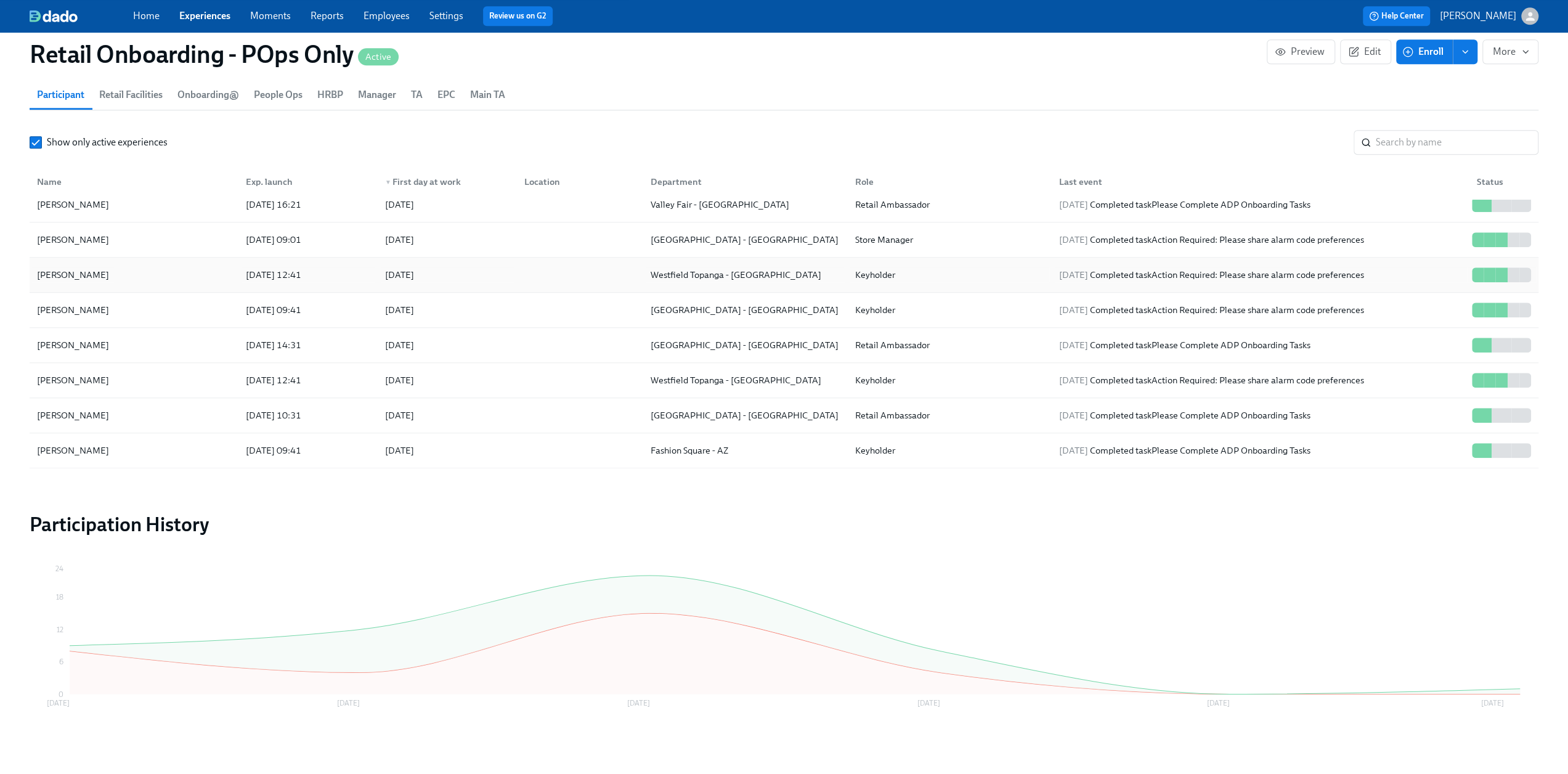
click at [158, 267] on div "[PERSON_NAME]" at bounding box center [134, 275] width 204 height 24
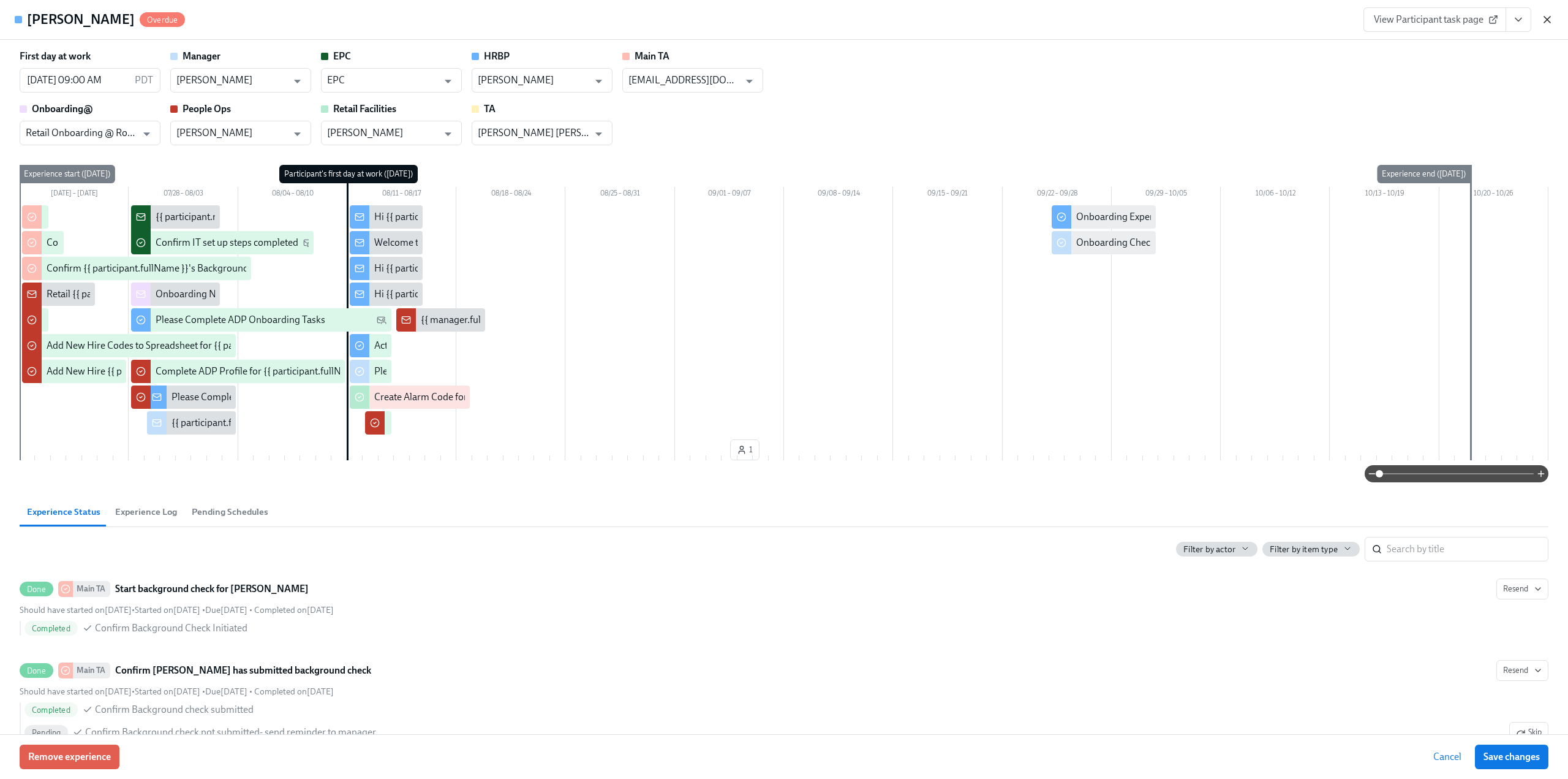
click at [734, 24] on icon "button" at bounding box center [1546, 19] width 12 height 12
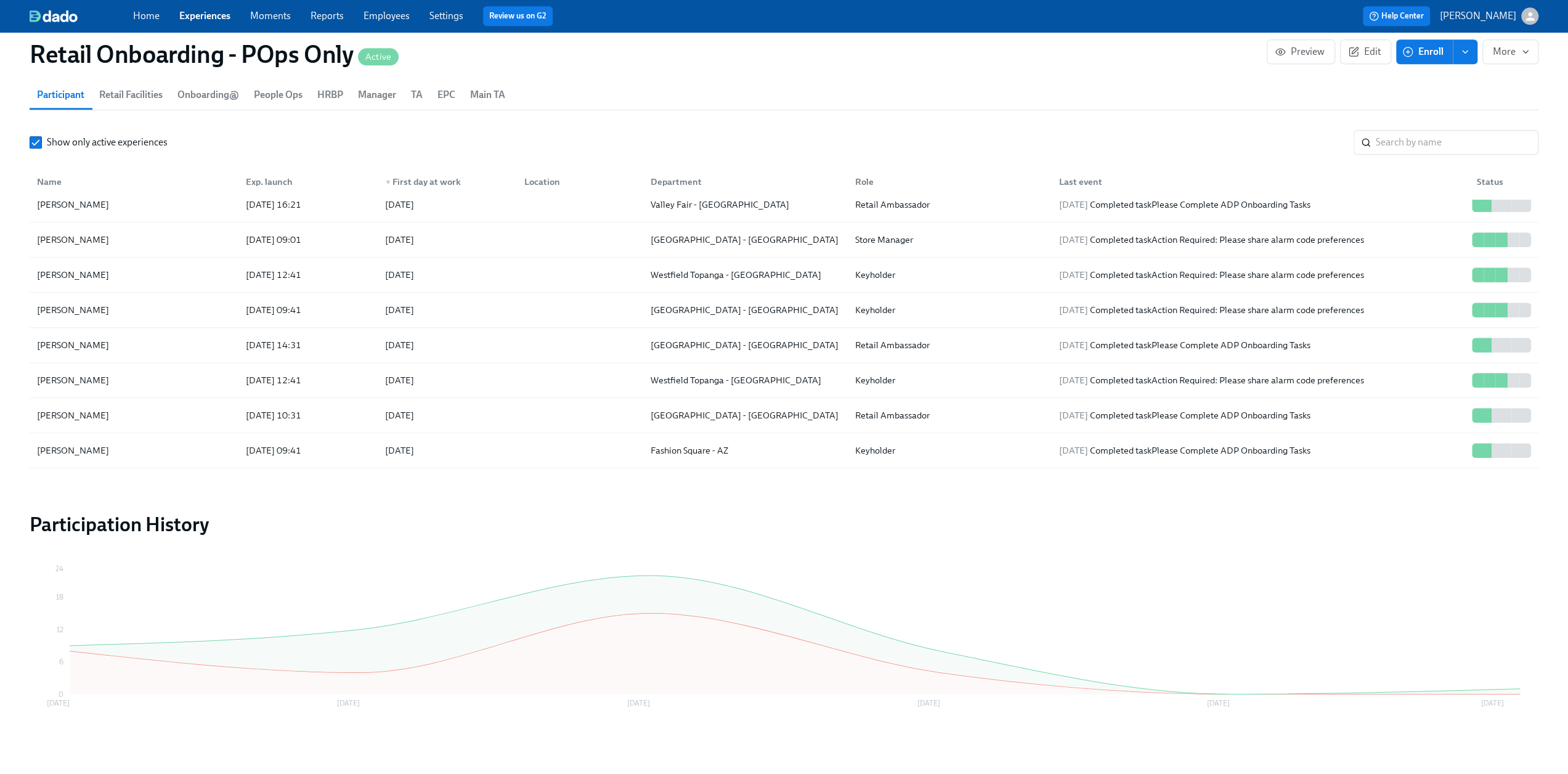
scroll to position [838, 0]
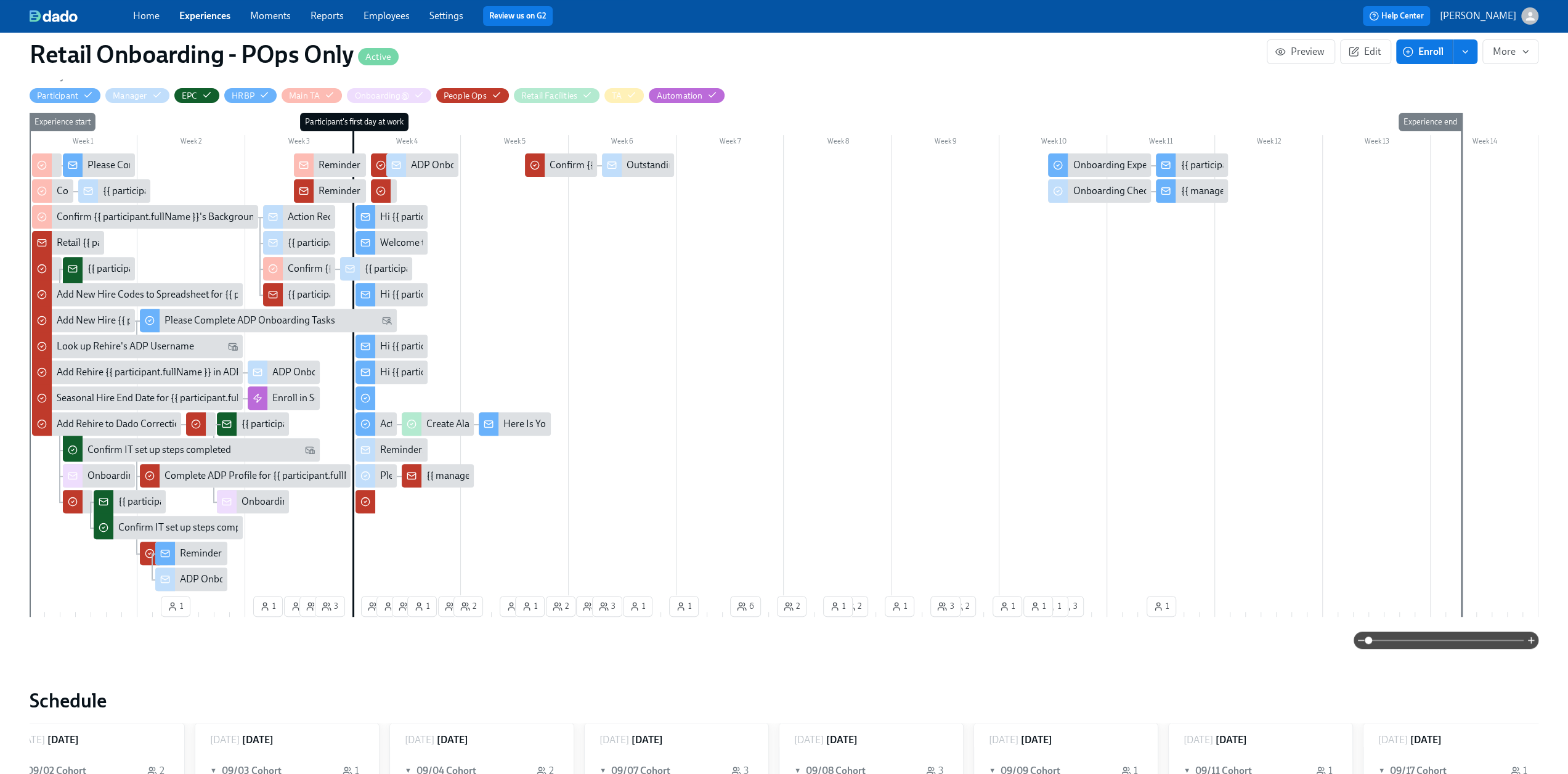
click at [202, 17] on link "Experiences" at bounding box center [205, 15] width 51 height 11
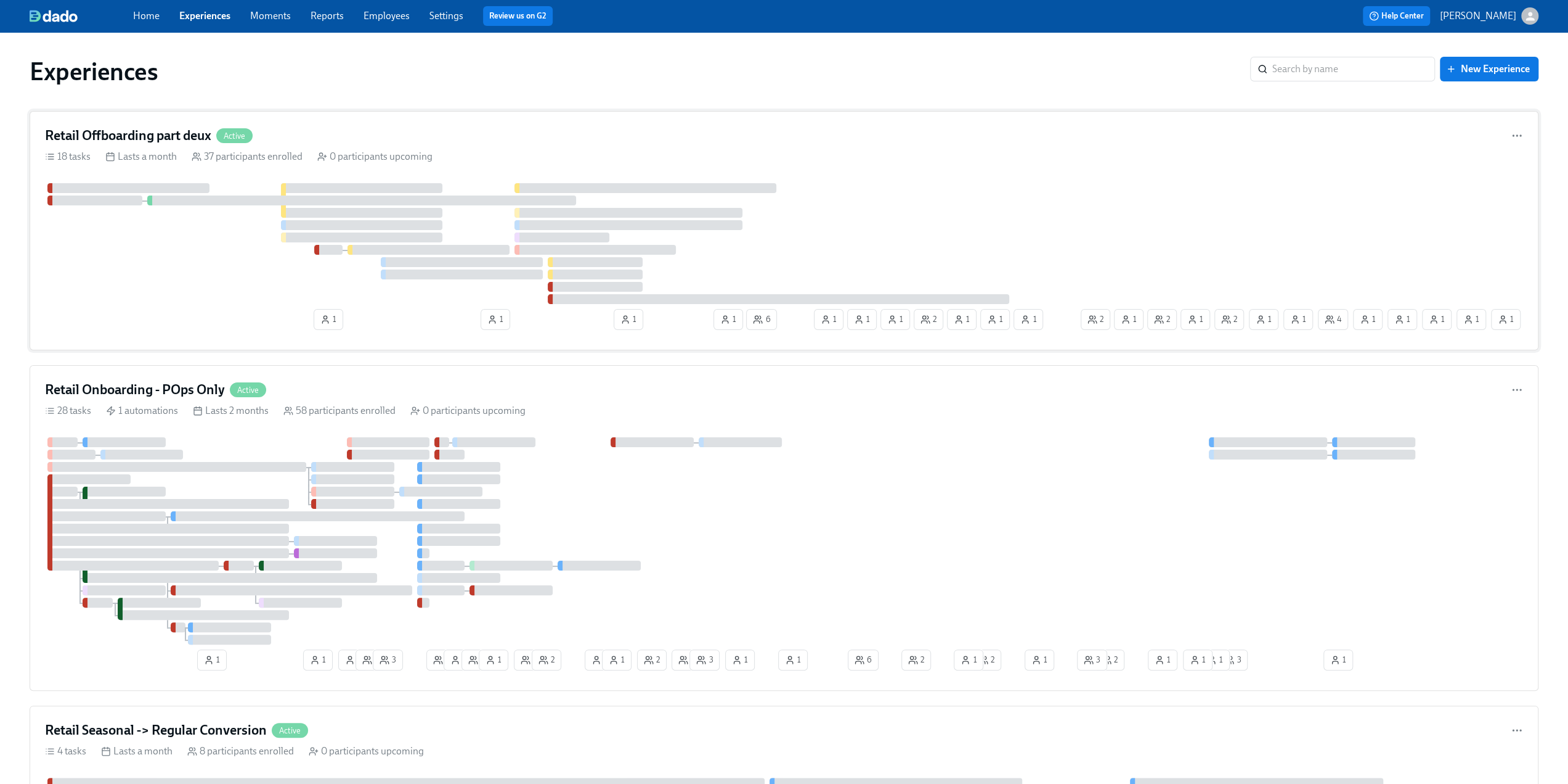
click at [174, 128] on h4 "Retail Offboarding part deux" at bounding box center [128, 136] width 166 height 19
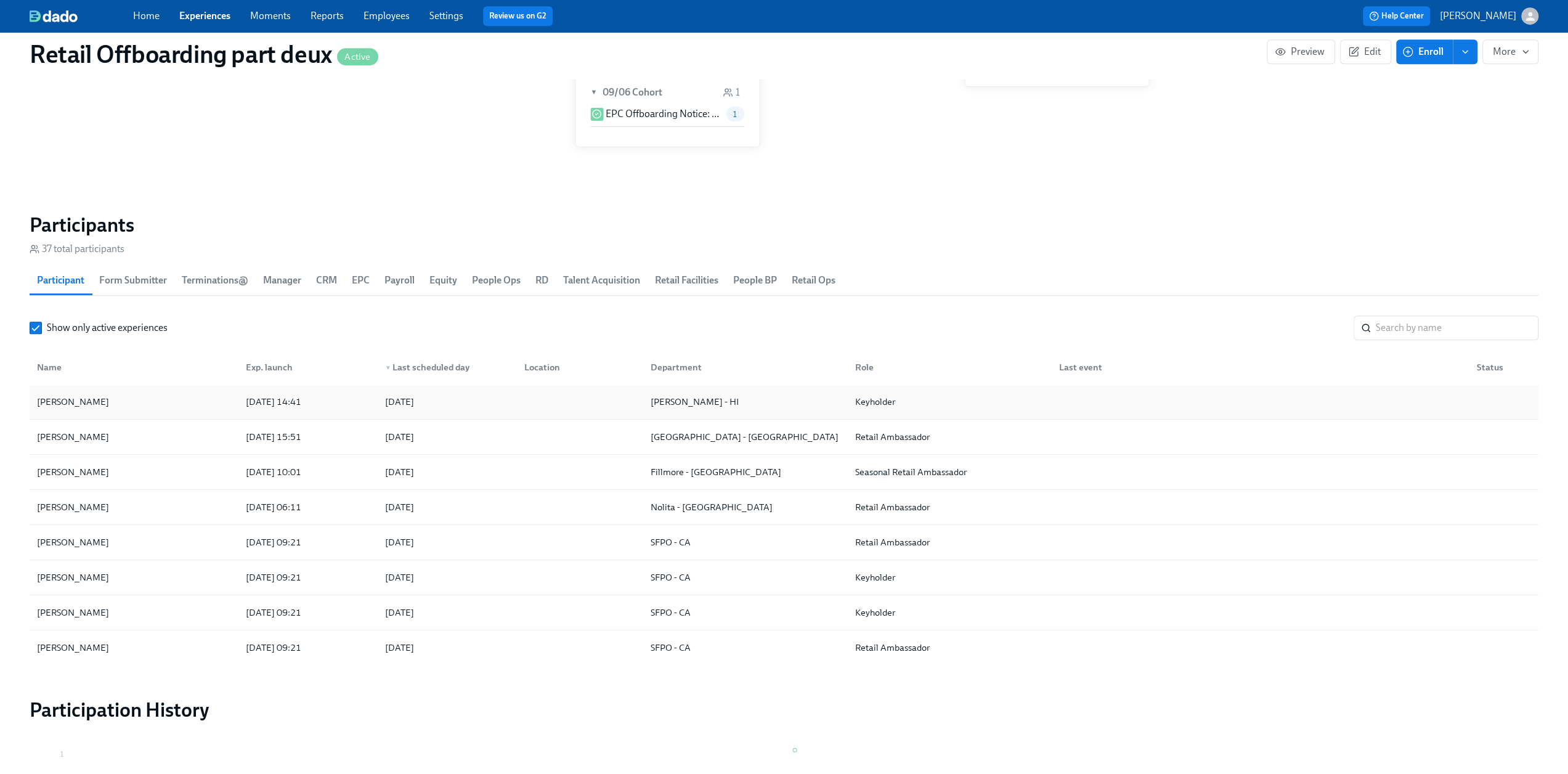
click at [155, 404] on div "[PERSON_NAME]" at bounding box center [134, 402] width 204 height 24
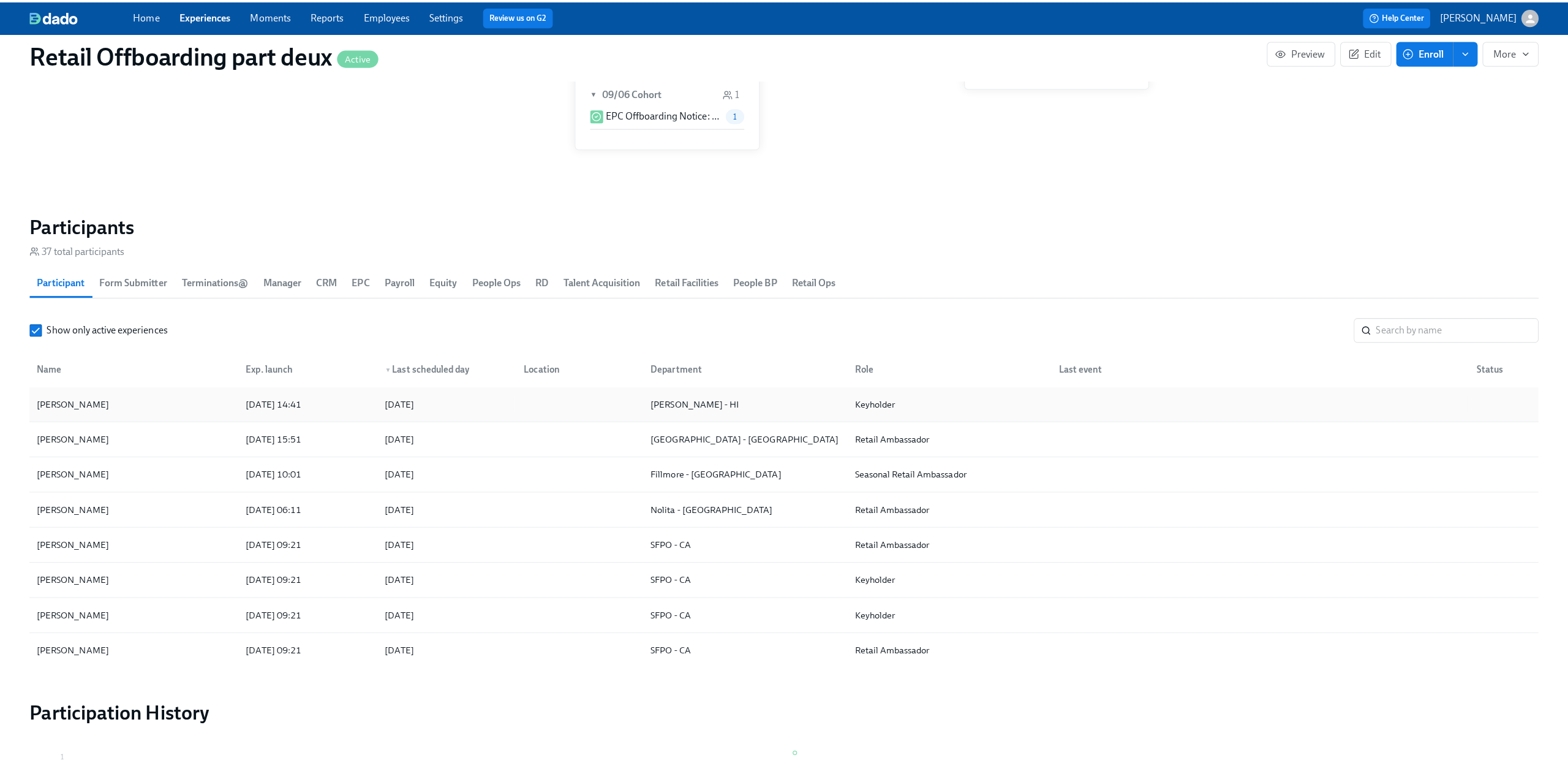
scroll to position [0, 6619]
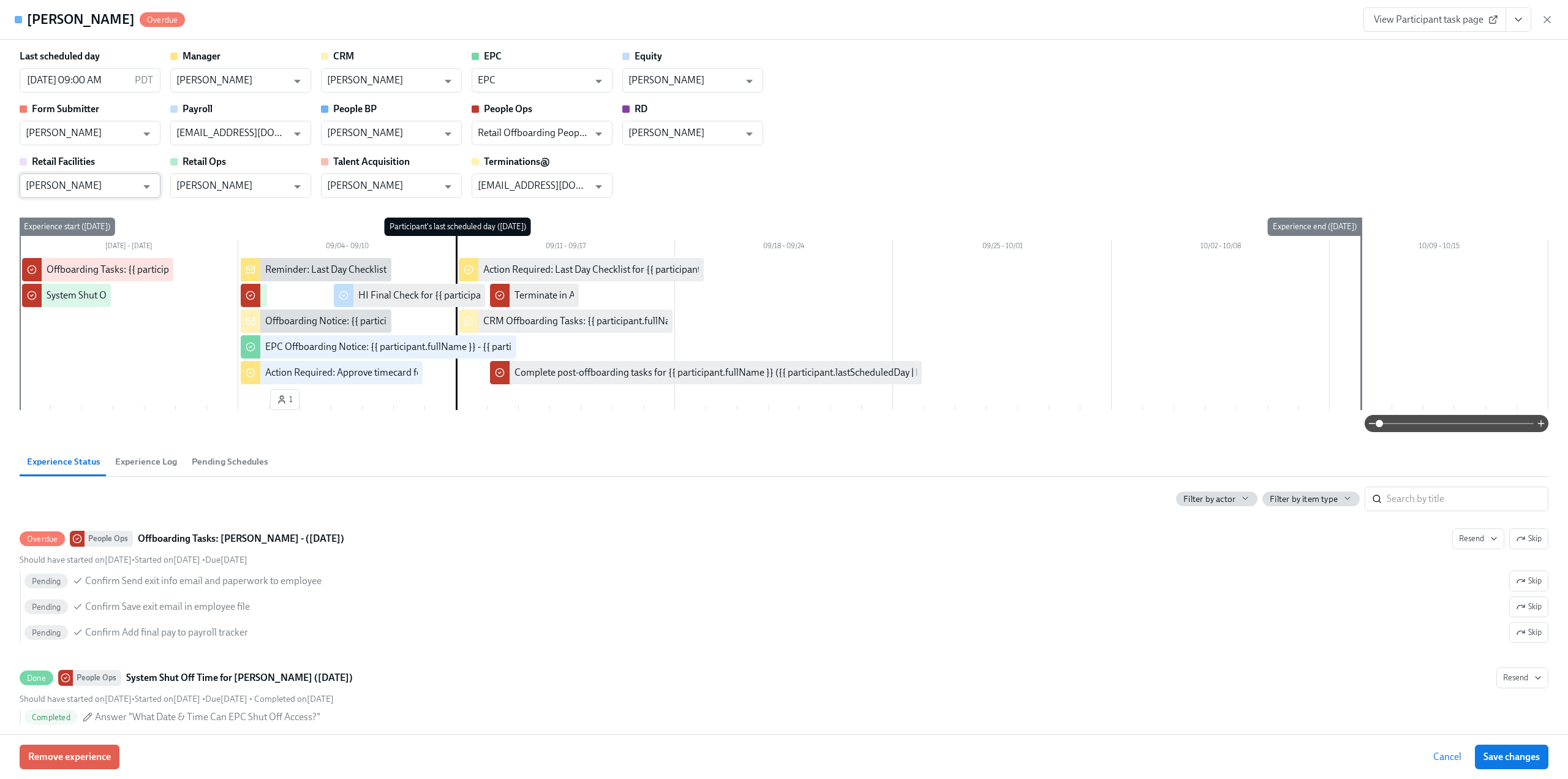
click at [120, 187] on input "[PERSON_NAME]" at bounding box center [81, 185] width 111 height 24
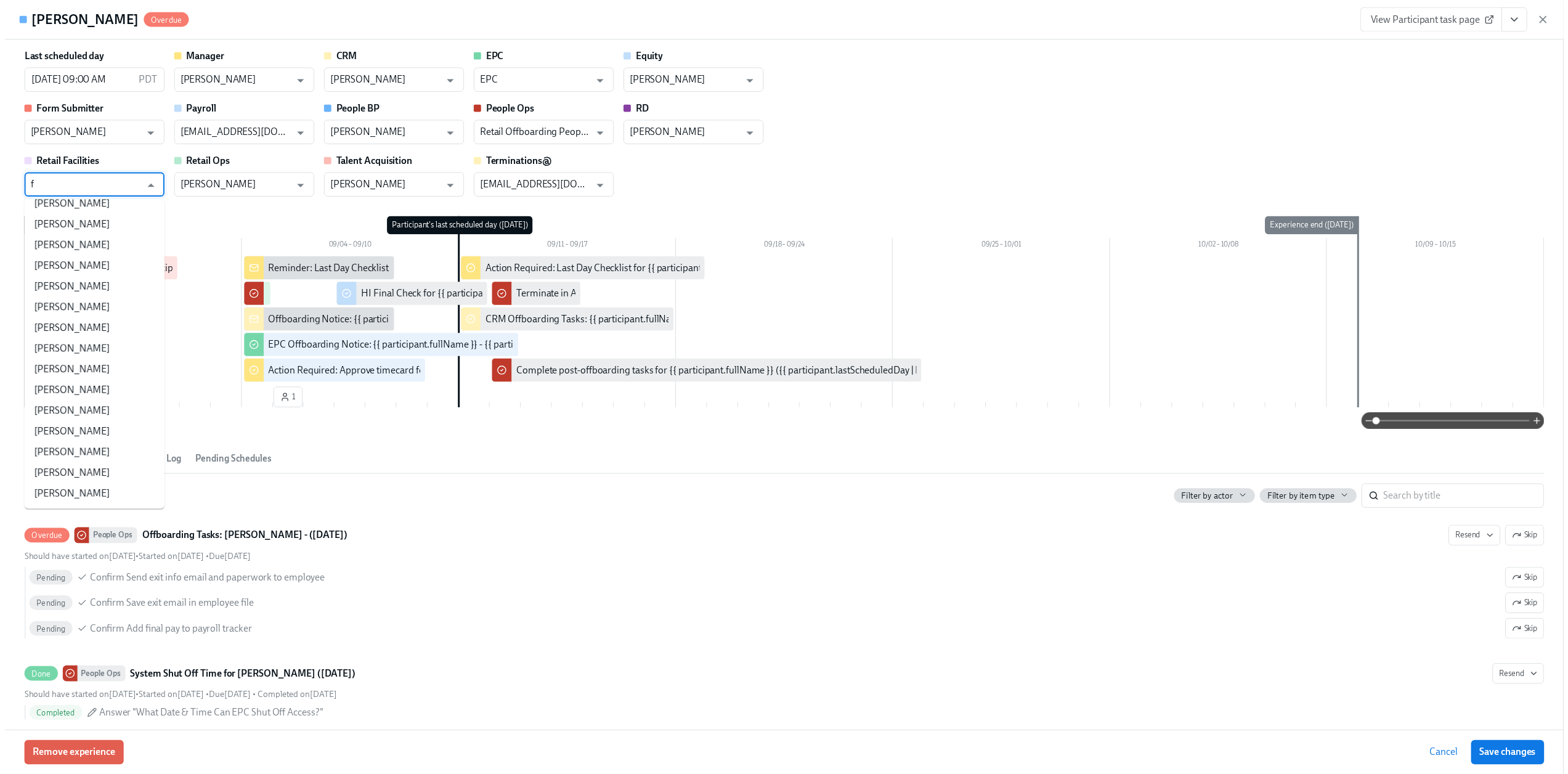
scroll to position [0, 0]
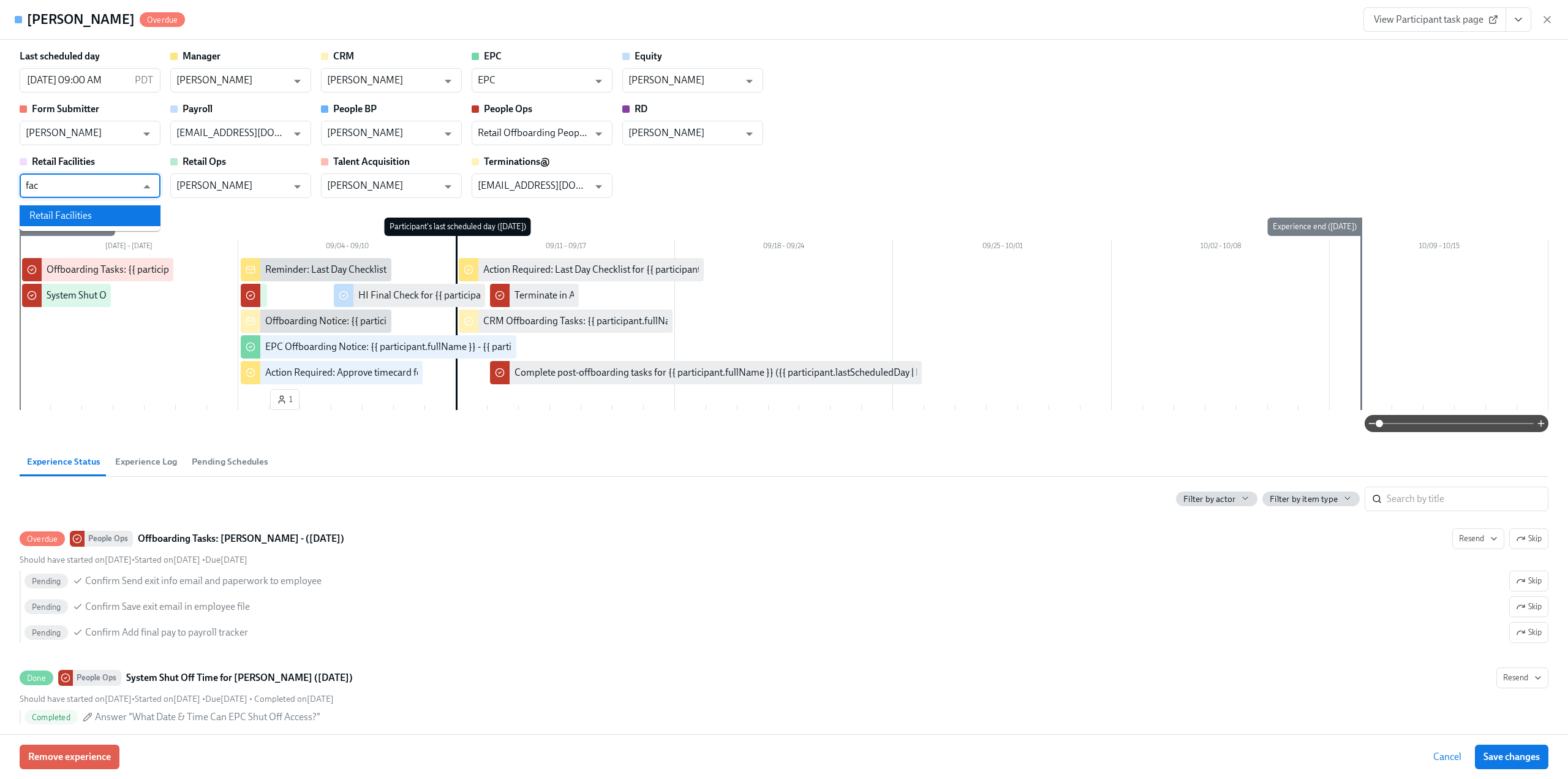
click at [98, 216] on li "Retail Facilities" at bounding box center [90, 215] width 141 height 21
type input "Retail Facilities"
click at [734, 420] on span "Save changes" at bounding box center [1512, 756] width 56 height 12
type input "Retail Facilities"
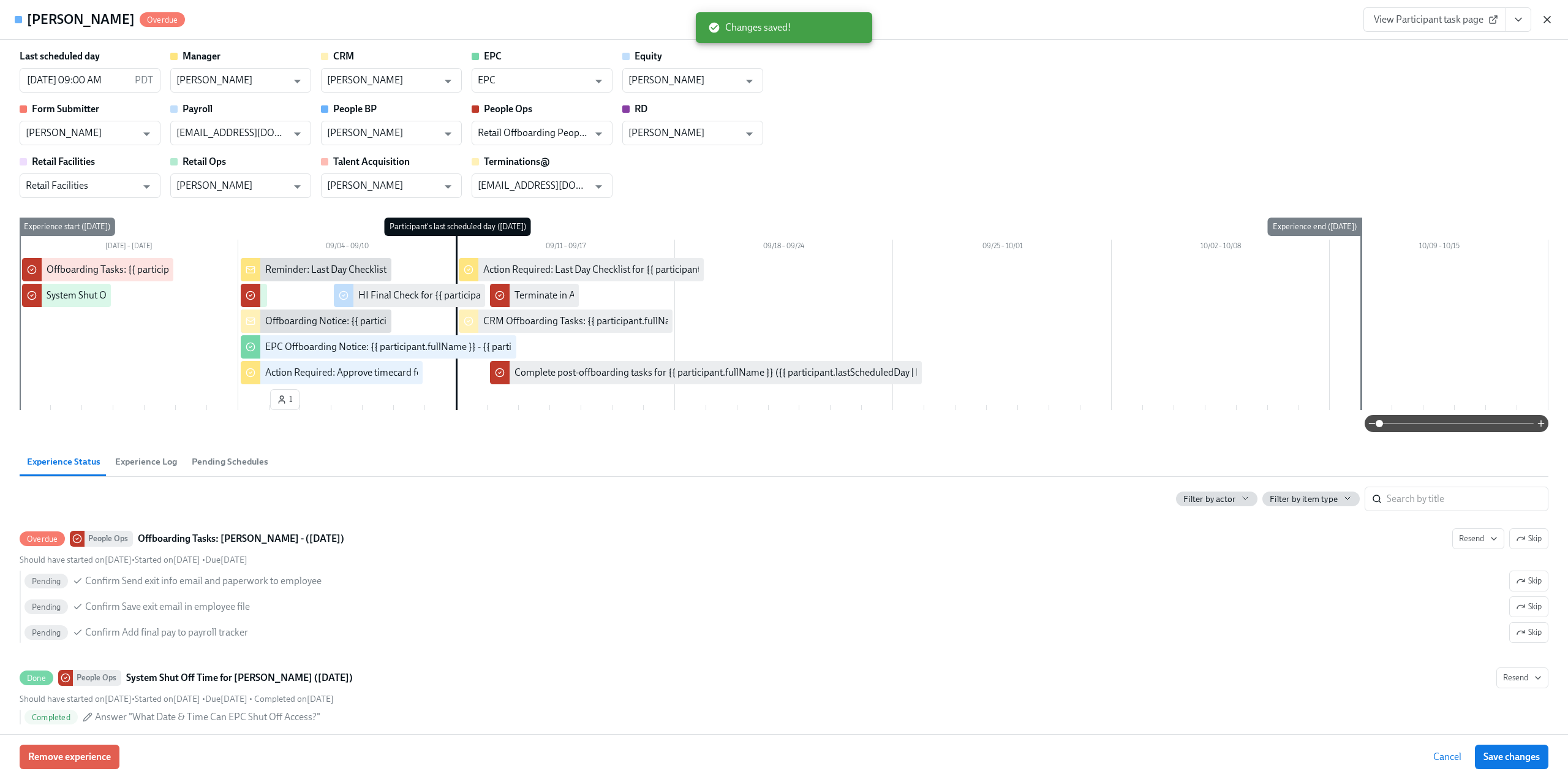
click at [734, 21] on icon "button" at bounding box center [1546, 20] width 7 height 7
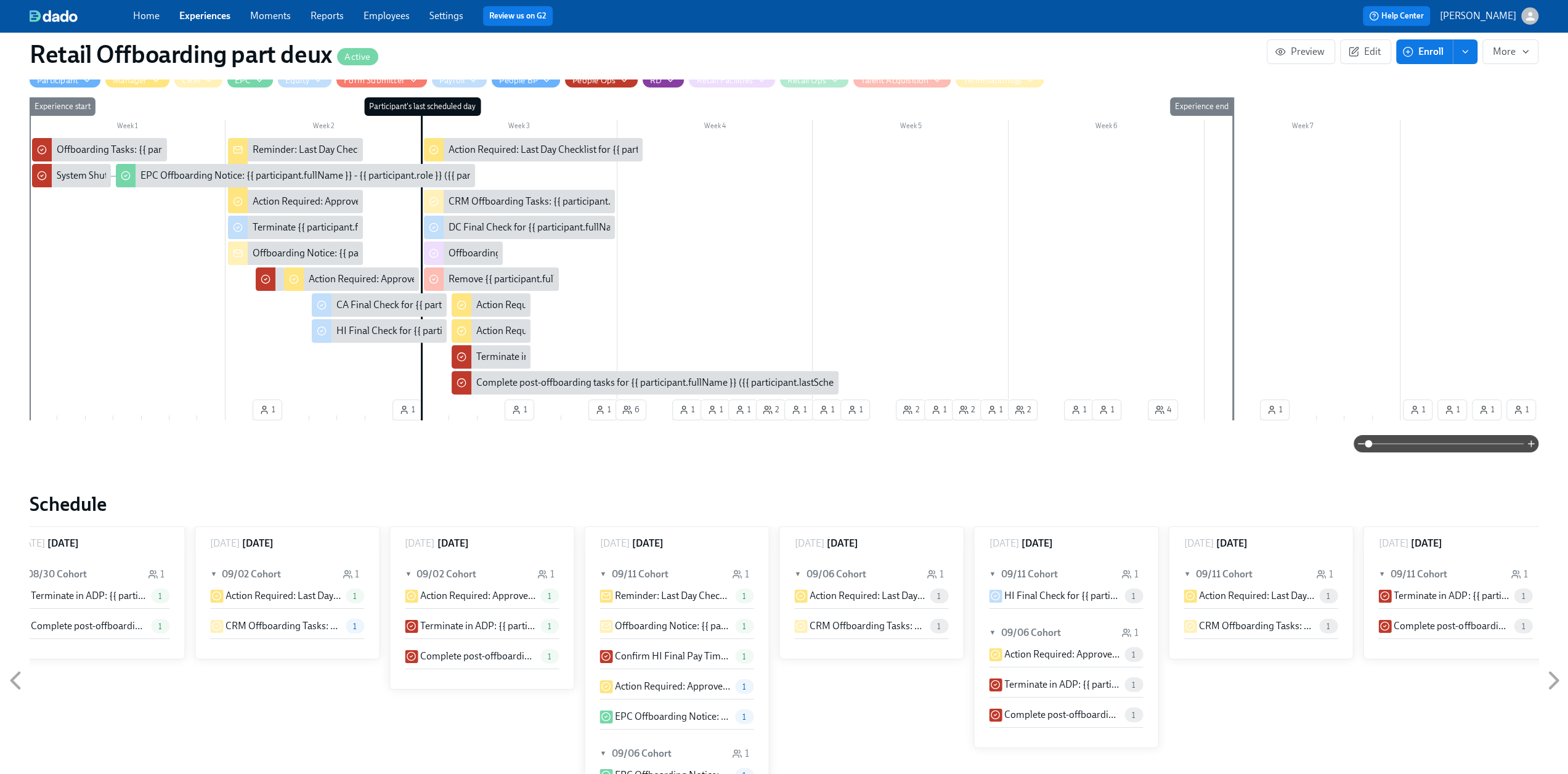
scroll to position [185, 0]
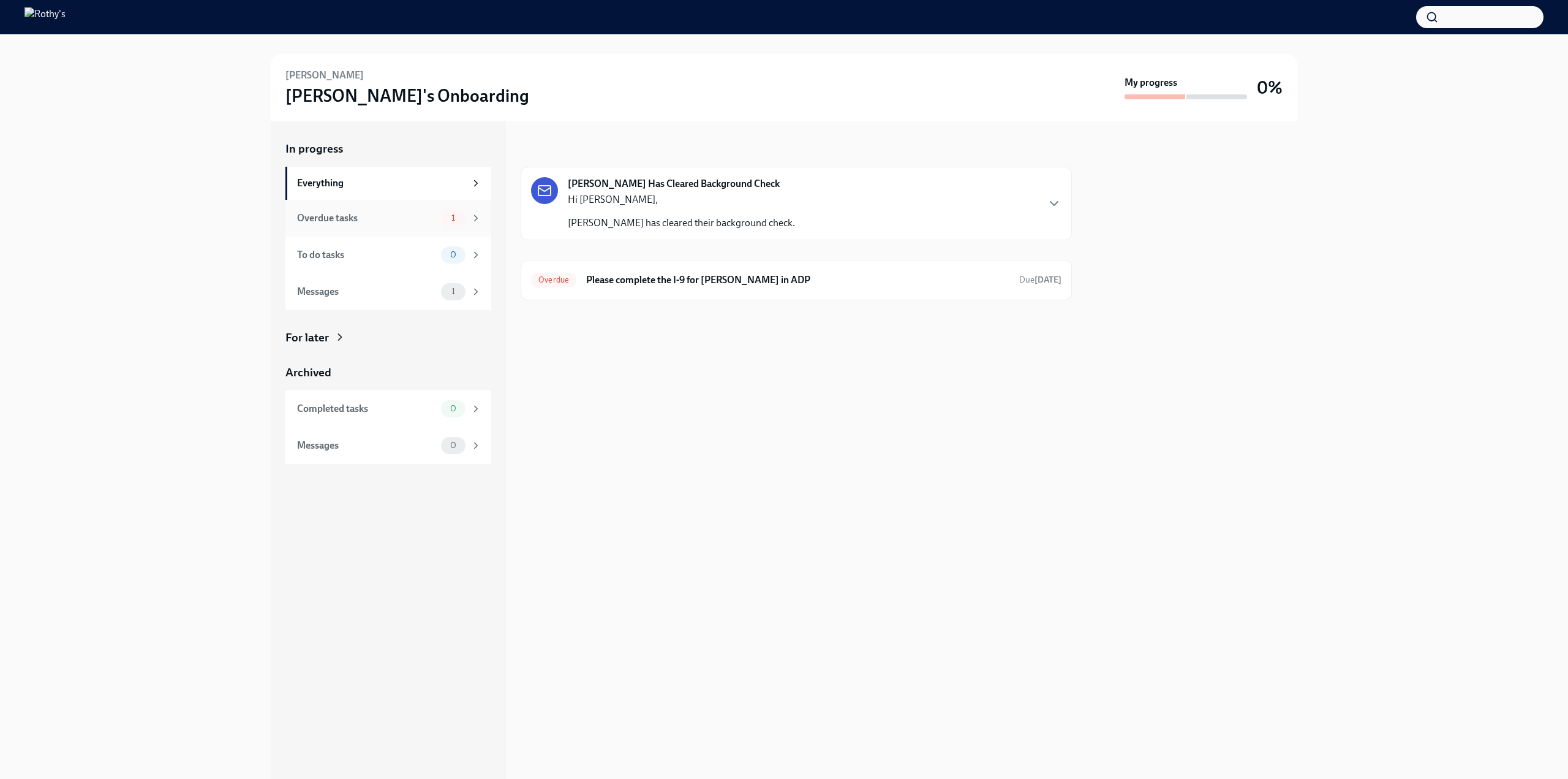
click at [369, 218] on div "Overdue tasks" at bounding box center [367, 218] width 139 height 13
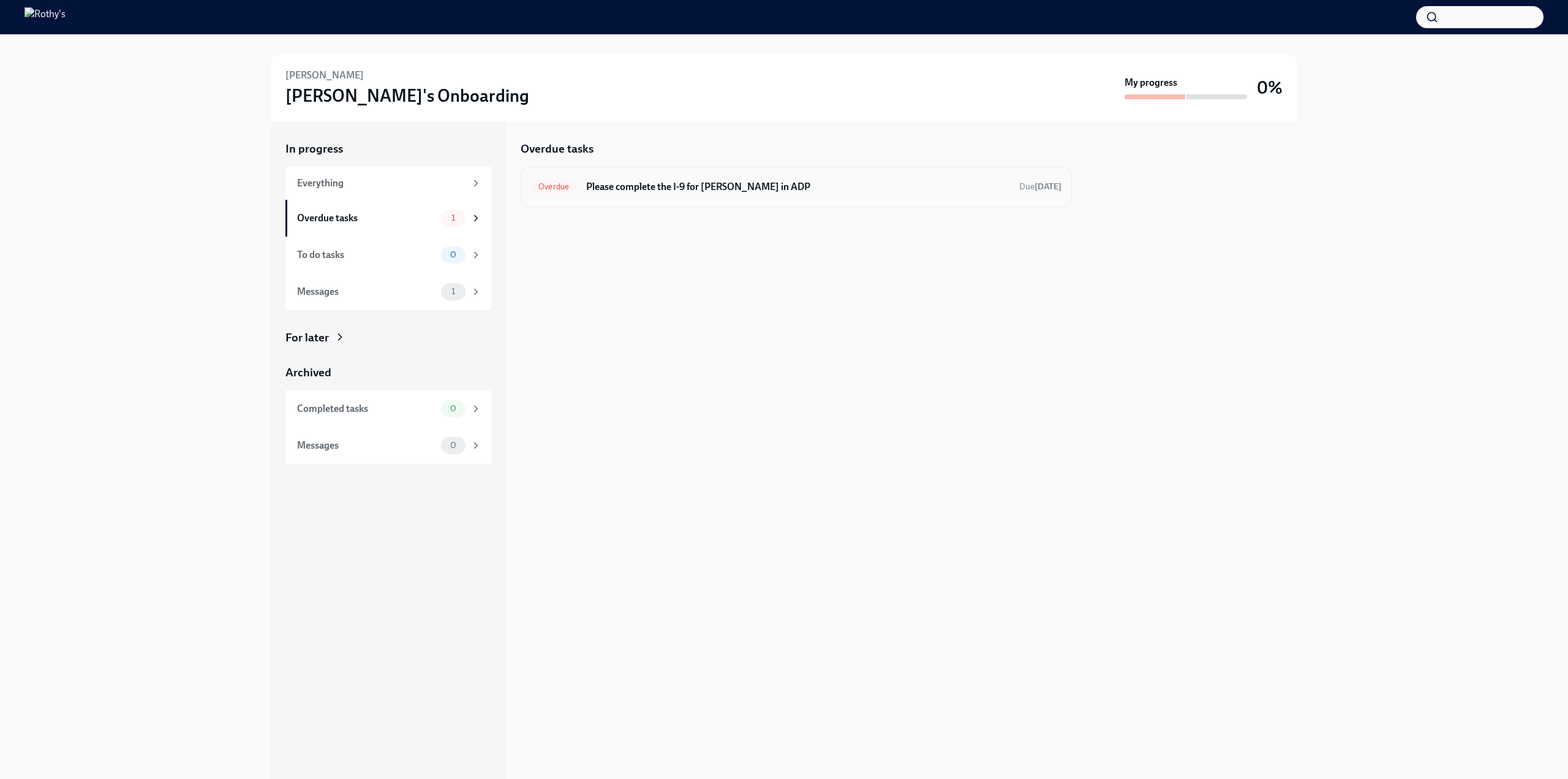
click at [652, 195] on div "Overdue Please complete the I-9 for Destini Riddick in ADP Due today" at bounding box center [796, 186] width 530 height 20
